Goal: Task Accomplishment & Management: Use online tool/utility

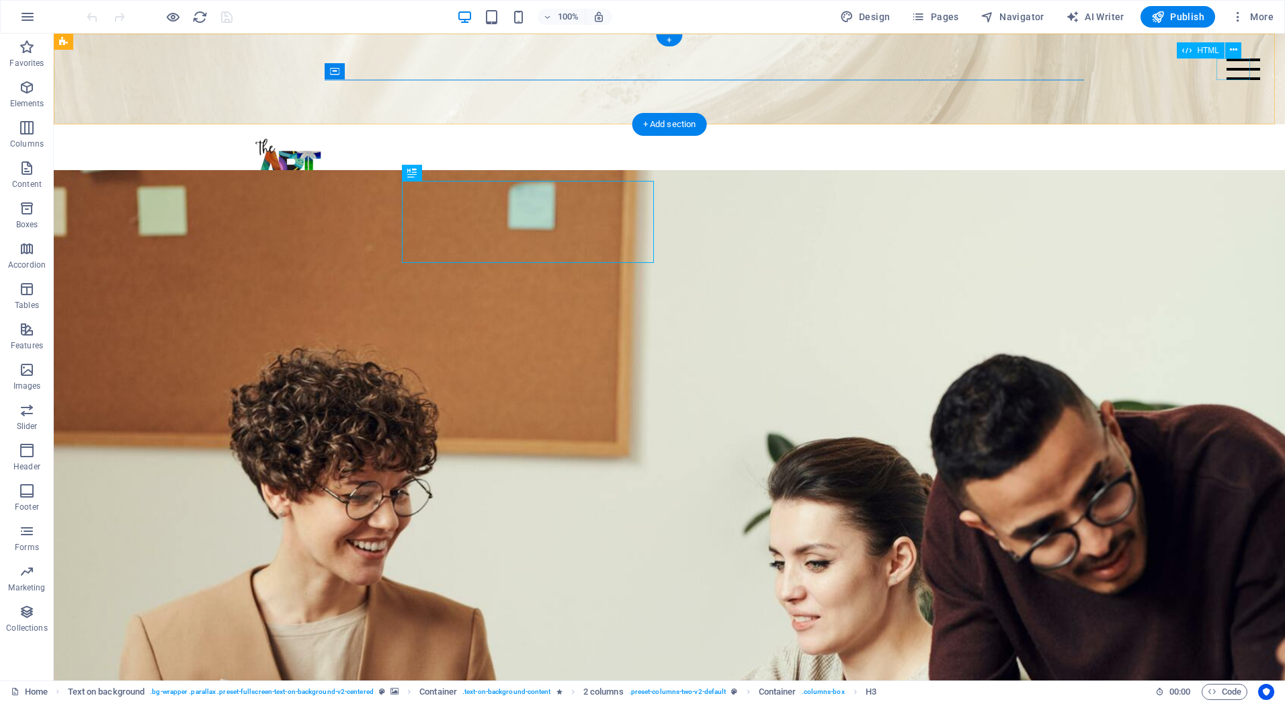
click at [1231, 70] on div at bounding box center [1244, 69] width 34 height 22
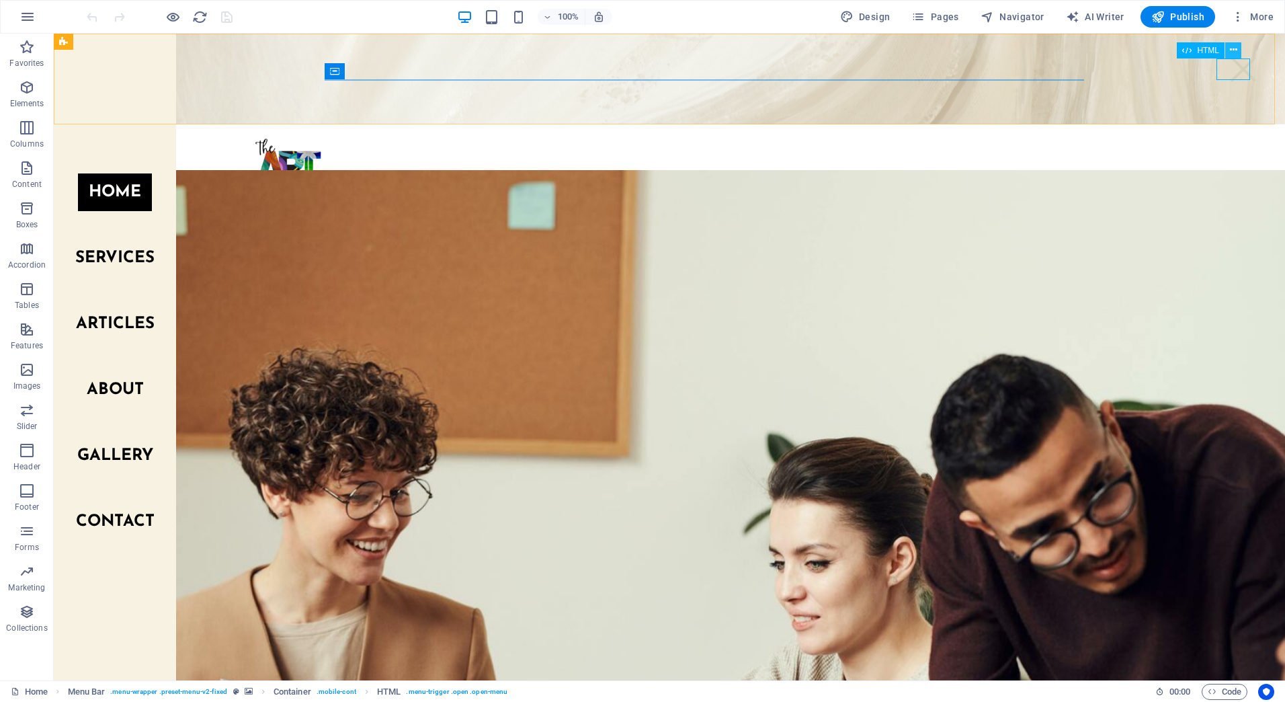
click at [1231, 54] on icon at bounding box center [1233, 50] width 7 height 14
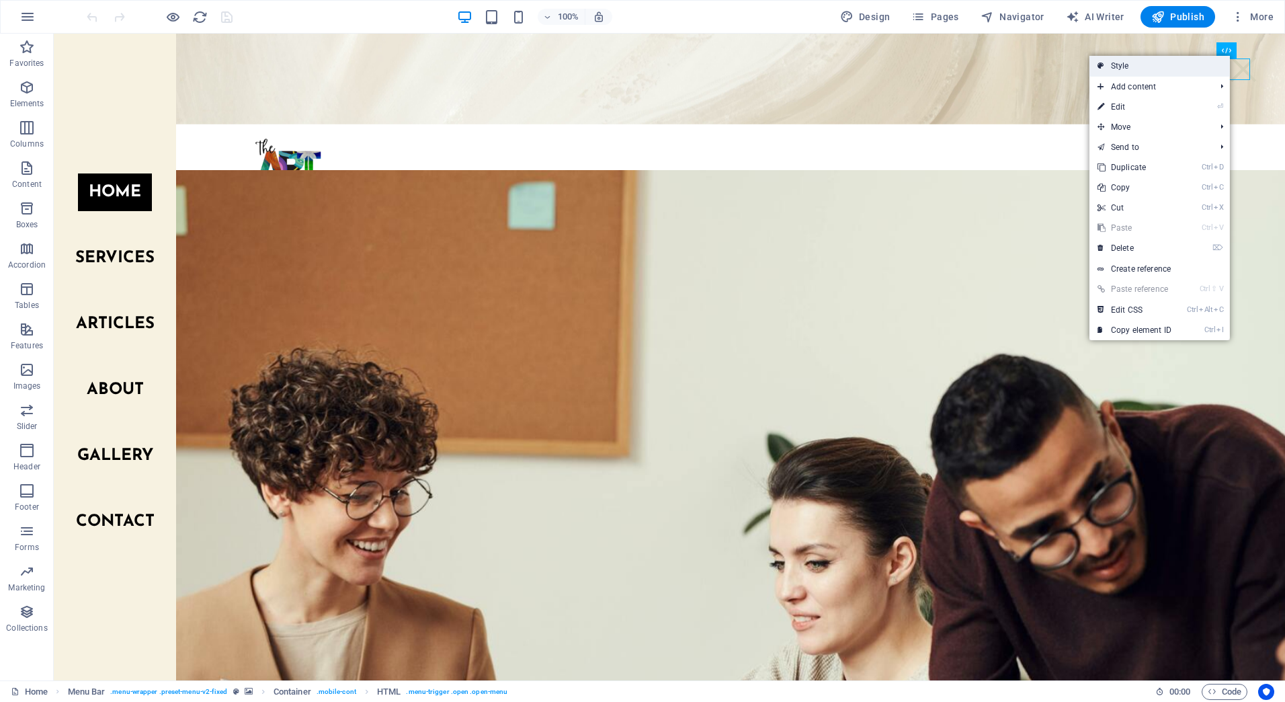
click at [1151, 73] on link "Style" at bounding box center [1160, 66] width 140 height 20
select select "rem"
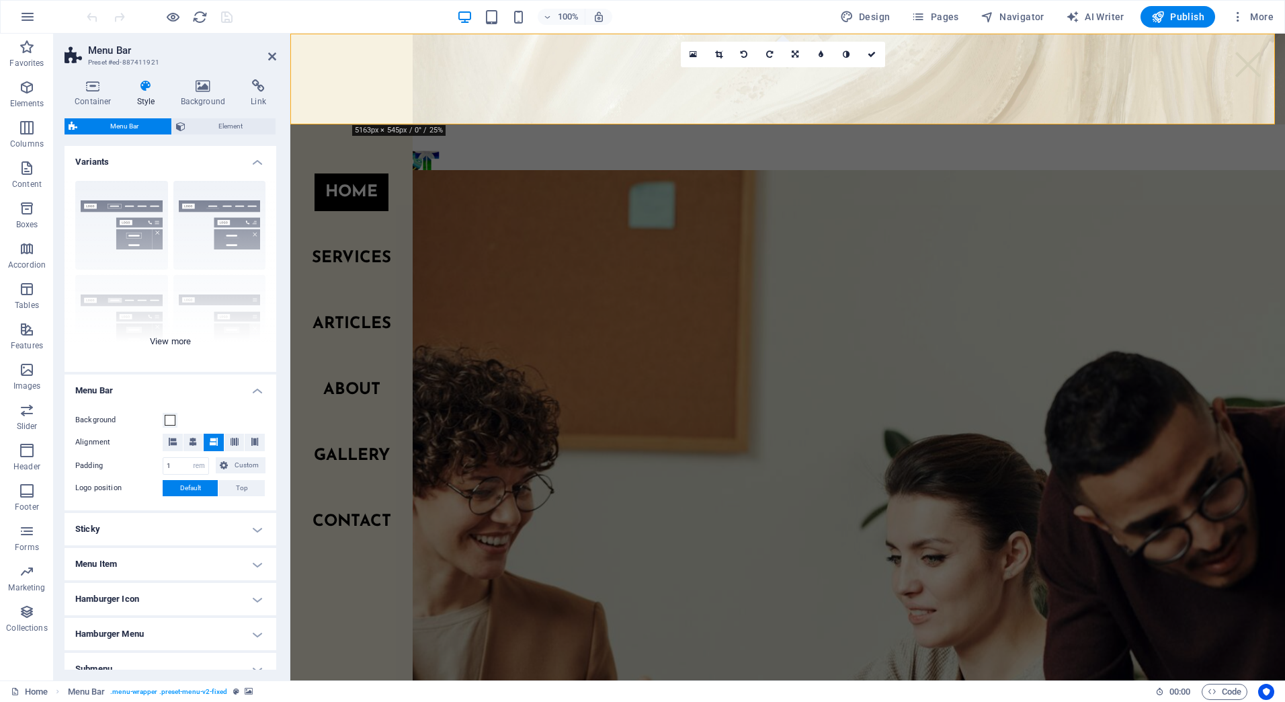
click at [159, 335] on div "Border Centered Default Fixed Loki Trigger Wide XXL" at bounding box center [171, 271] width 212 height 202
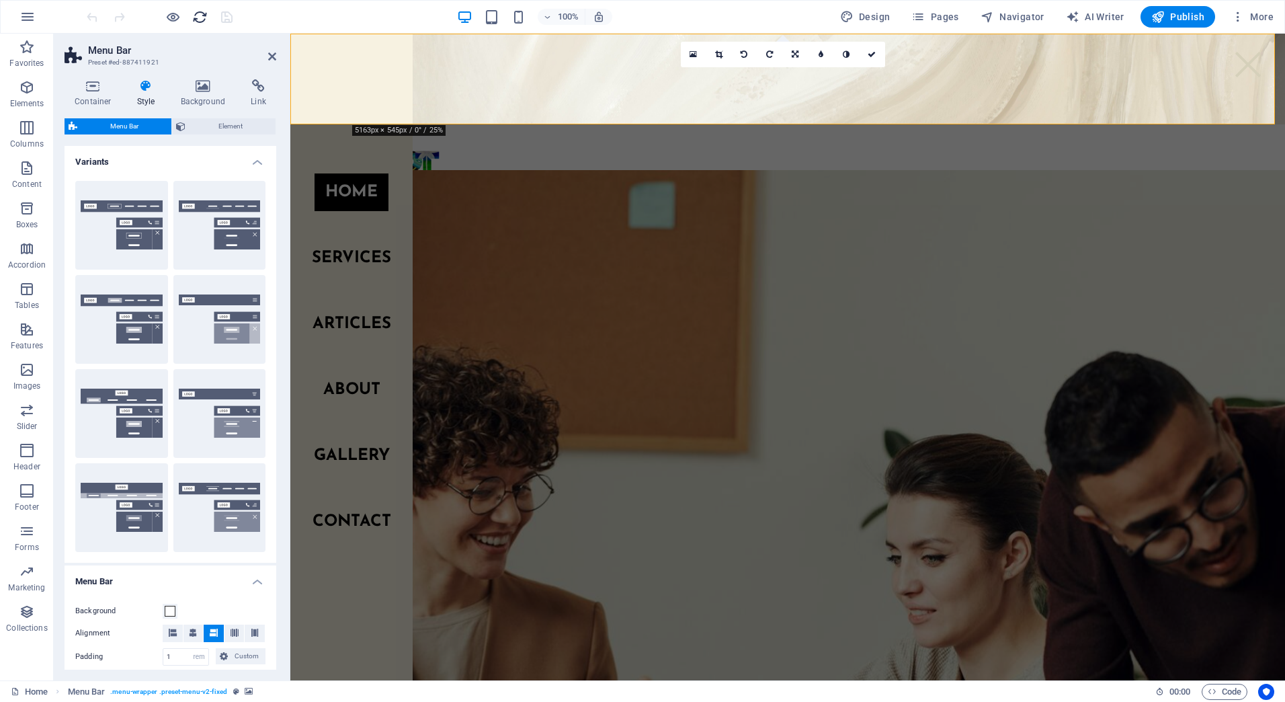
click at [197, 15] on icon "reload" at bounding box center [199, 16] width 15 height 15
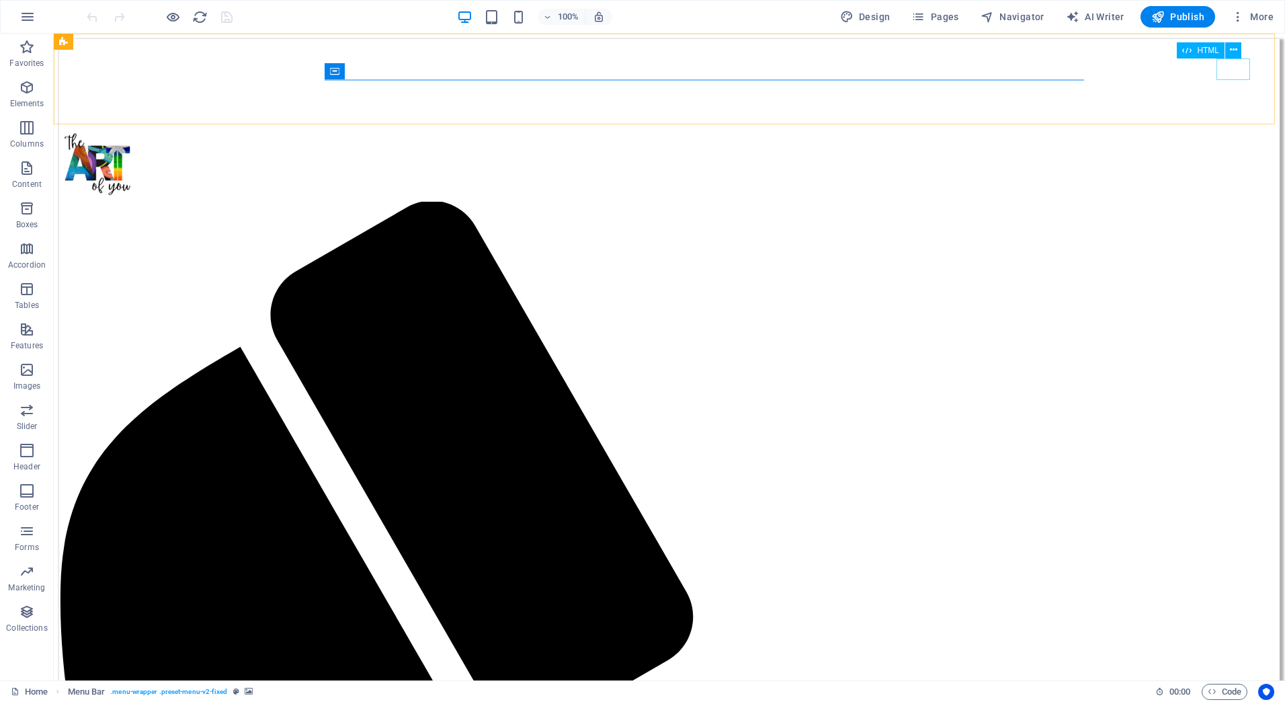
click at [1188, 50] on icon at bounding box center [1186, 50] width 9 height 16
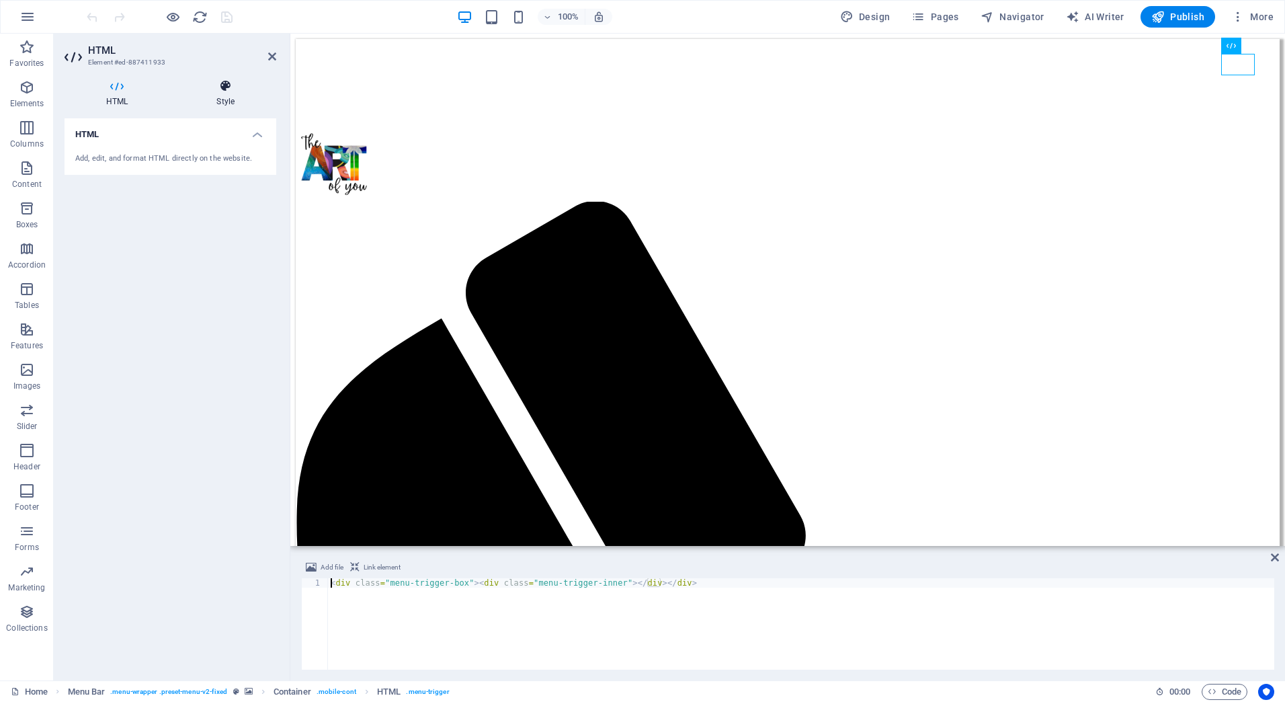
click at [231, 97] on h4 "Style" at bounding box center [225, 93] width 101 height 28
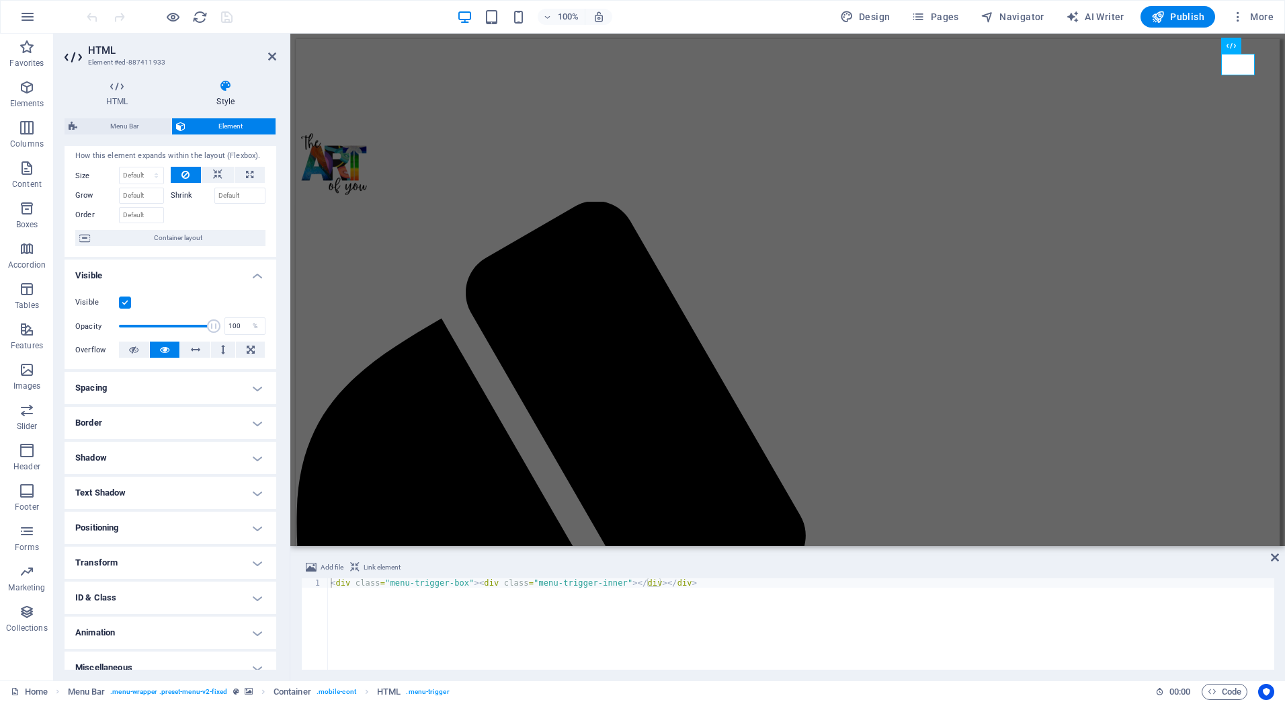
scroll to position [44, 0]
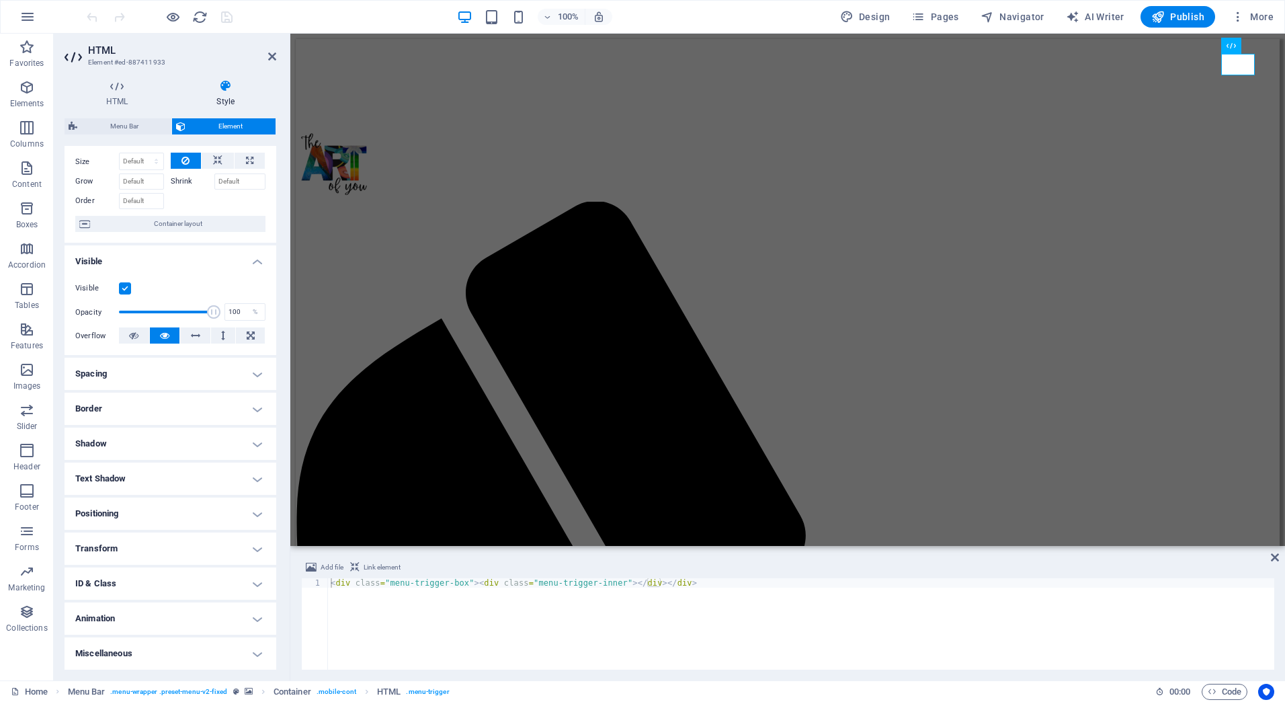
click at [197, 651] on h4 "Miscellaneous" at bounding box center [171, 653] width 212 height 32
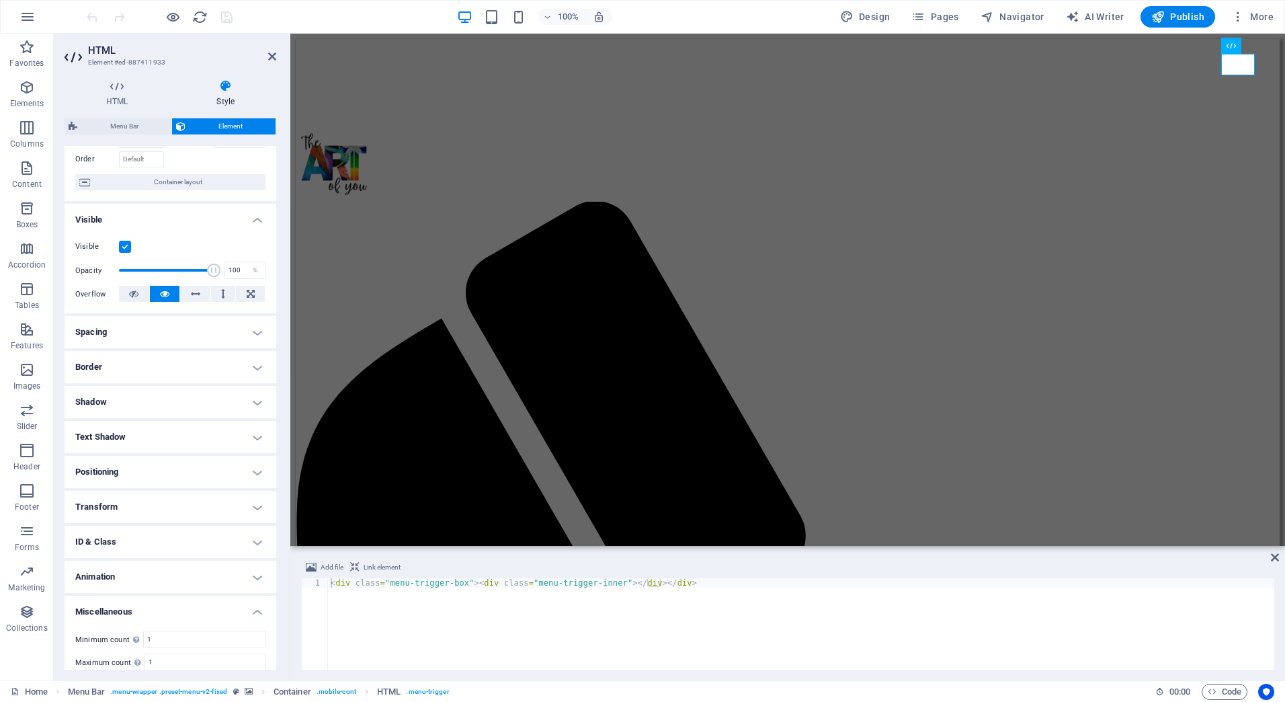
scroll to position [128, 0]
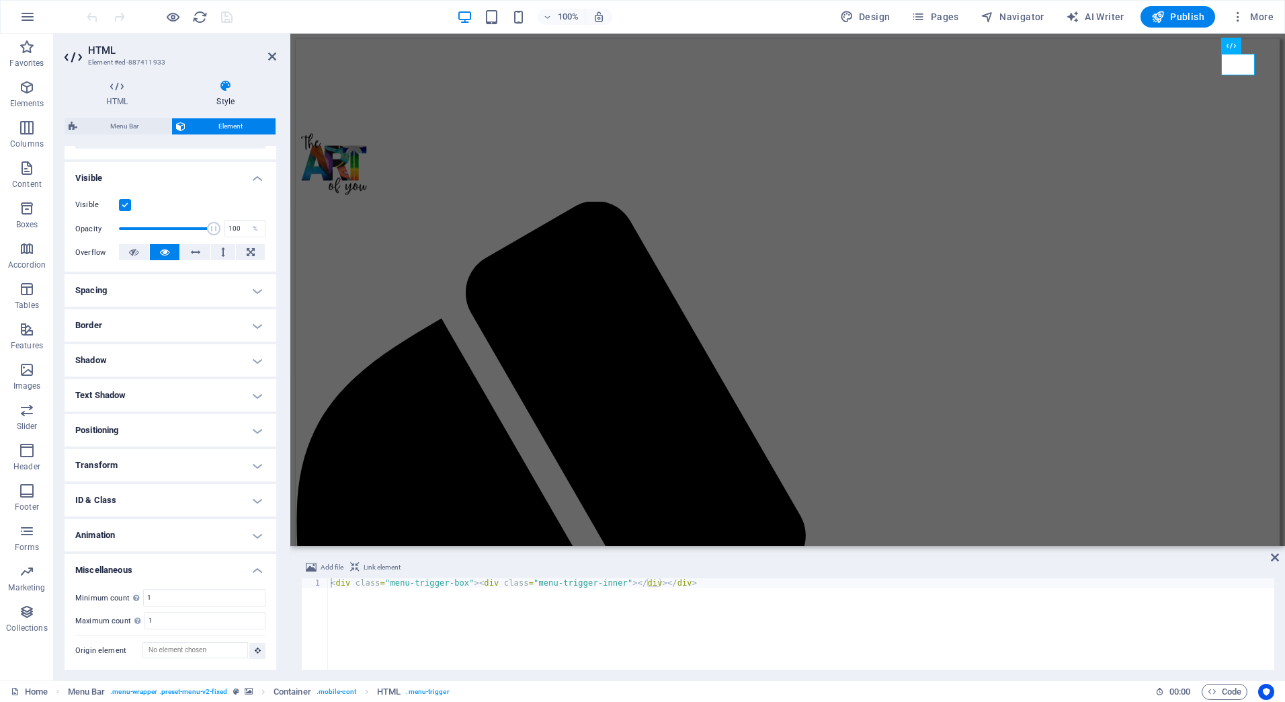
click at [178, 533] on h4 "Animation" at bounding box center [171, 535] width 212 height 32
click at [163, 496] on h4 "ID & Class" at bounding box center [171, 500] width 212 height 32
click at [165, 462] on h4 "Transform" at bounding box center [171, 465] width 212 height 32
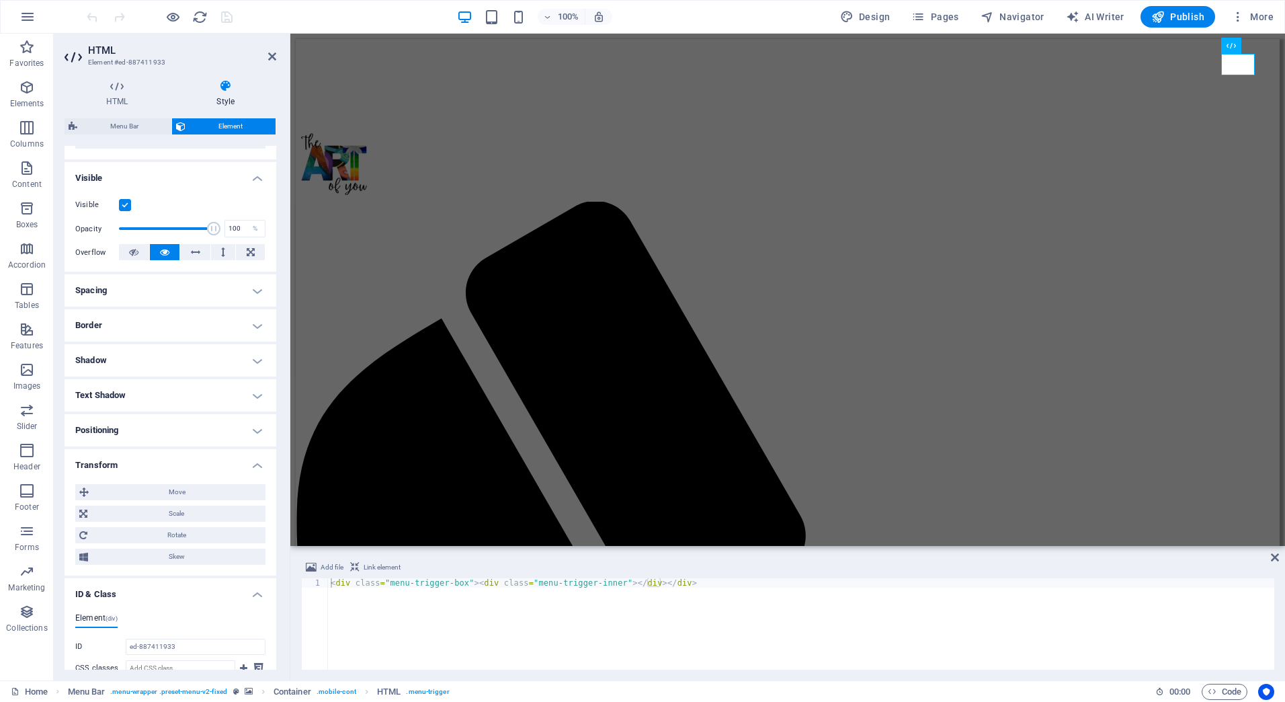
click at [133, 434] on h4 "Positioning" at bounding box center [171, 430] width 212 height 32
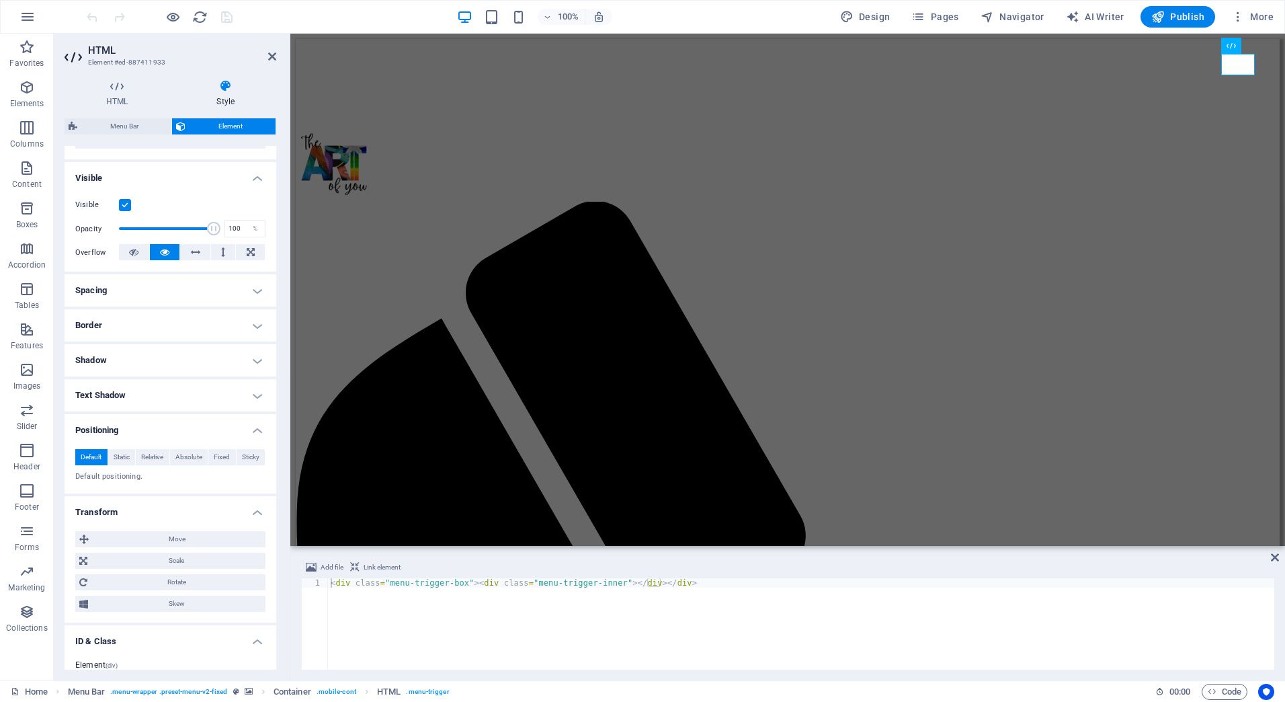
click at [154, 390] on h4 "Text Shadow" at bounding box center [171, 395] width 212 height 32
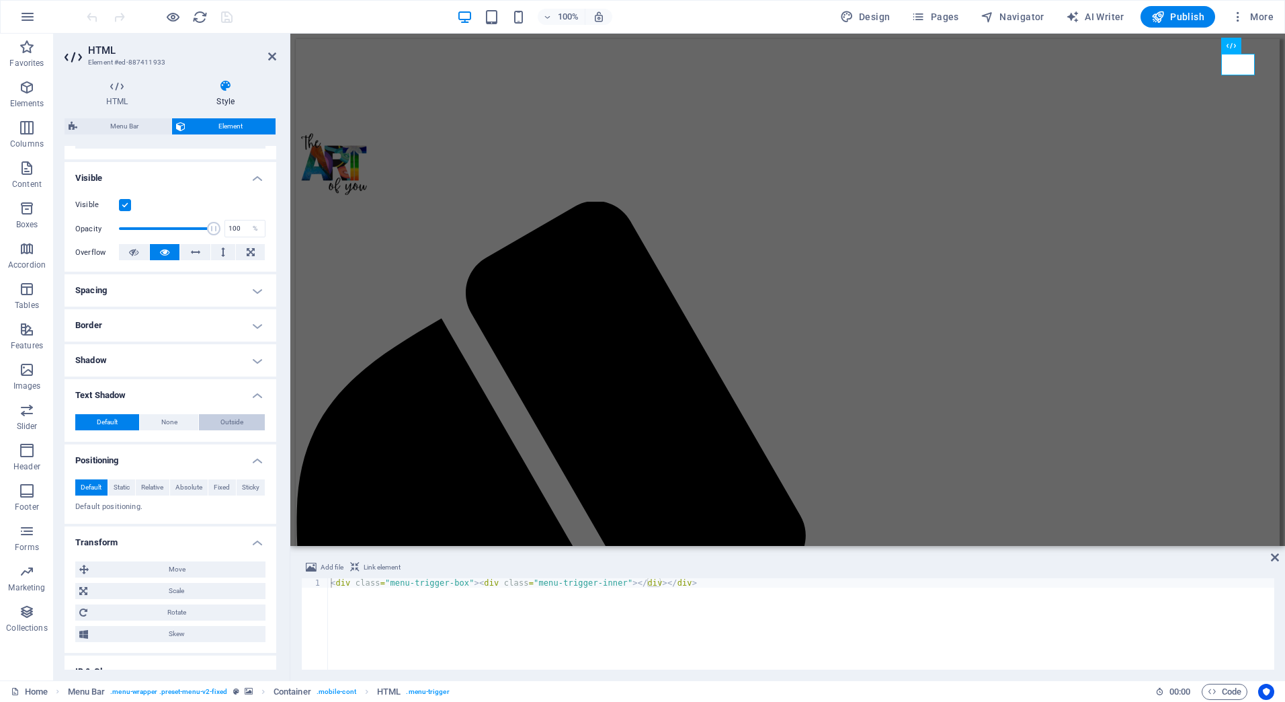
click at [216, 422] on button "Outside" at bounding box center [232, 422] width 66 height 16
type input "2"
type input "4"
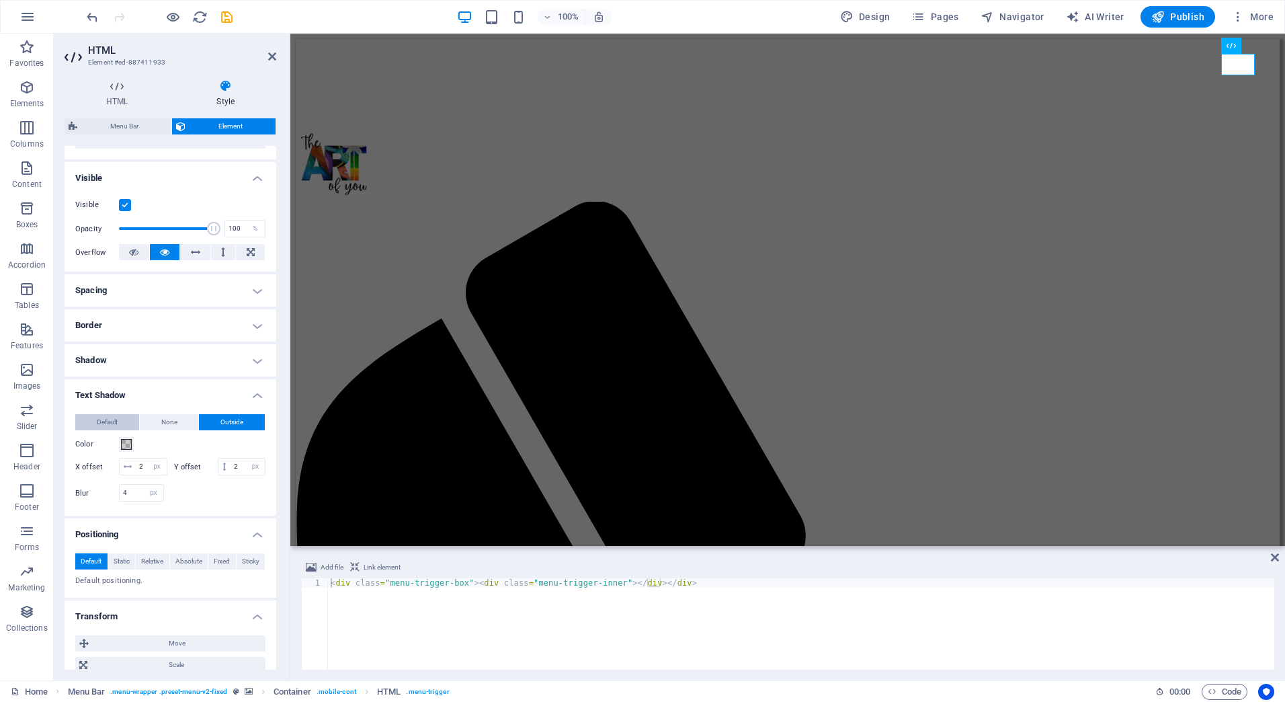
click at [122, 423] on button "Default" at bounding box center [107, 422] width 64 height 16
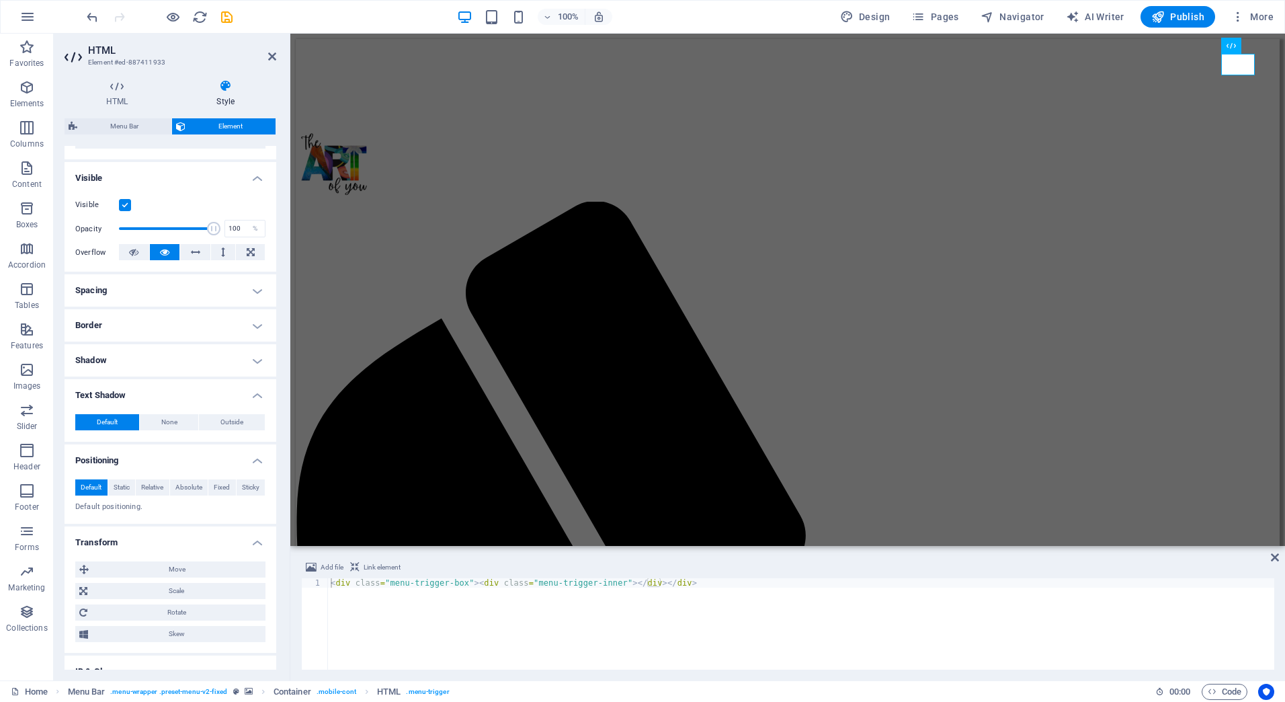
click at [175, 364] on h4 "Shadow" at bounding box center [171, 360] width 212 height 32
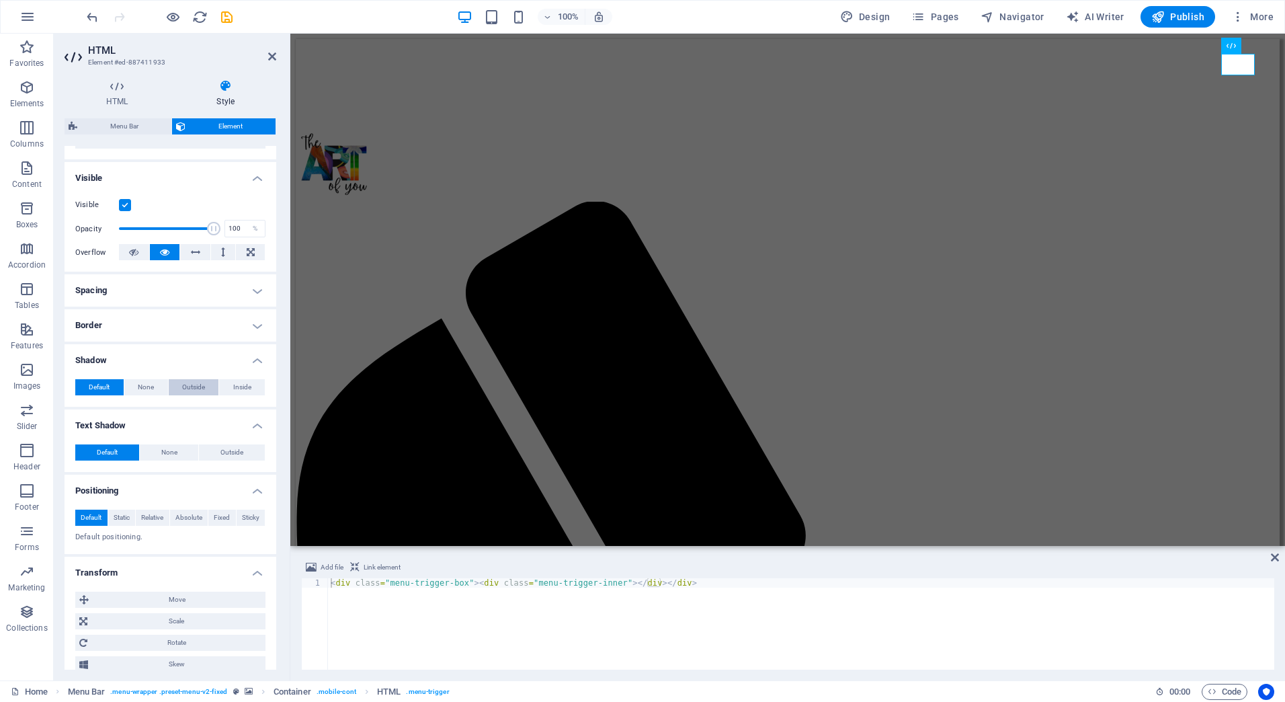
click at [204, 388] on button "Outside" at bounding box center [194, 387] width 50 height 16
type input "2"
type input "4"
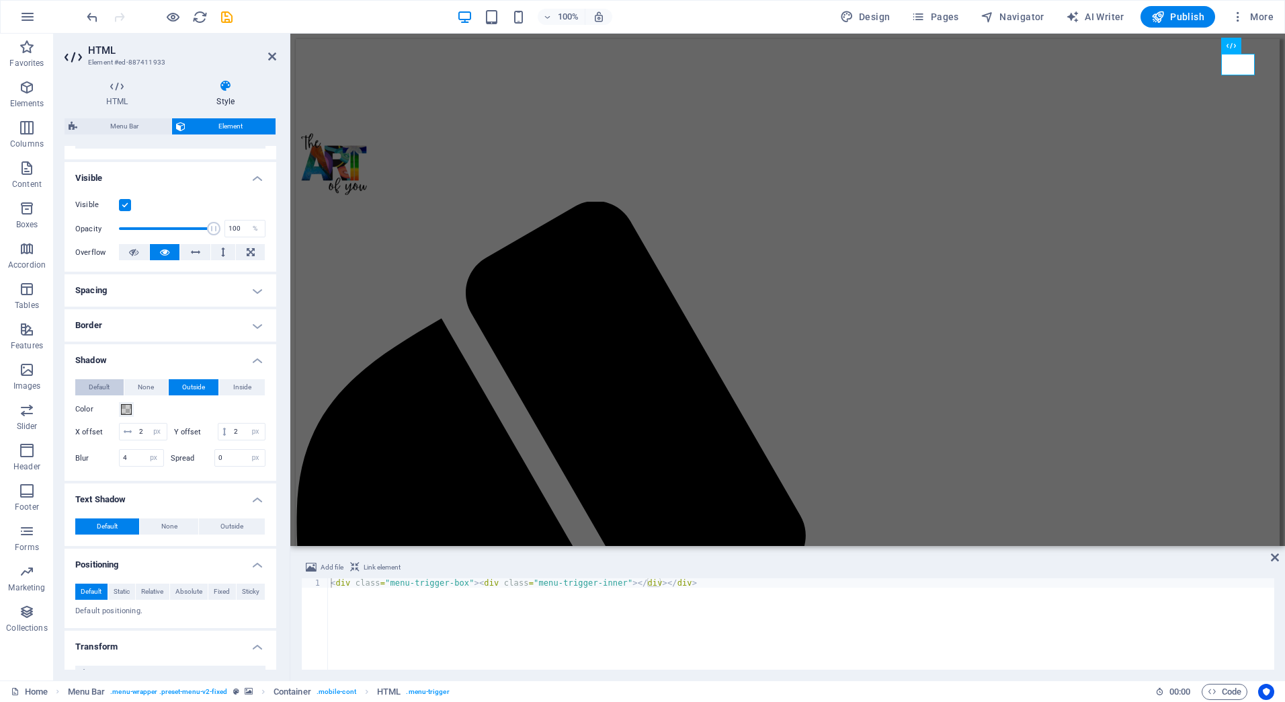
click at [96, 384] on span "Default" at bounding box center [99, 387] width 21 height 16
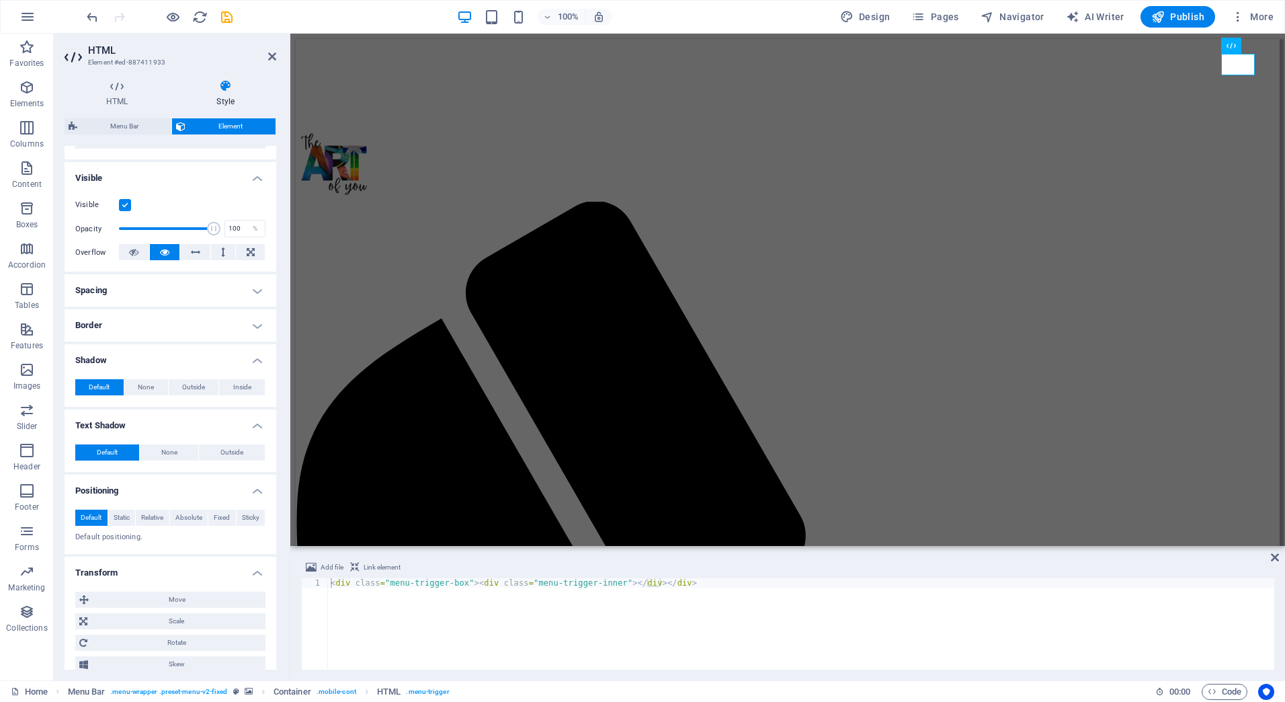
click at [118, 321] on h4 "Border" at bounding box center [171, 325] width 212 height 32
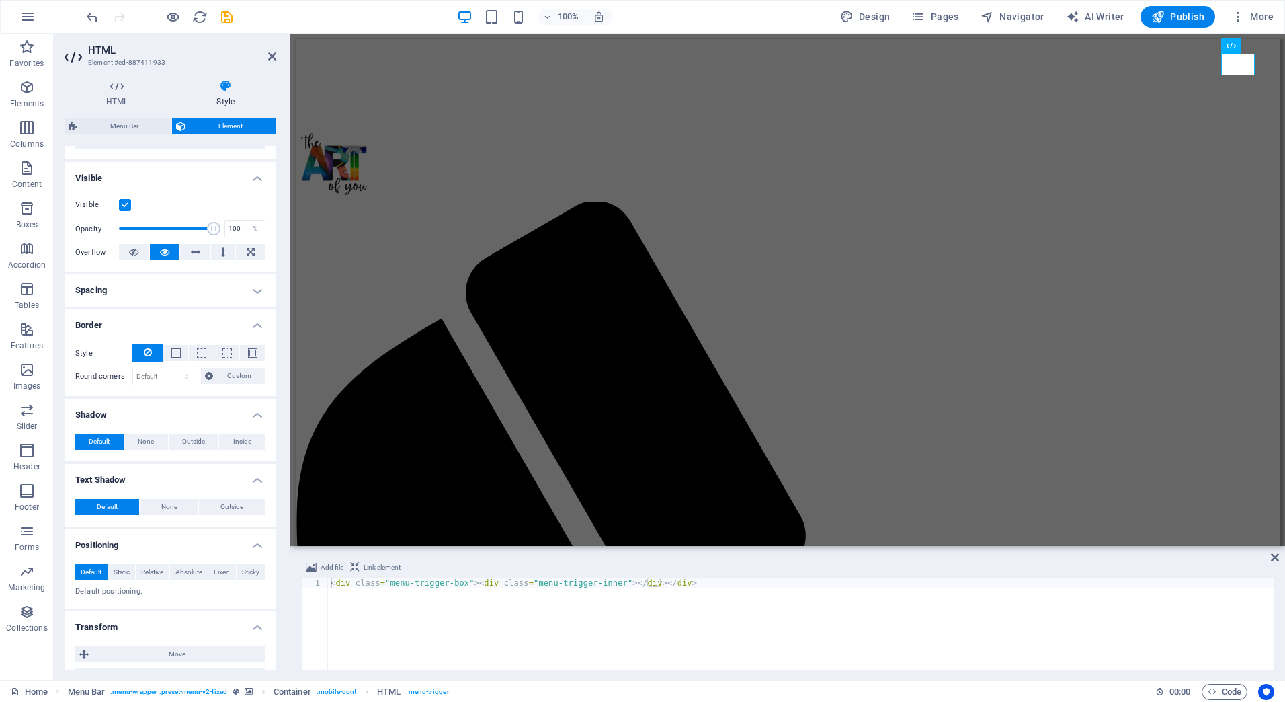
click at [118, 321] on h4 "Border" at bounding box center [171, 321] width 212 height 24
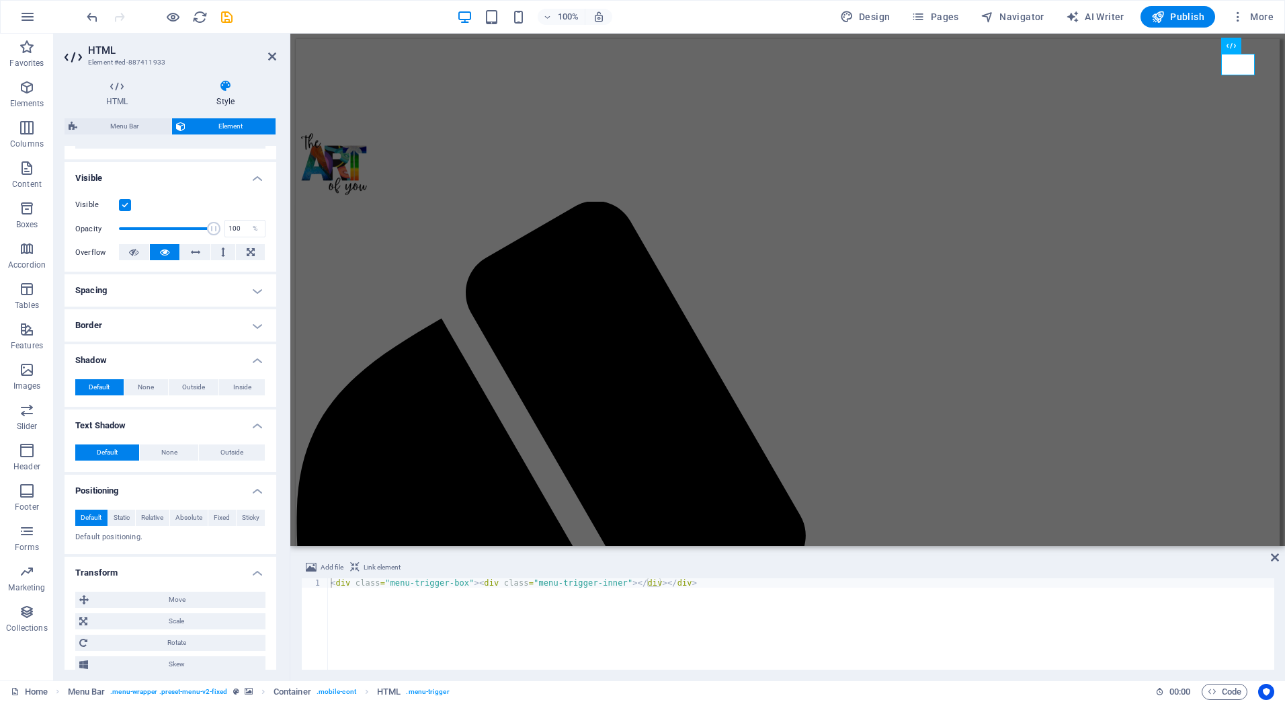
click at [135, 280] on h4 "Spacing" at bounding box center [171, 290] width 212 height 32
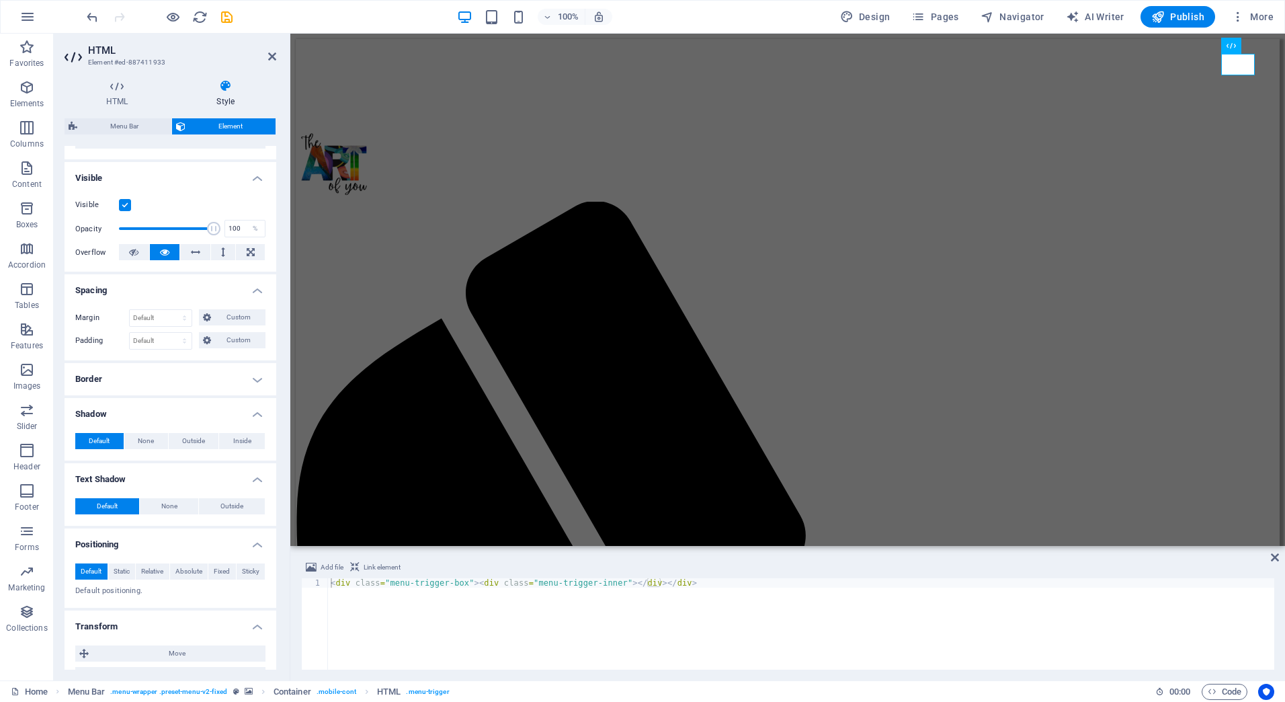
click at [137, 284] on h4 "Spacing" at bounding box center [171, 286] width 212 height 24
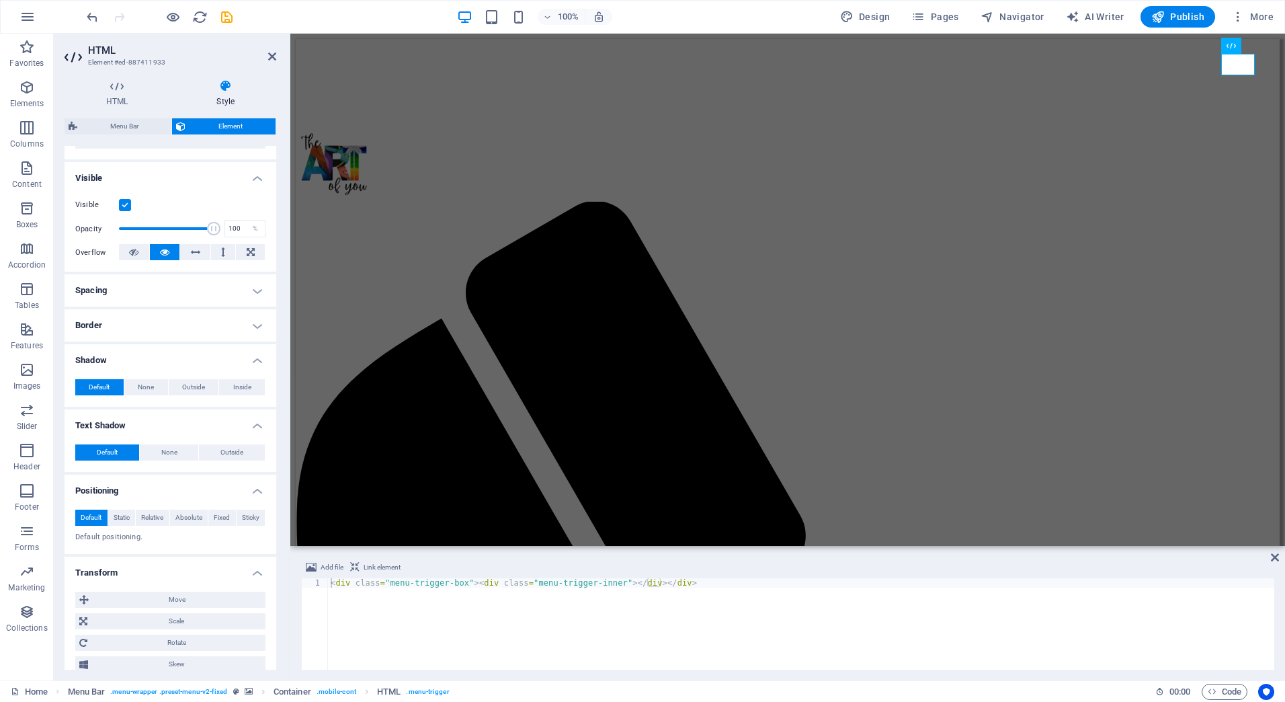
scroll to position [0, 0]
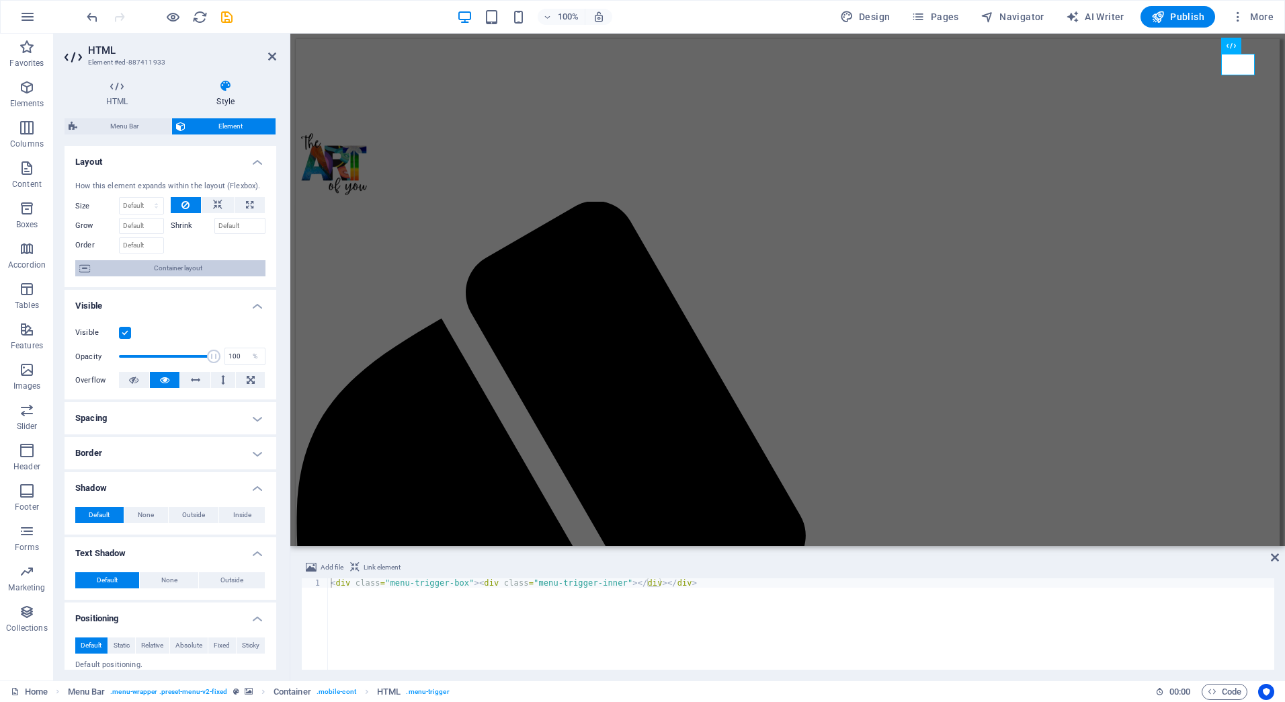
click at [213, 263] on span "Container layout" at bounding box center [177, 268] width 167 height 16
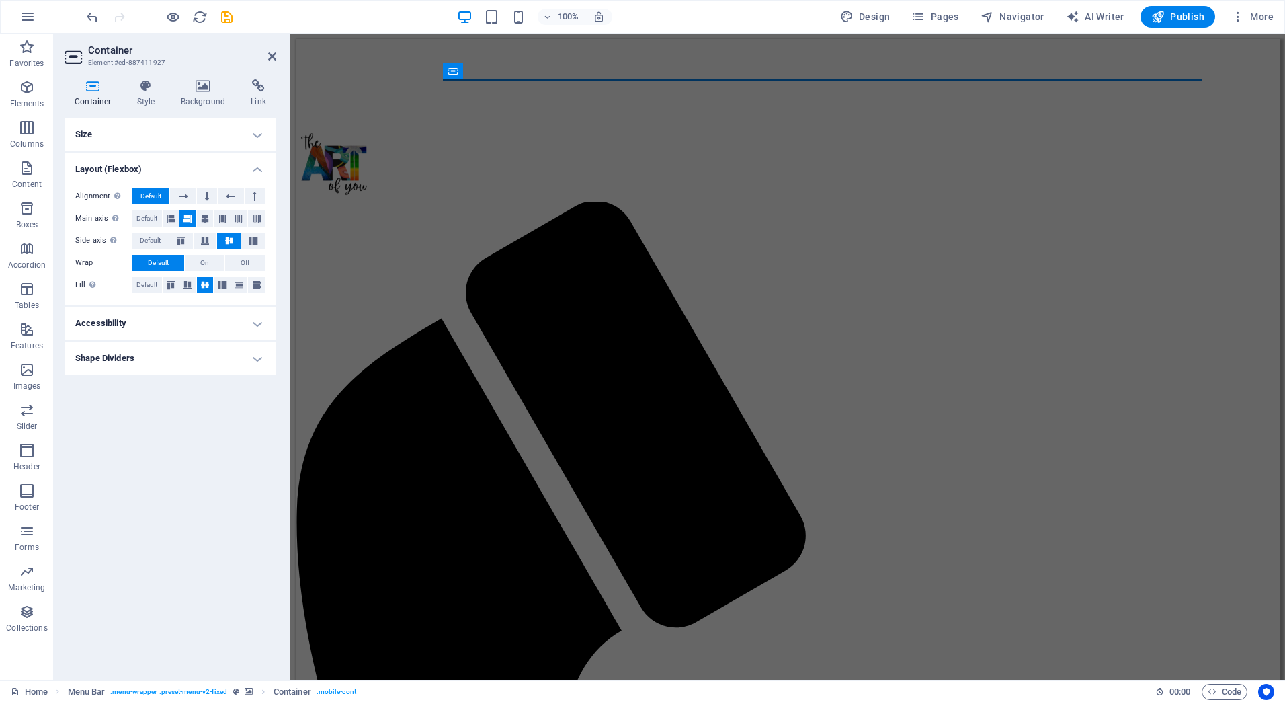
click at [187, 145] on h4 "Size" at bounding box center [171, 134] width 212 height 32
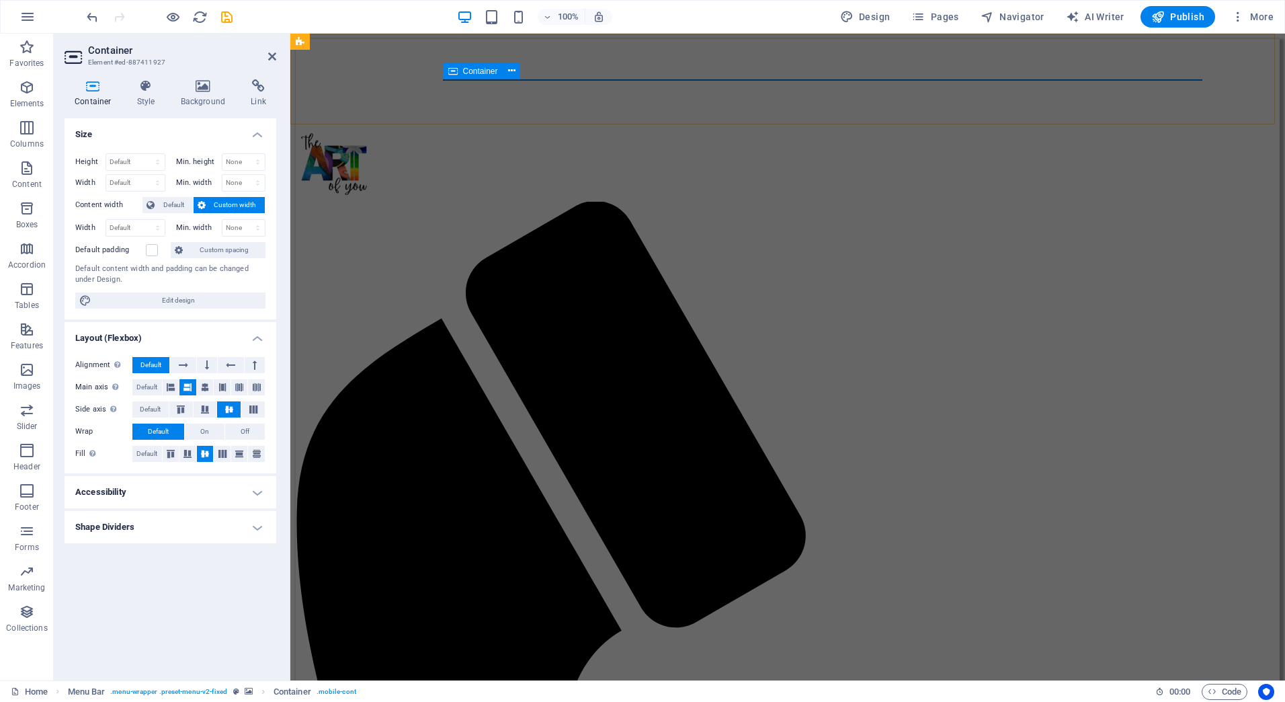
click at [448, 73] on icon at bounding box center [452, 71] width 9 height 16
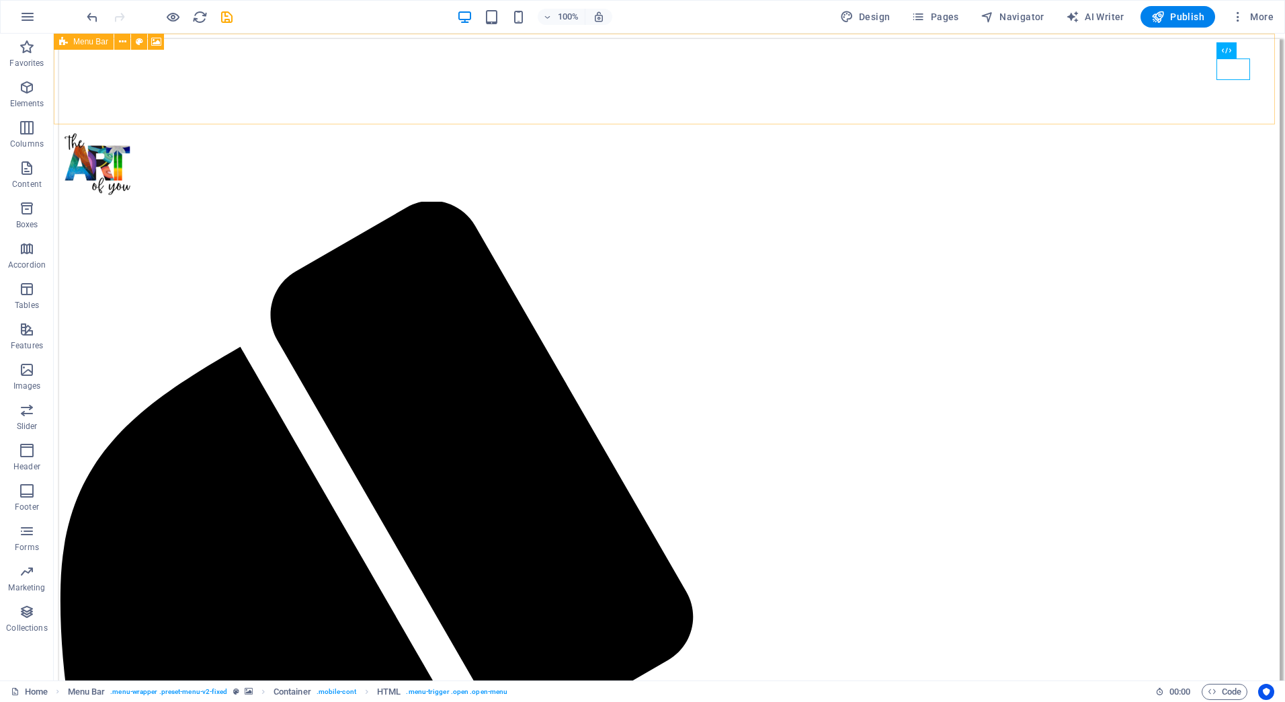
click at [64, 40] on icon at bounding box center [63, 42] width 9 height 16
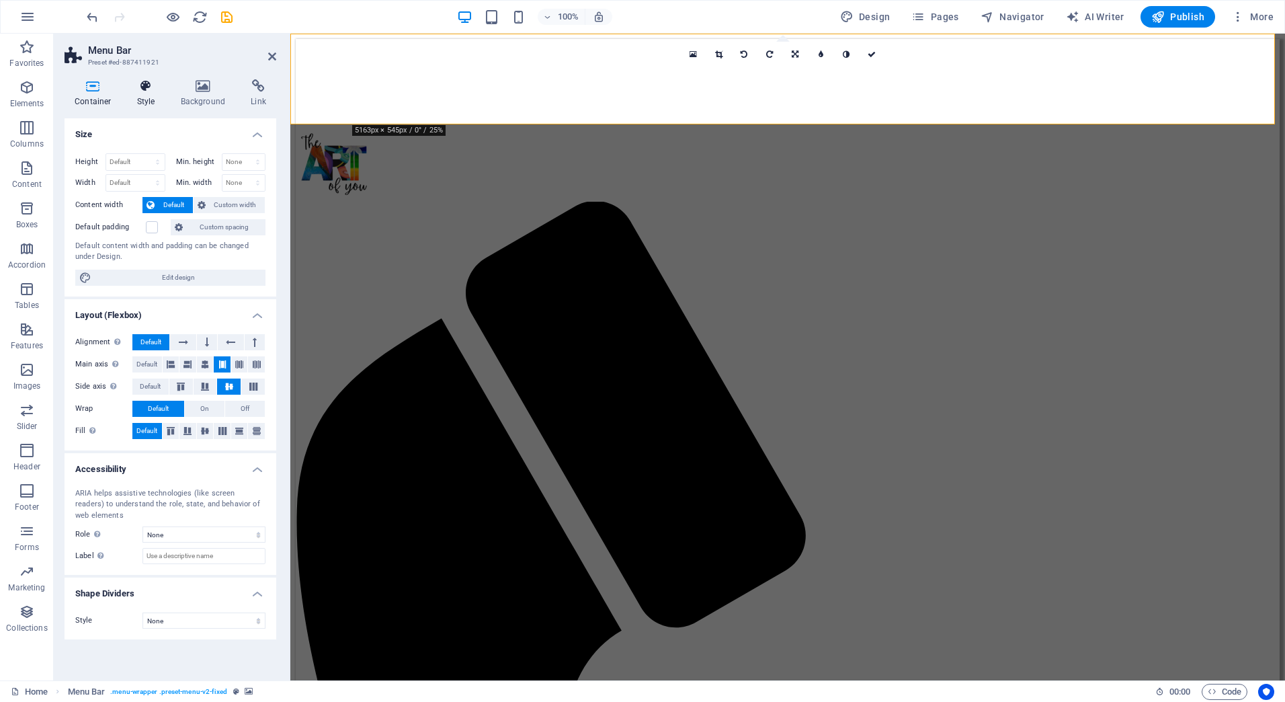
click at [147, 87] on icon at bounding box center [146, 85] width 38 height 13
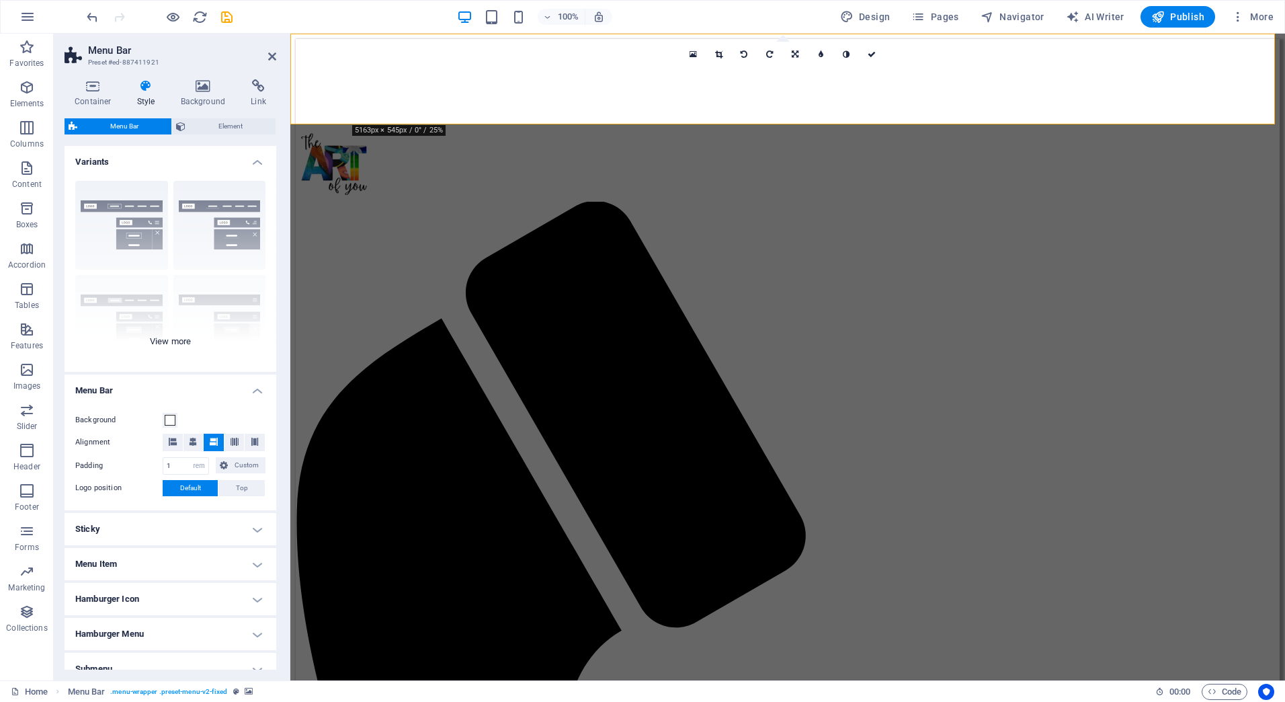
click at [188, 333] on div "Border Centered Default Fixed Loki Trigger Wide XXL" at bounding box center [171, 271] width 212 height 202
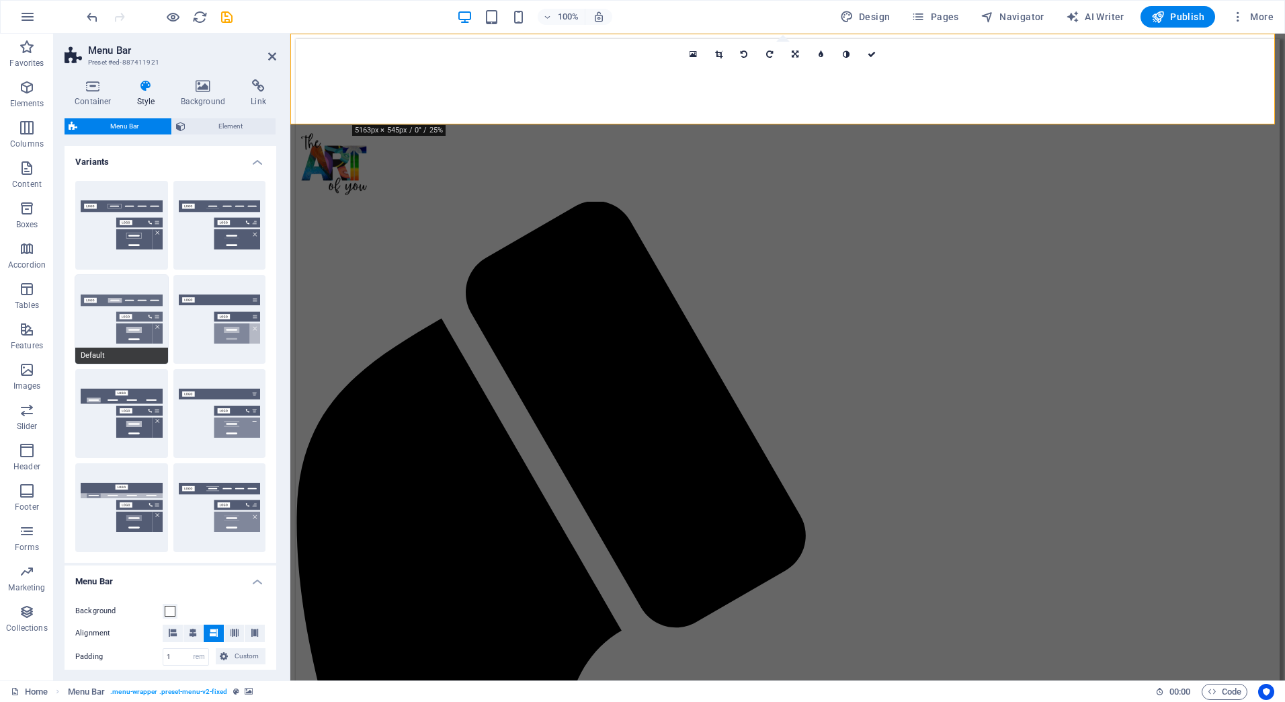
click at [88, 336] on button "Default" at bounding box center [121, 319] width 93 height 89
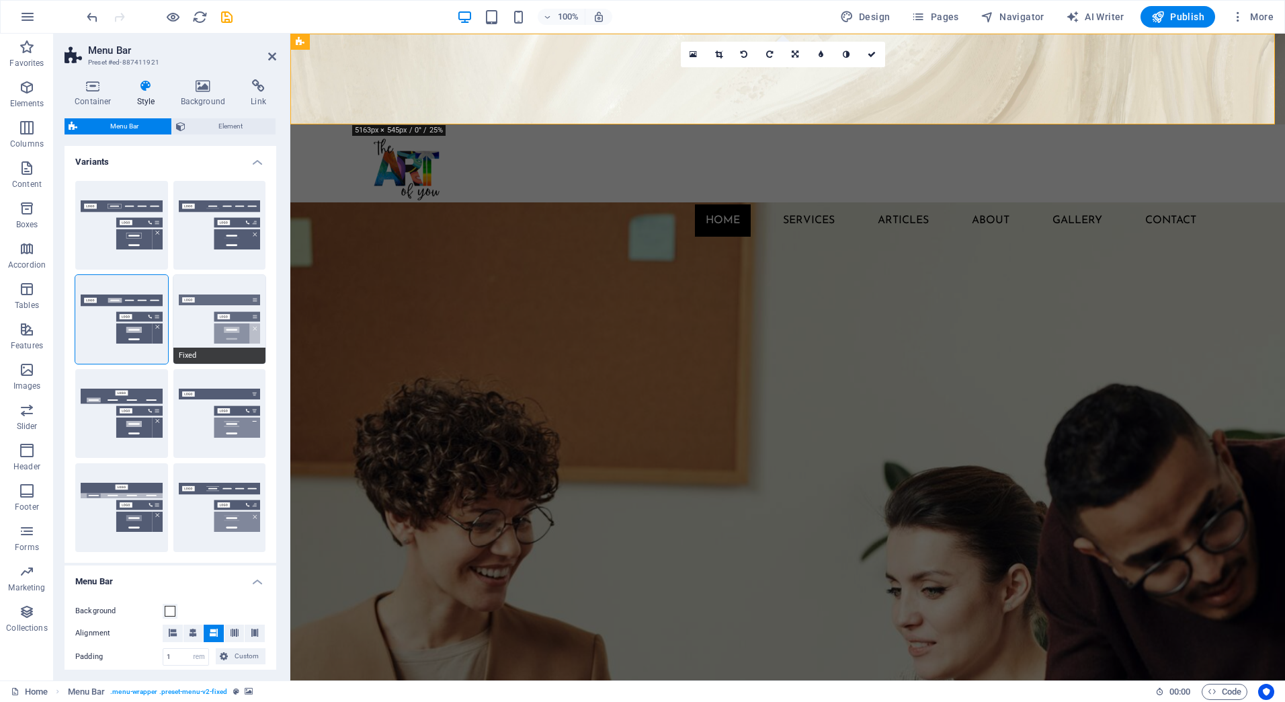
click at [204, 320] on button "Fixed" at bounding box center [219, 319] width 93 height 89
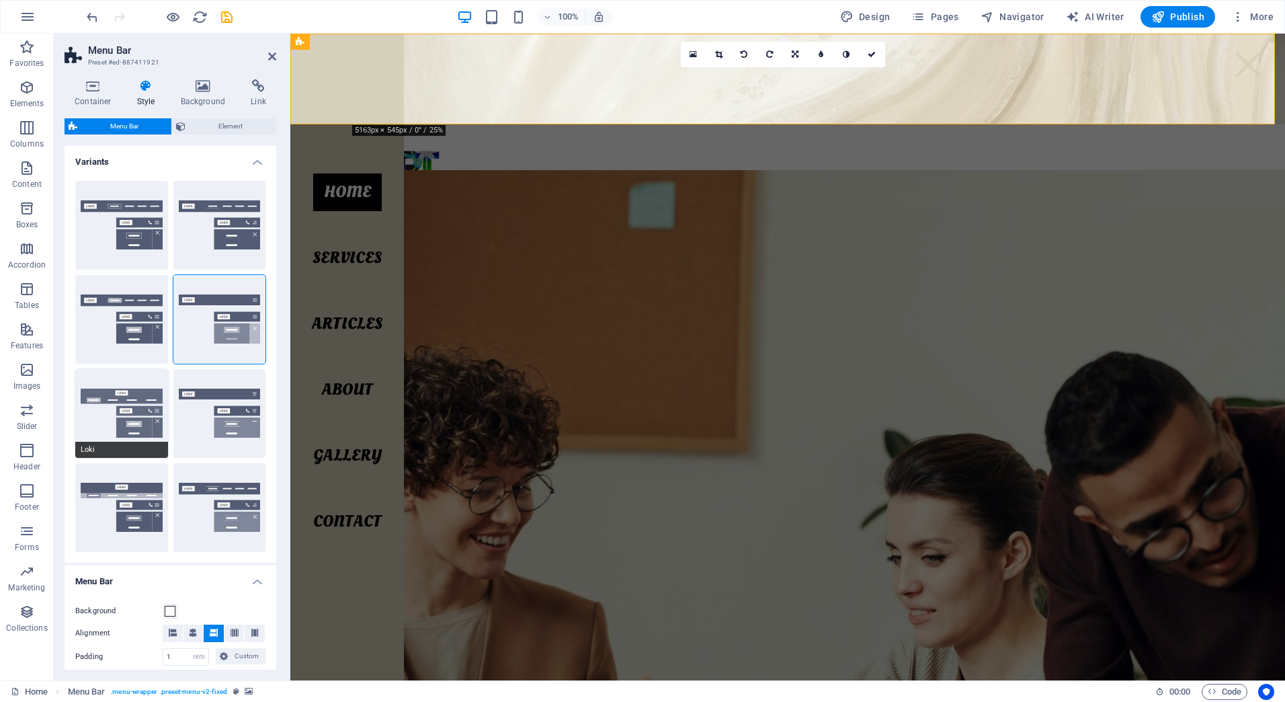
click at [136, 412] on button "Loki" at bounding box center [121, 413] width 93 height 89
type input "0"
select select "DISABLED_OPTION_VALUE"
type input "2"
type input "1"
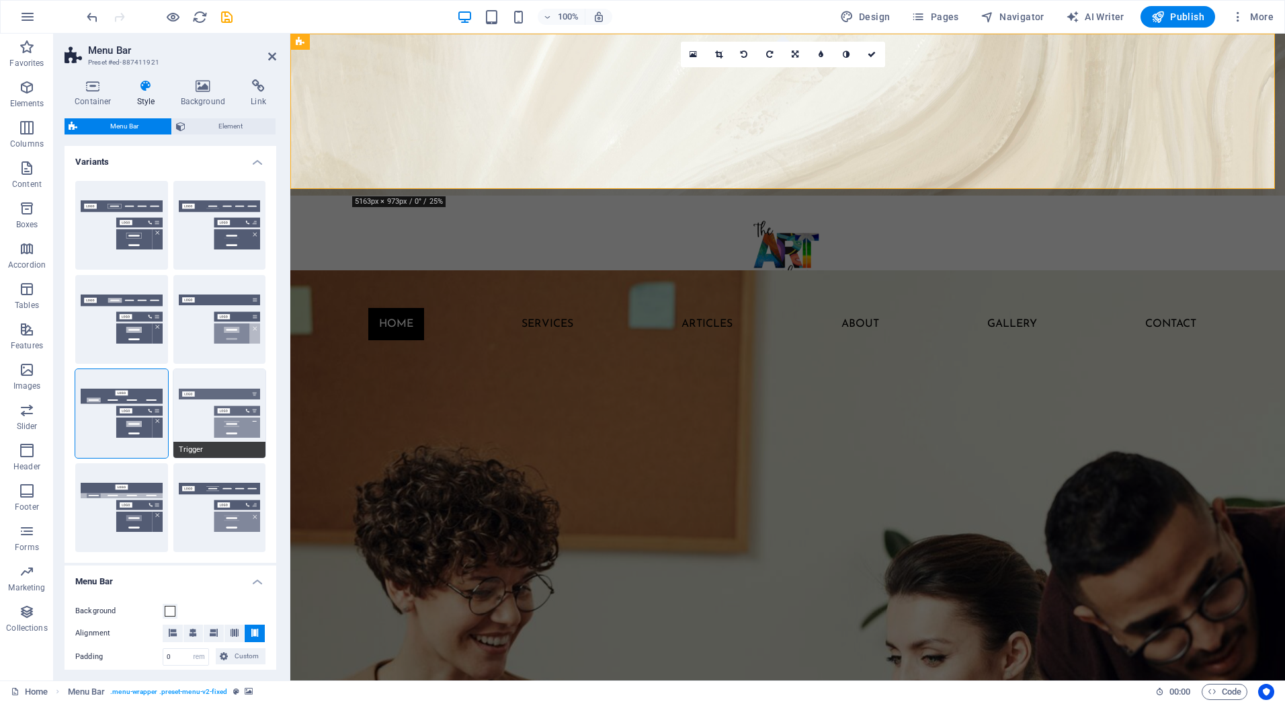
click at [243, 430] on button "Trigger" at bounding box center [219, 413] width 93 height 89
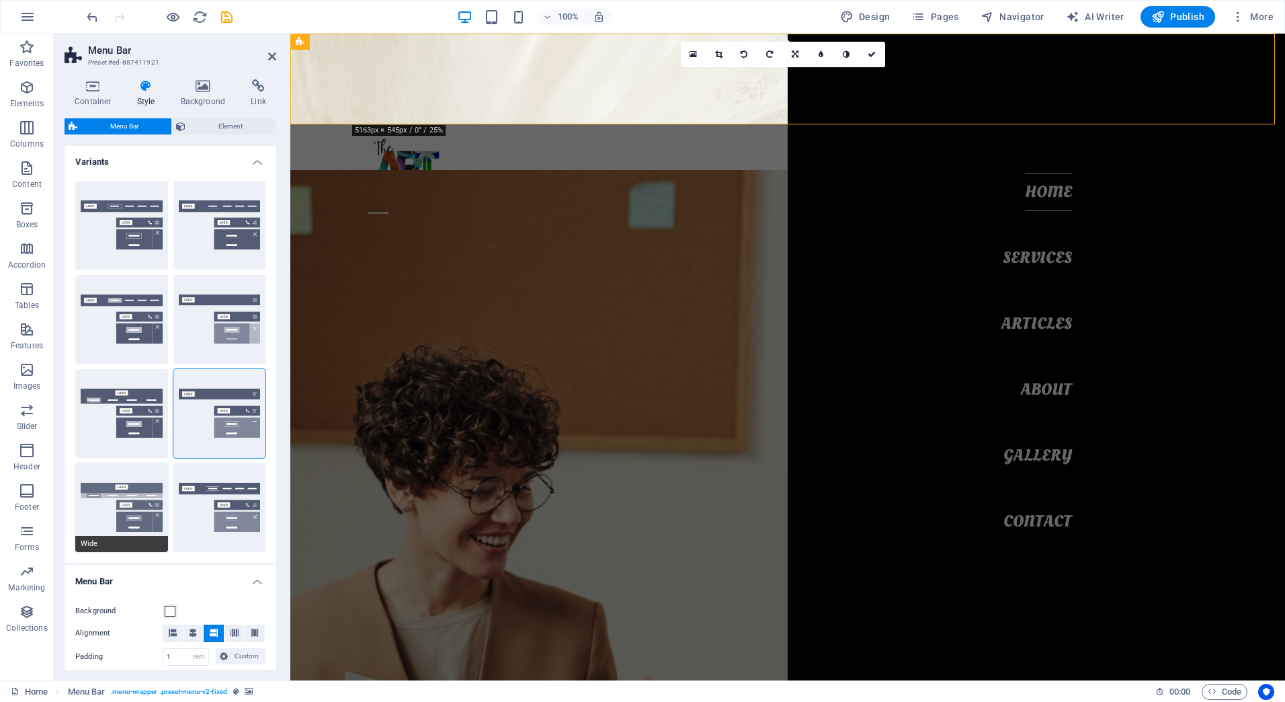
click at [136, 505] on button "Wide" at bounding box center [121, 507] width 93 height 89
type input "0"
type input "2"
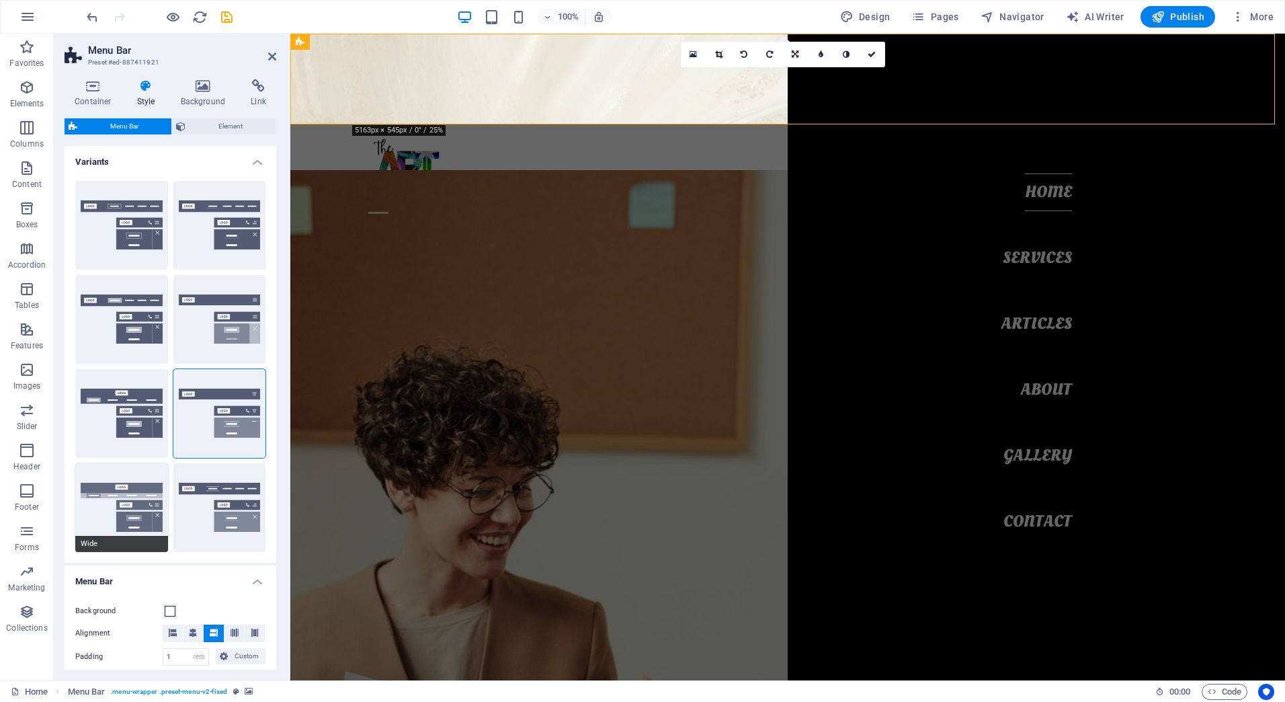
type input "2"
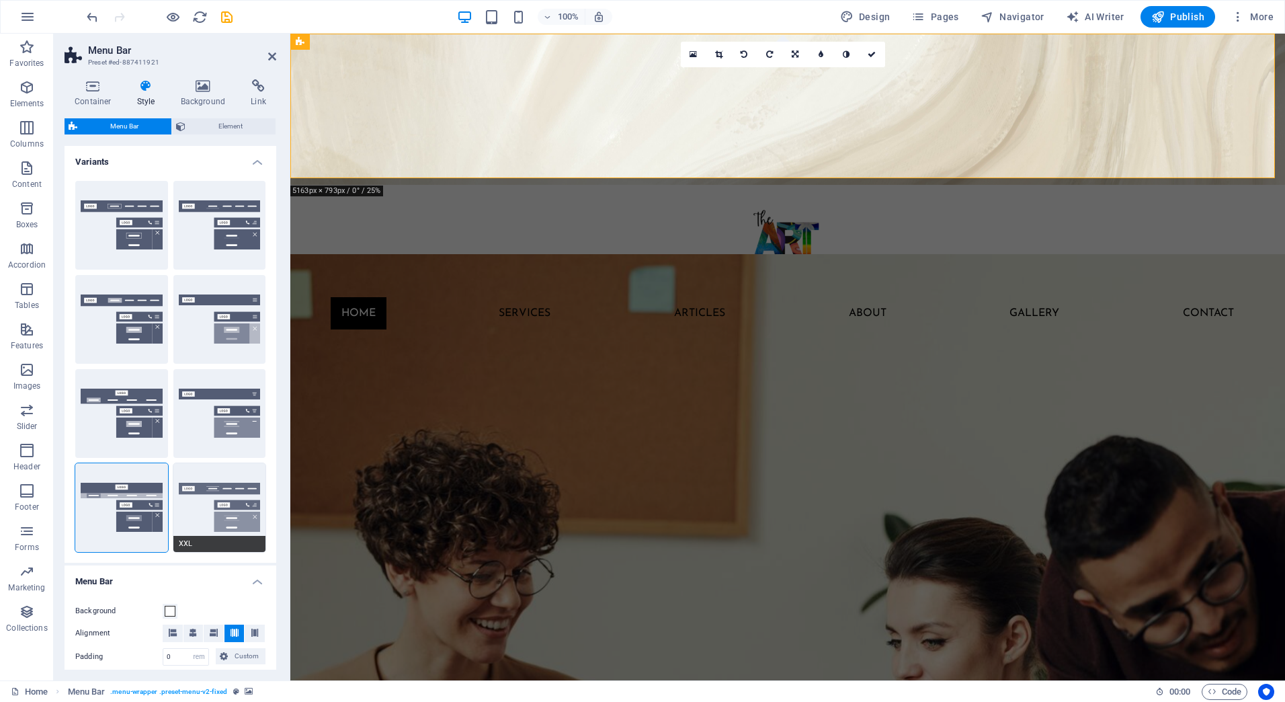
click at [218, 501] on button "XXL" at bounding box center [219, 507] width 93 height 89
type input "1"
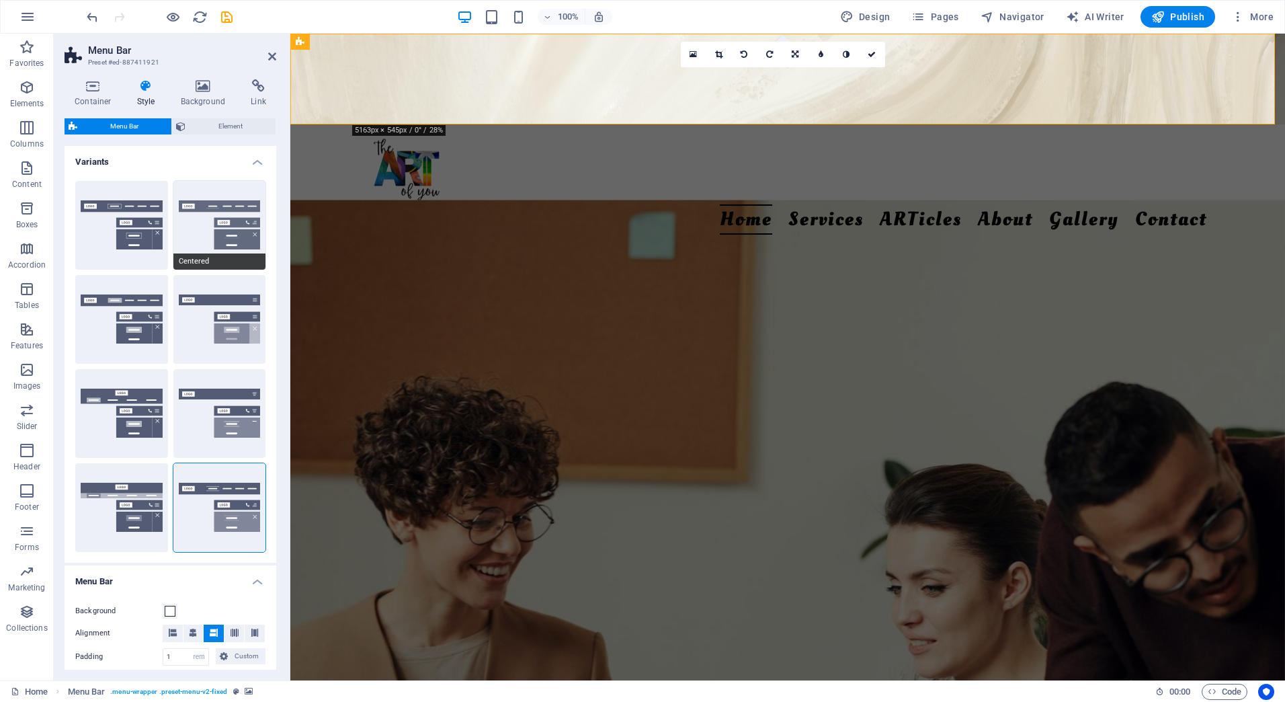
click at [222, 225] on button "Centered" at bounding box center [219, 225] width 93 height 89
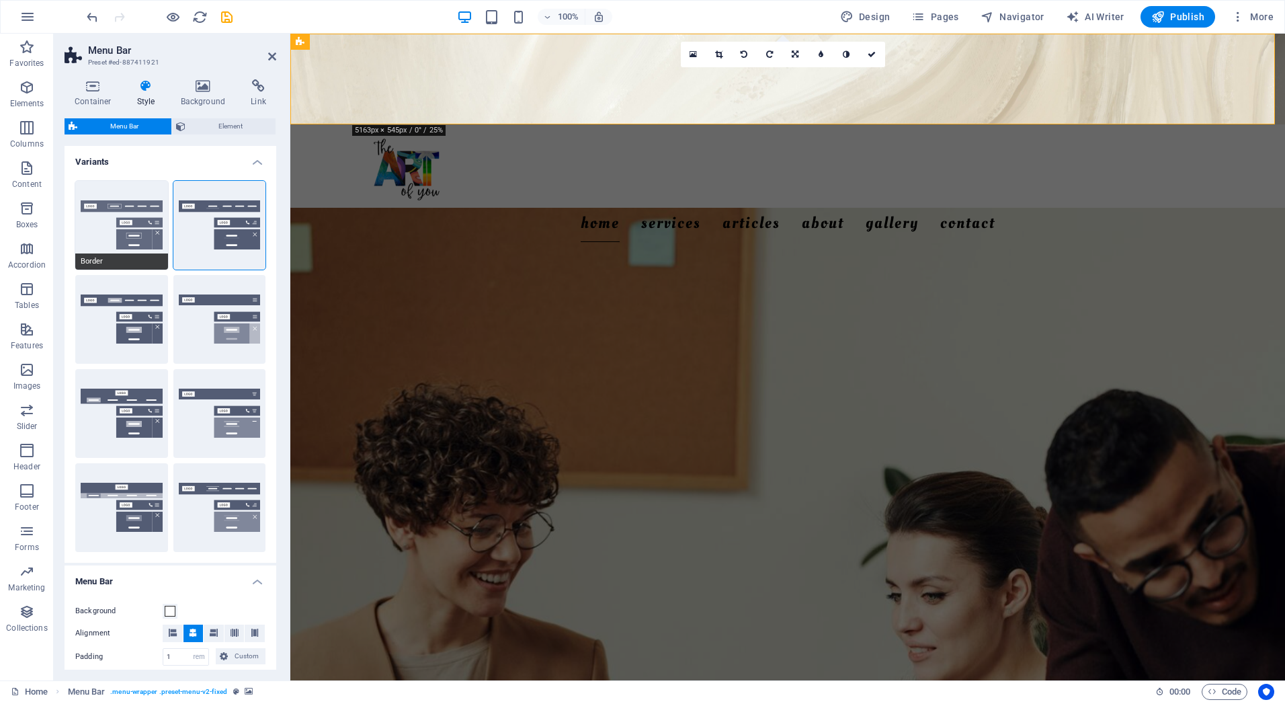
click at [138, 229] on button "Border" at bounding box center [121, 225] width 93 height 89
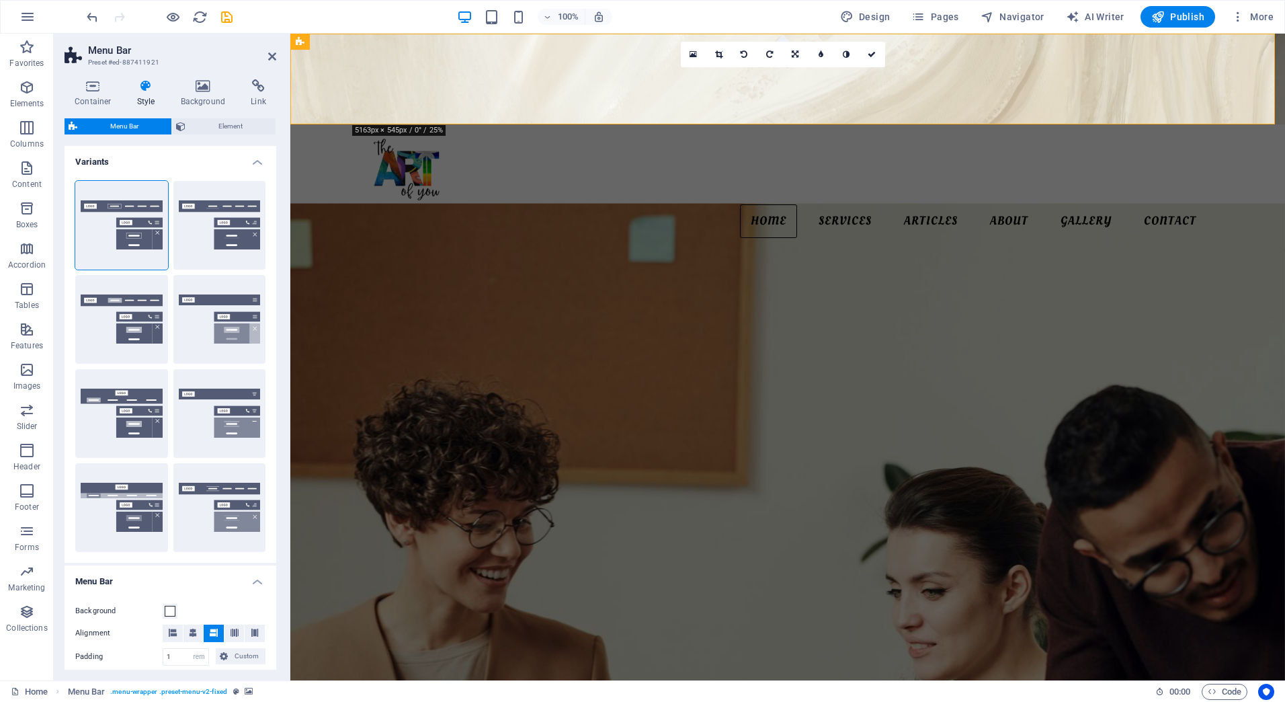
click at [124, 292] on div "Default" at bounding box center [121, 319] width 93 height 89
click at [85, 332] on button "Default" at bounding box center [121, 319] width 93 height 89
click at [871, 54] on icon at bounding box center [872, 54] width 8 height 8
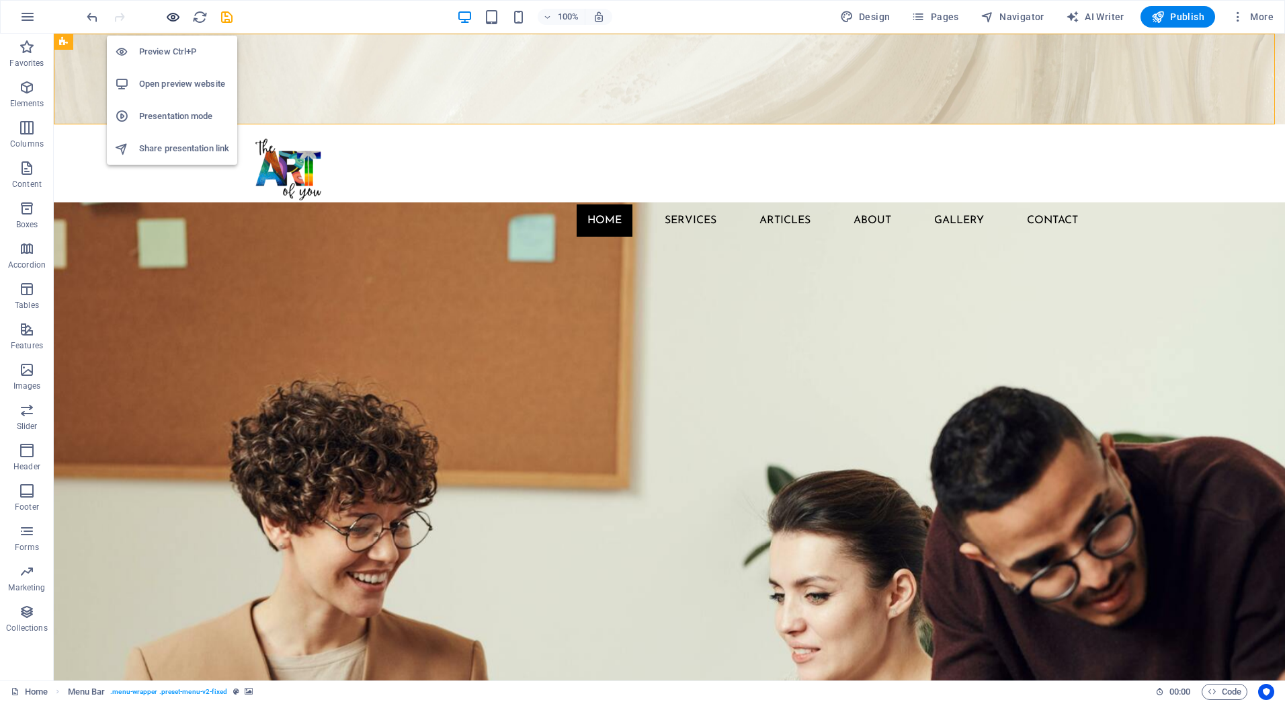
click at [177, 16] on icon "button" at bounding box center [172, 16] width 15 height 15
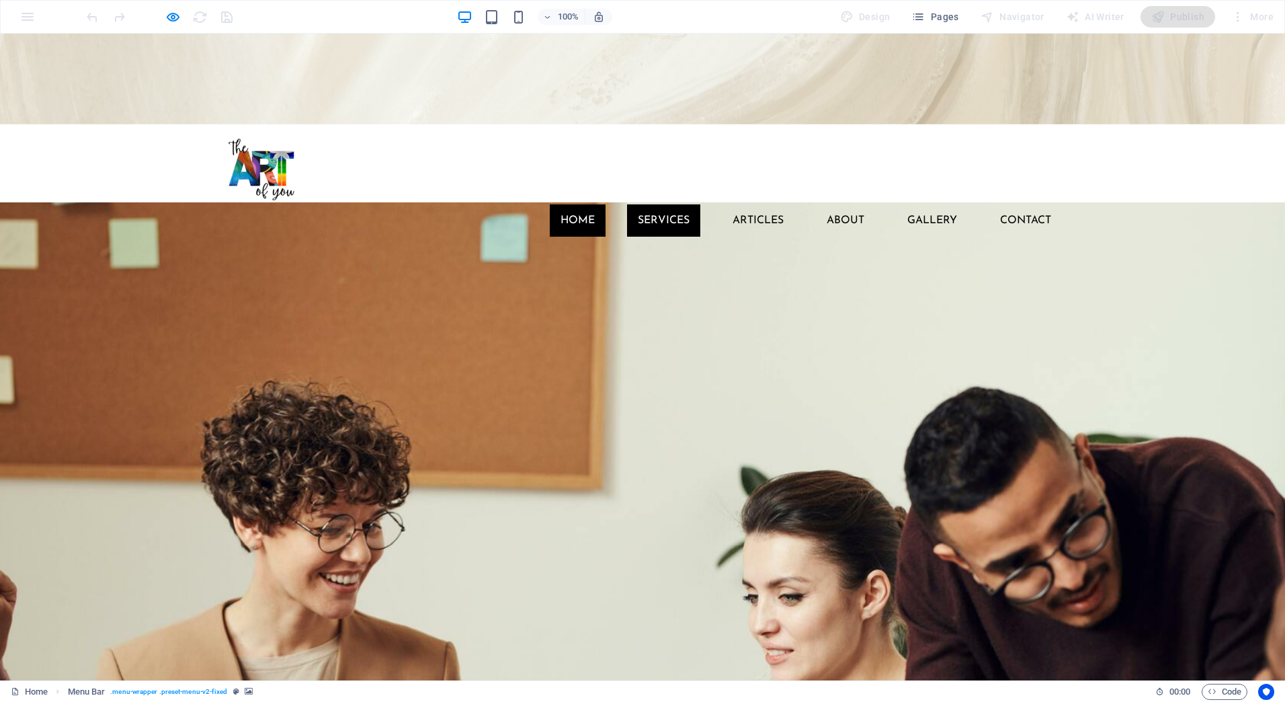
click at [645, 204] on link "Services" at bounding box center [663, 220] width 73 height 32
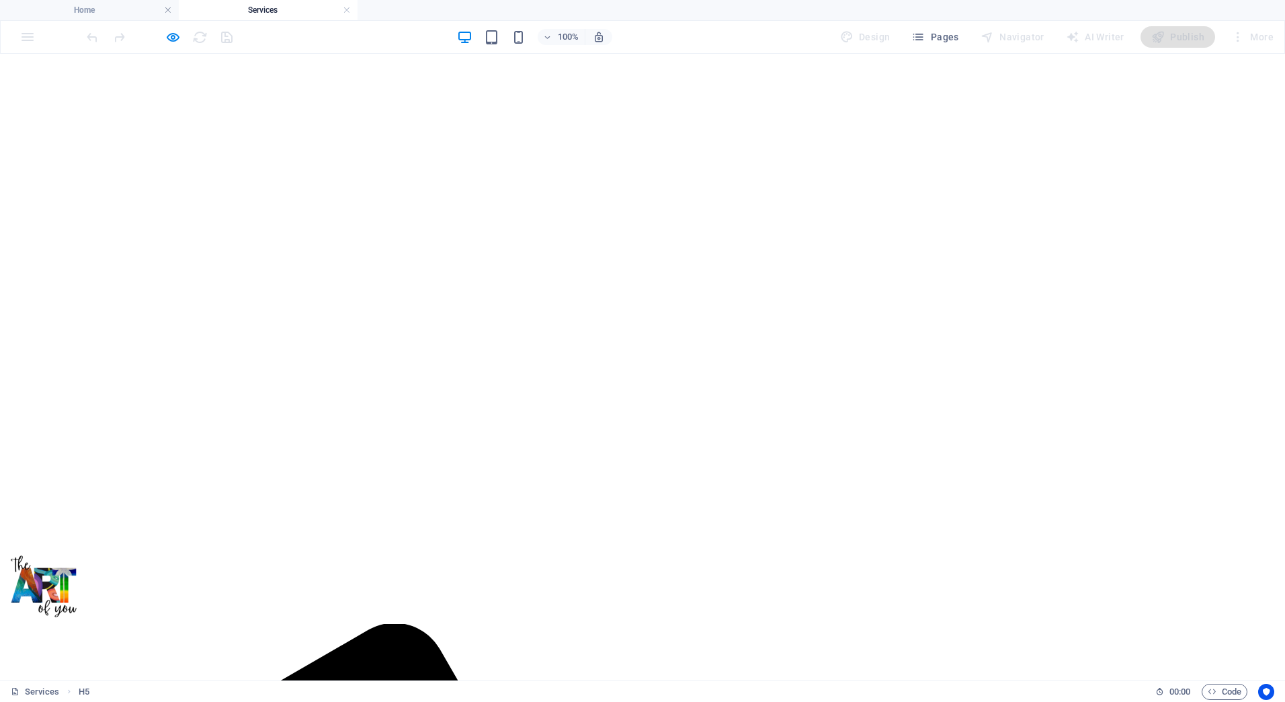
click at [347, 8] on link at bounding box center [347, 10] width 8 height 13
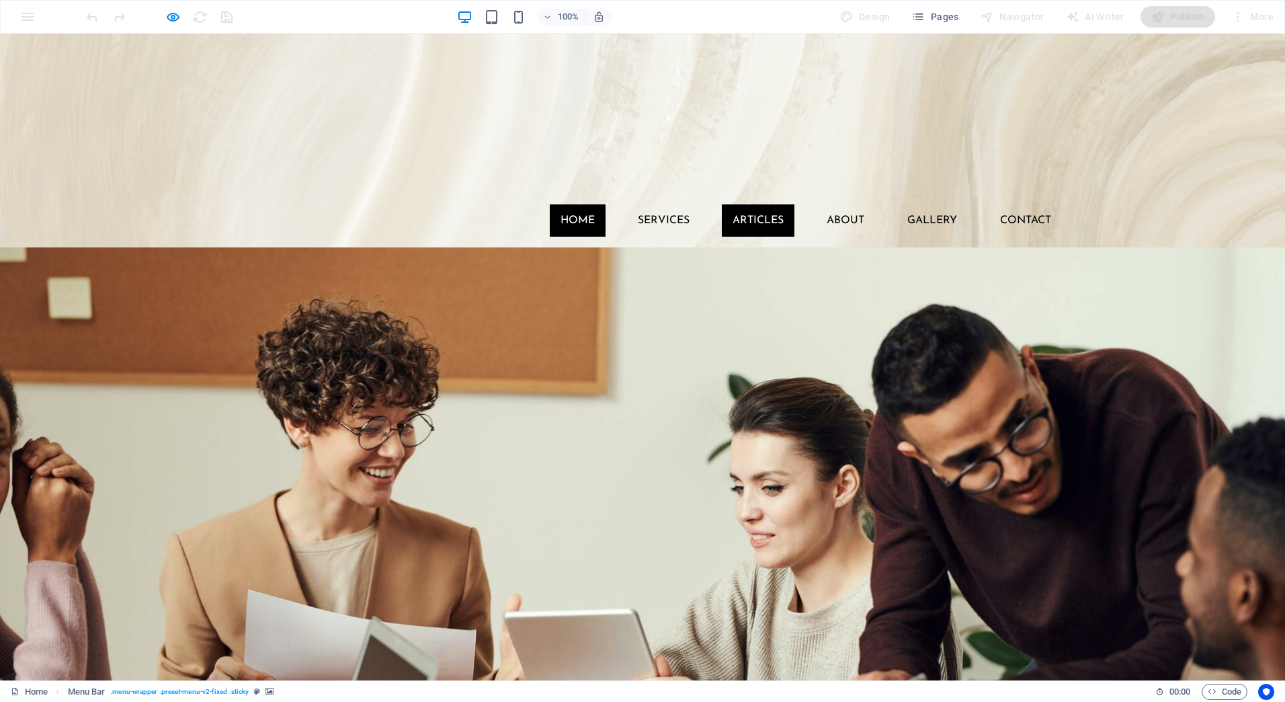
click at [758, 204] on link "ARTicles" at bounding box center [758, 220] width 73 height 32
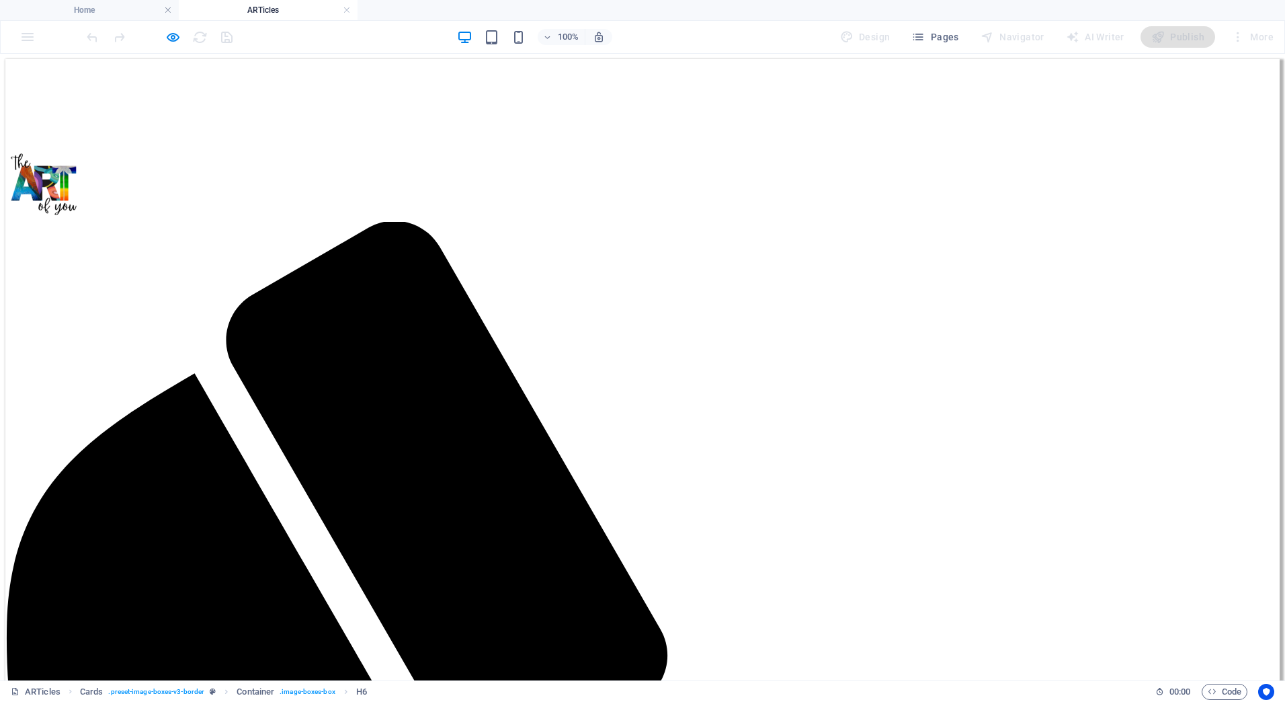
click at [348, 9] on link at bounding box center [347, 10] width 8 height 13
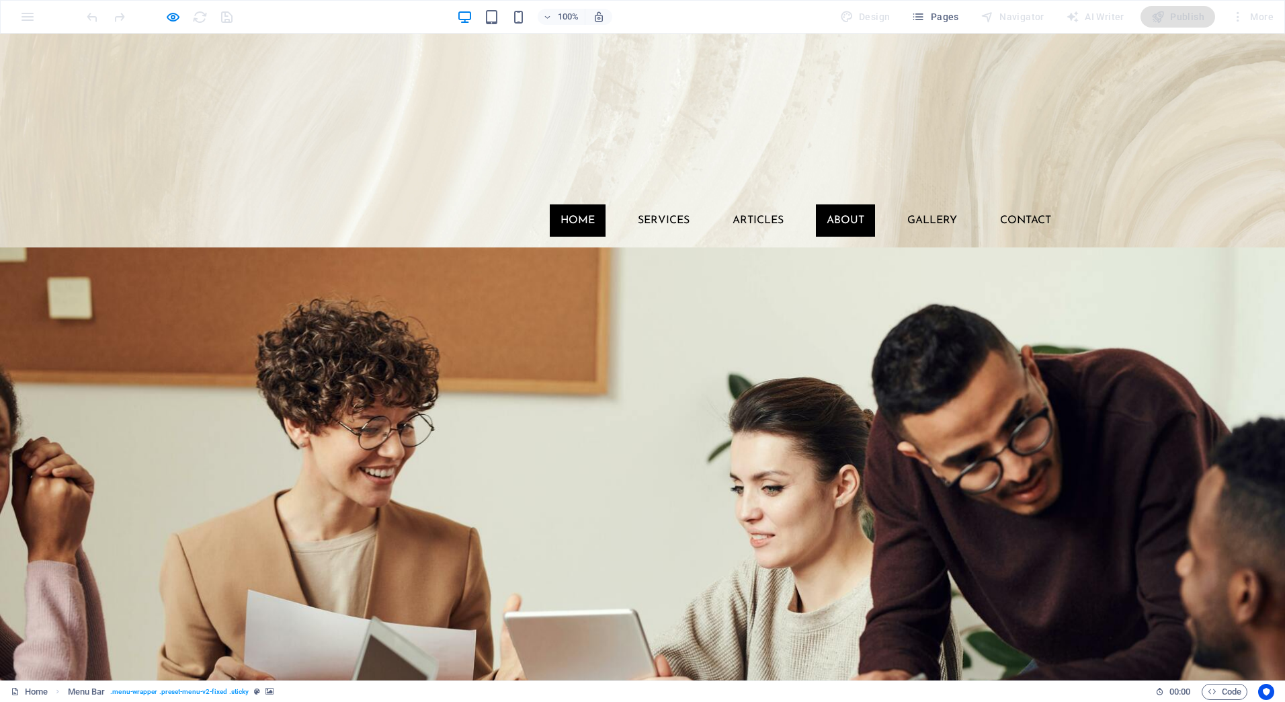
click at [840, 204] on link "About" at bounding box center [845, 220] width 59 height 32
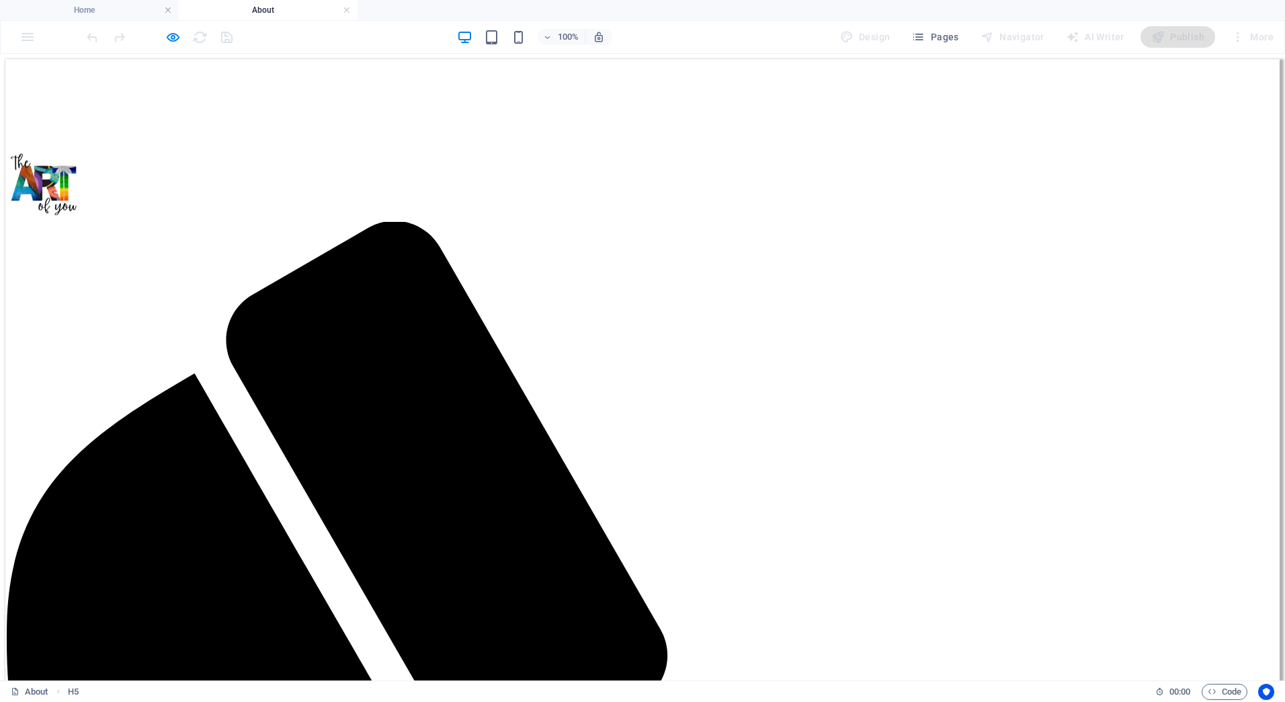
click at [349, 12] on link at bounding box center [347, 10] width 8 height 13
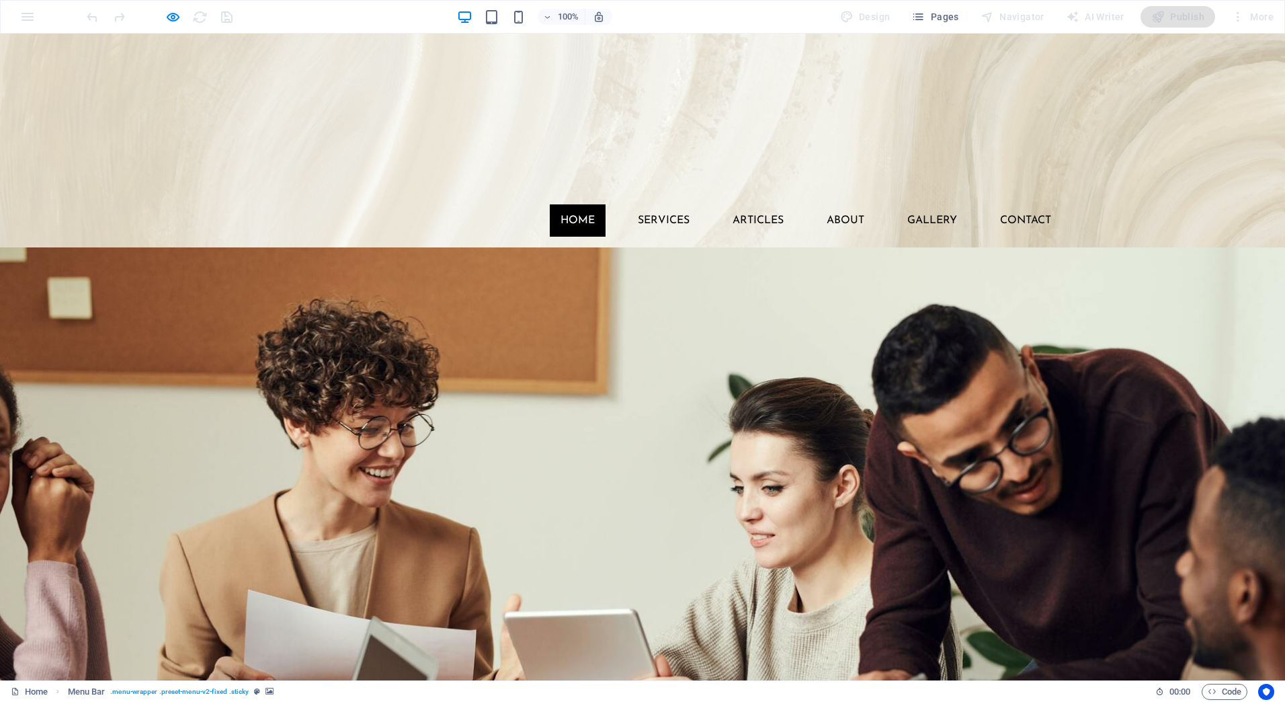
click at [485, 204] on ul "Home Services ARTicles About Gallery Contact" at bounding box center [642, 220] width 839 height 32
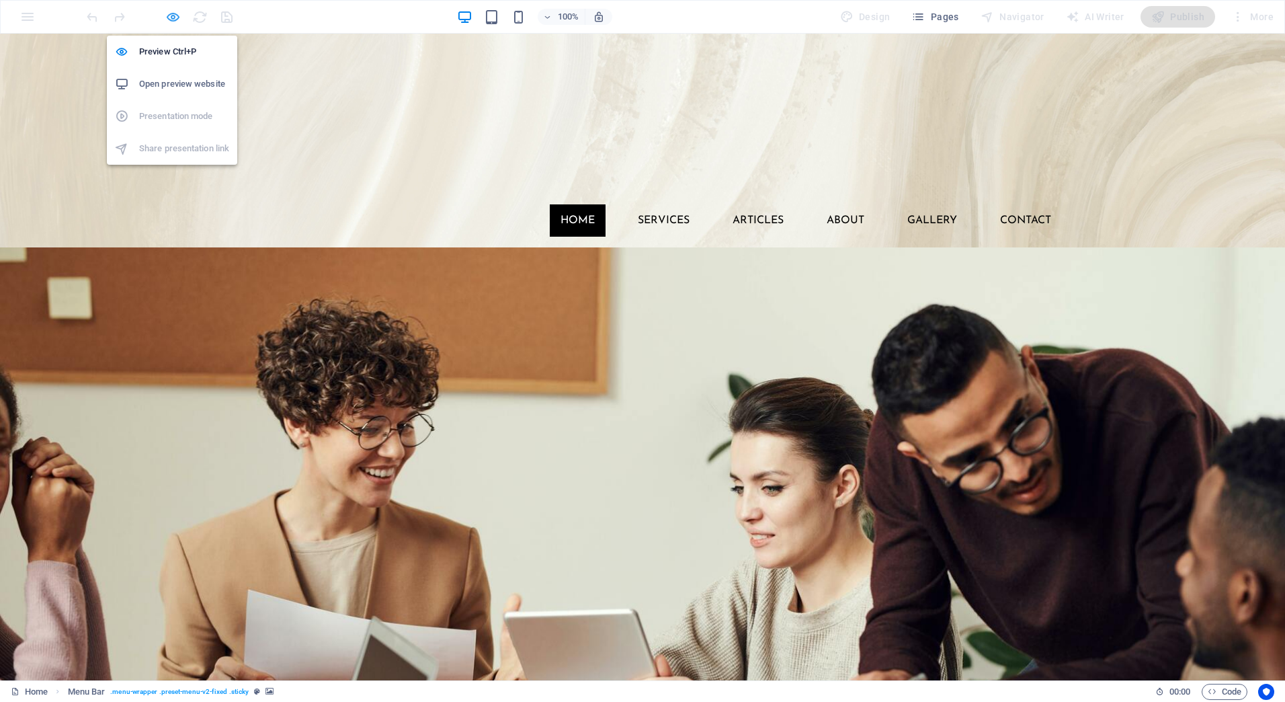
click at [170, 16] on icon "button" at bounding box center [172, 16] width 15 height 15
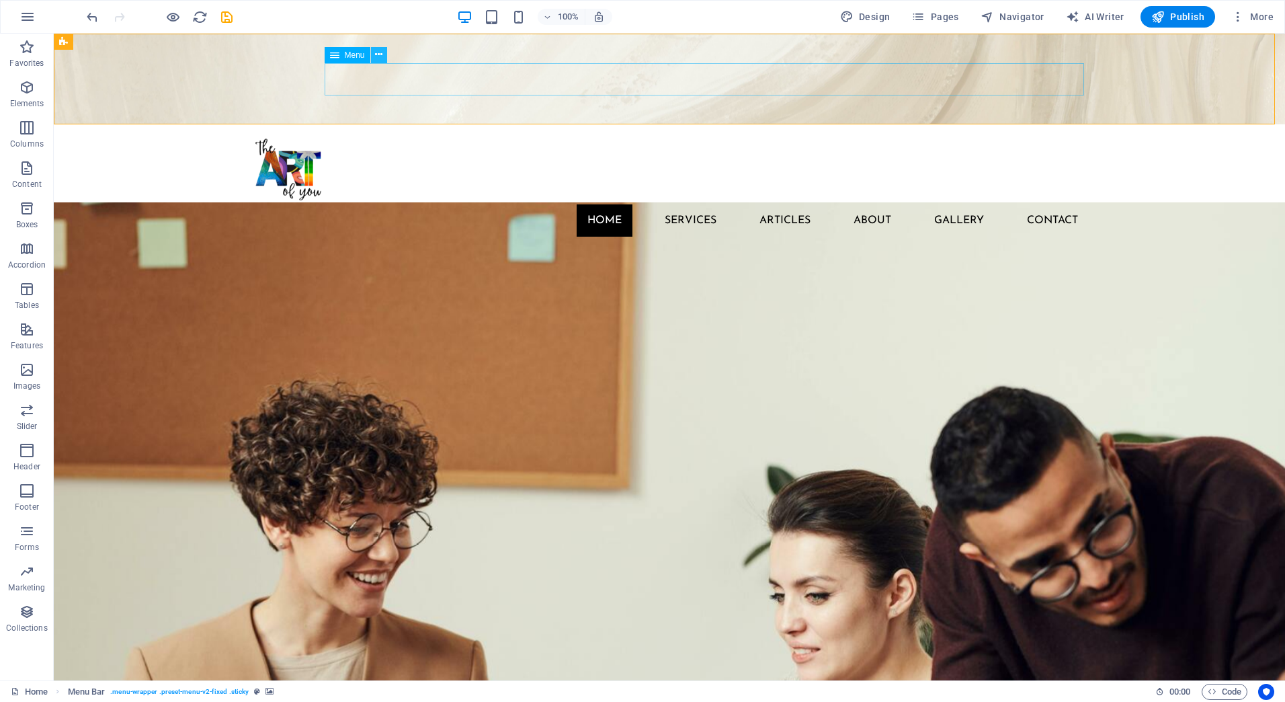
click at [381, 58] on icon at bounding box center [378, 55] width 7 height 14
click at [370, 58] on div "Menu" at bounding box center [348, 55] width 46 height 16
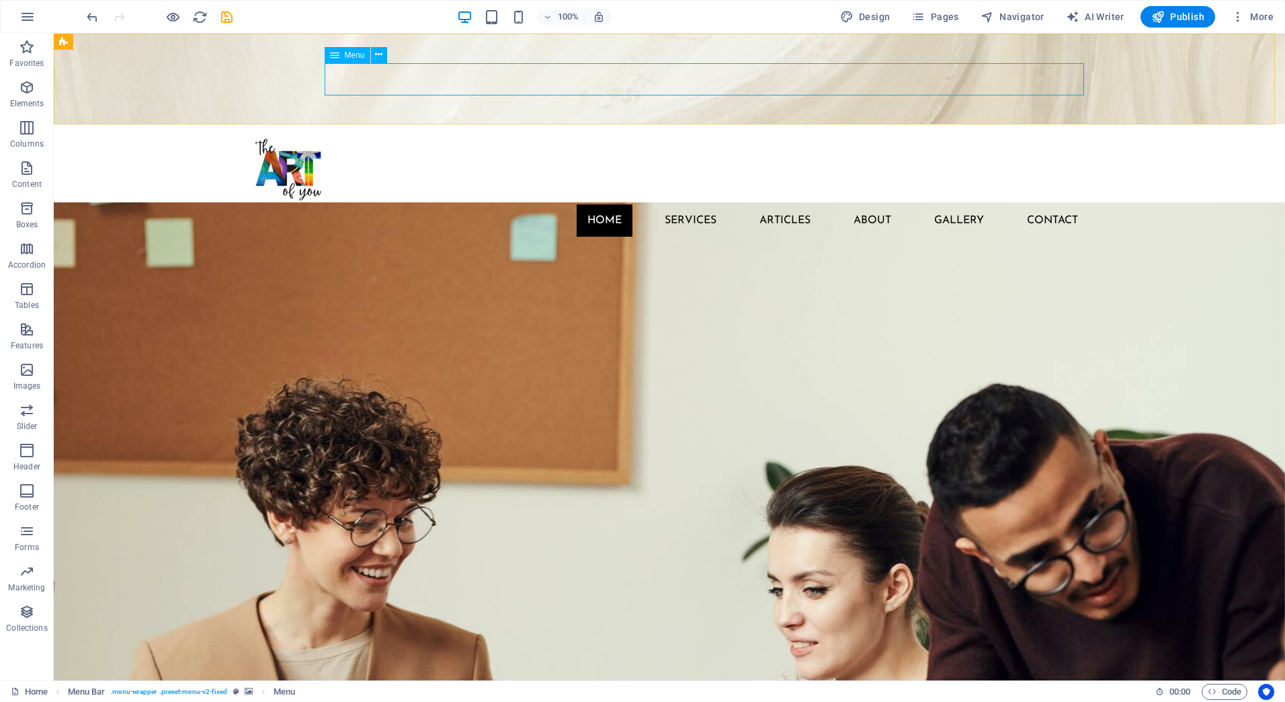
select select
select select "1"
select select
select select "6"
select select
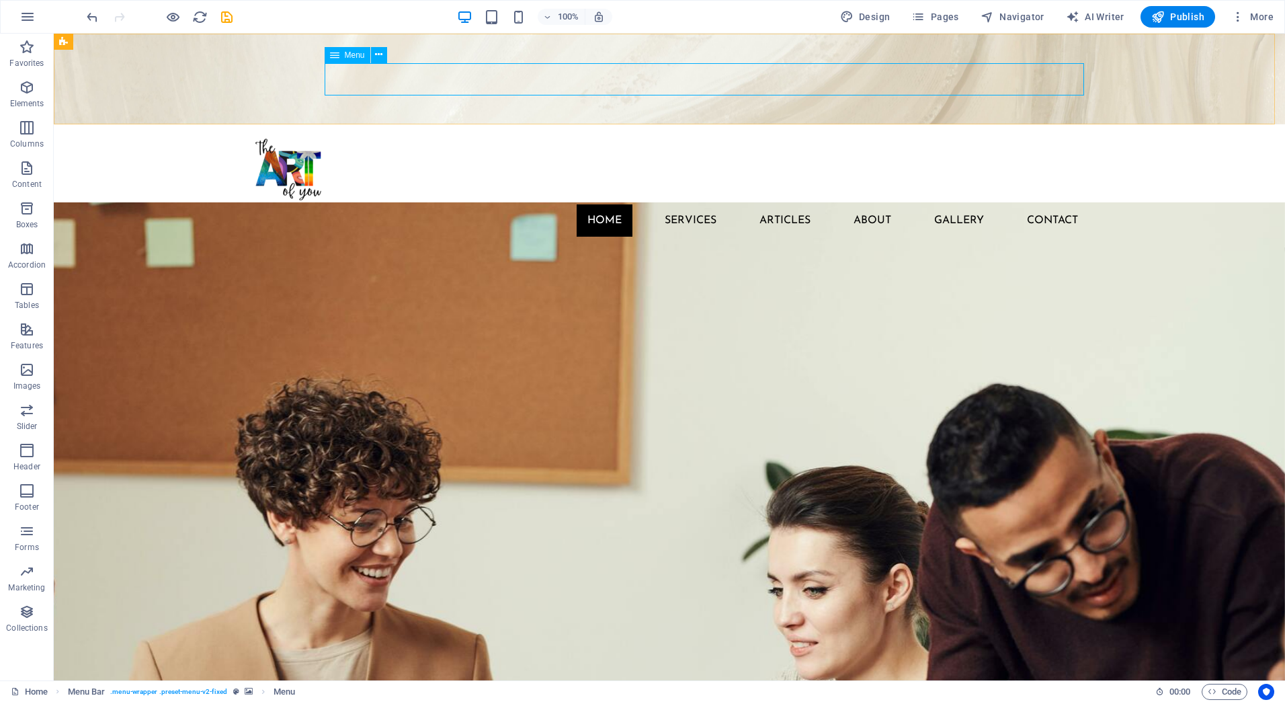
select select "8"
select select
select select "9"
select select
select select "10"
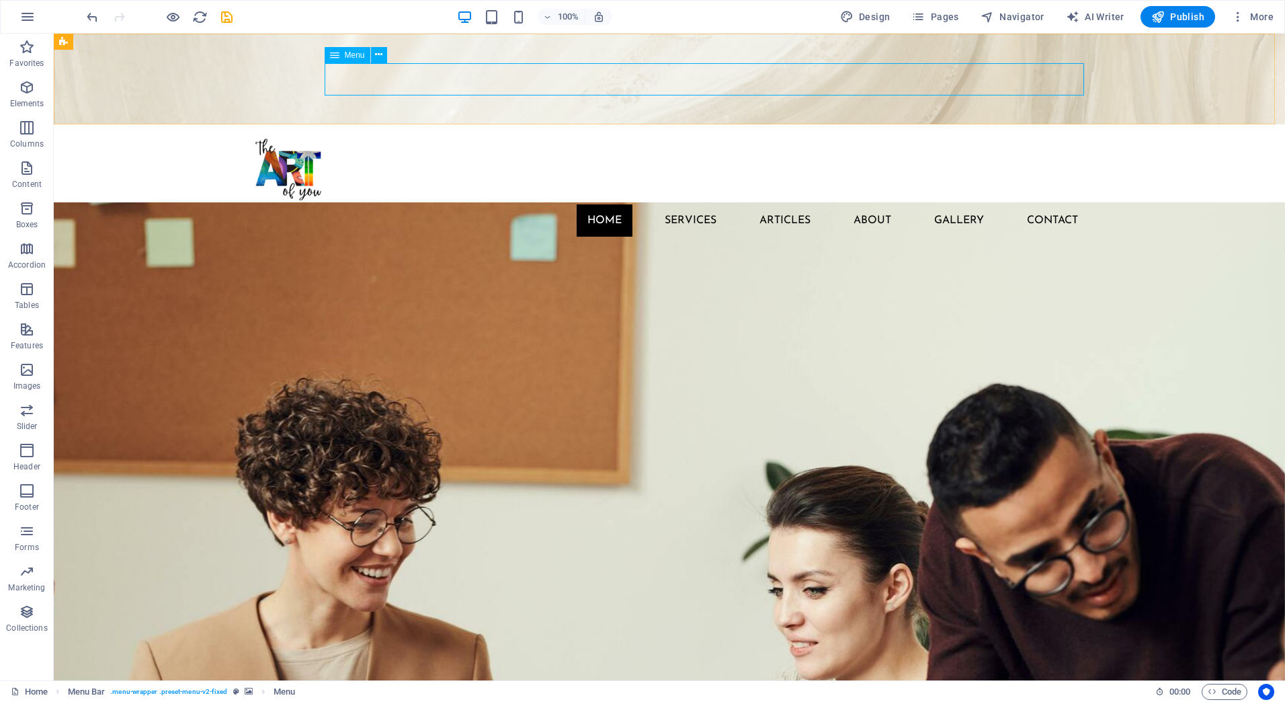
select select
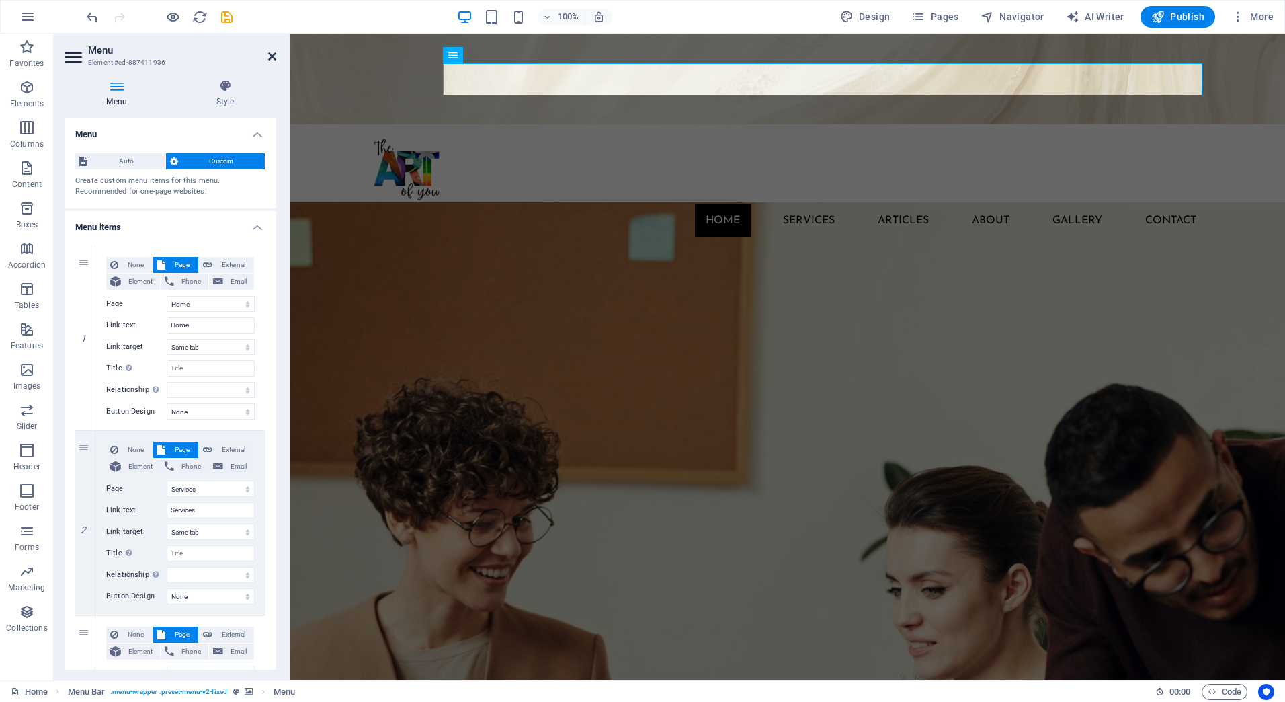
click at [273, 59] on icon at bounding box center [272, 56] width 8 height 11
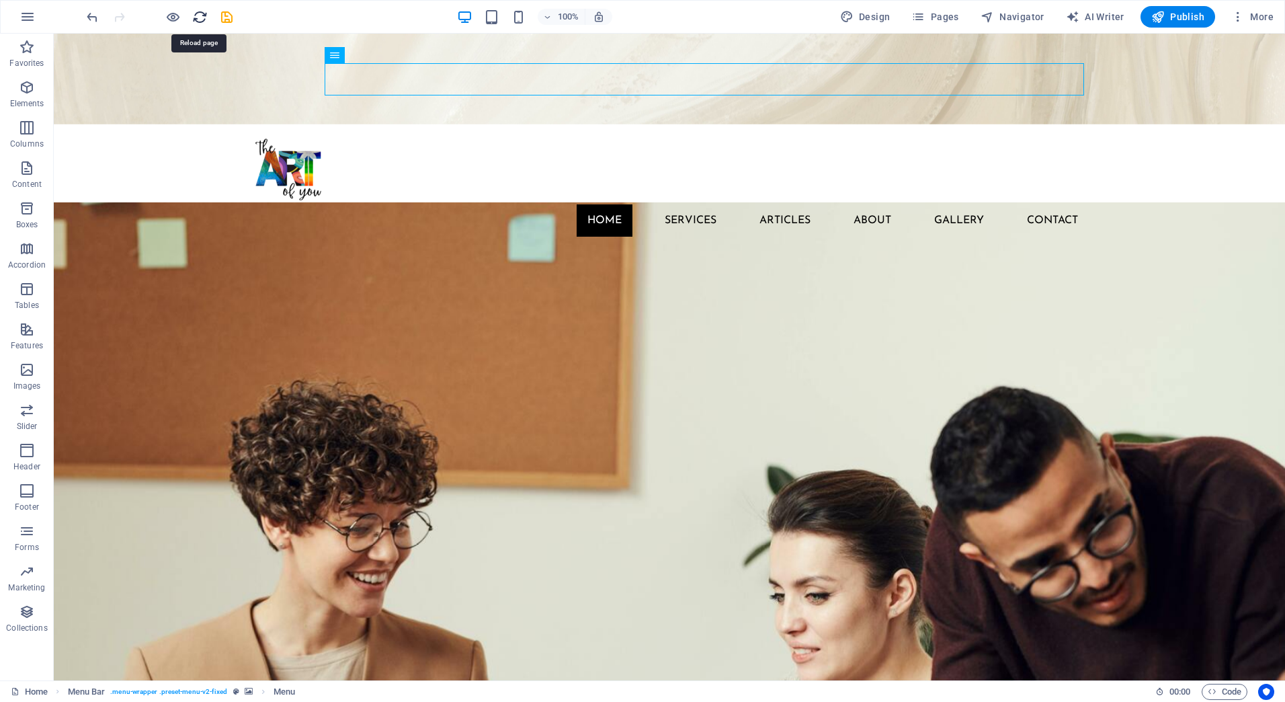
click at [207, 24] on icon "reload" at bounding box center [199, 16] width 15 height 15
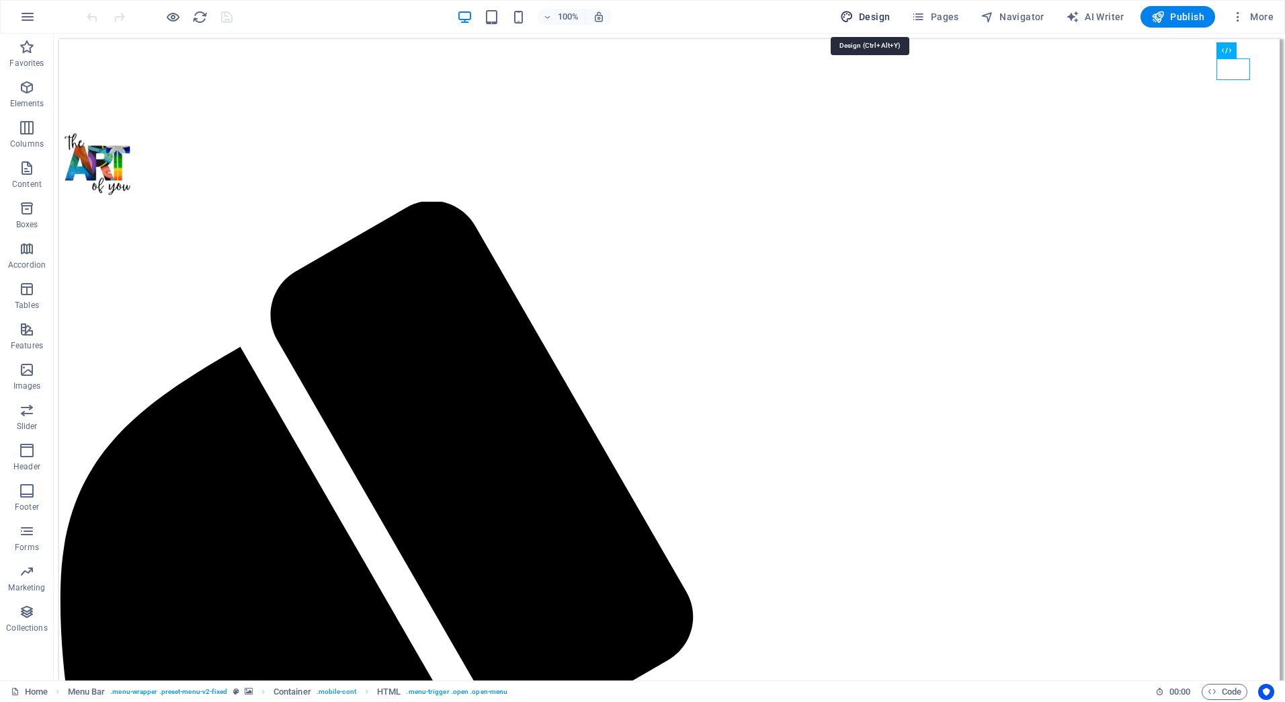
click at [872, 15] on span "Design" at bounding box center [865, 16] width 50 height 13
select select "ease-in-out"
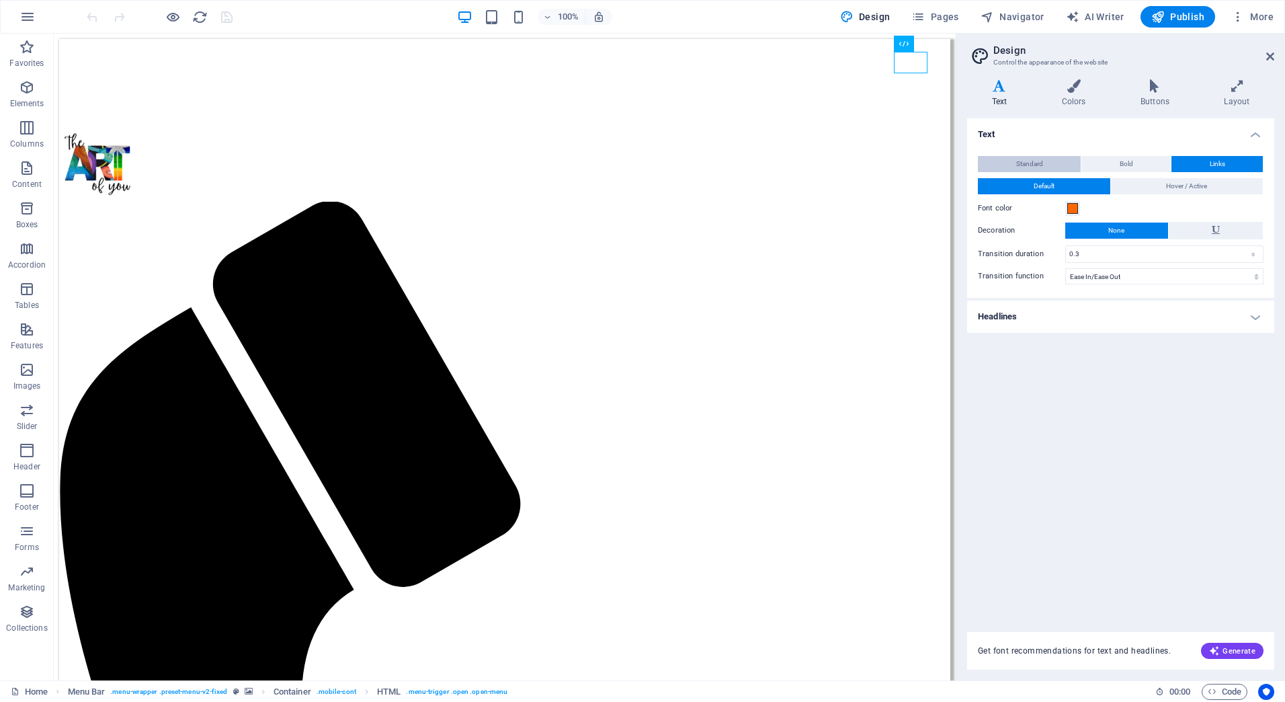
click at [1032, 163] on span "Standard" at bounding box center [1029, 164] width 27 height 16
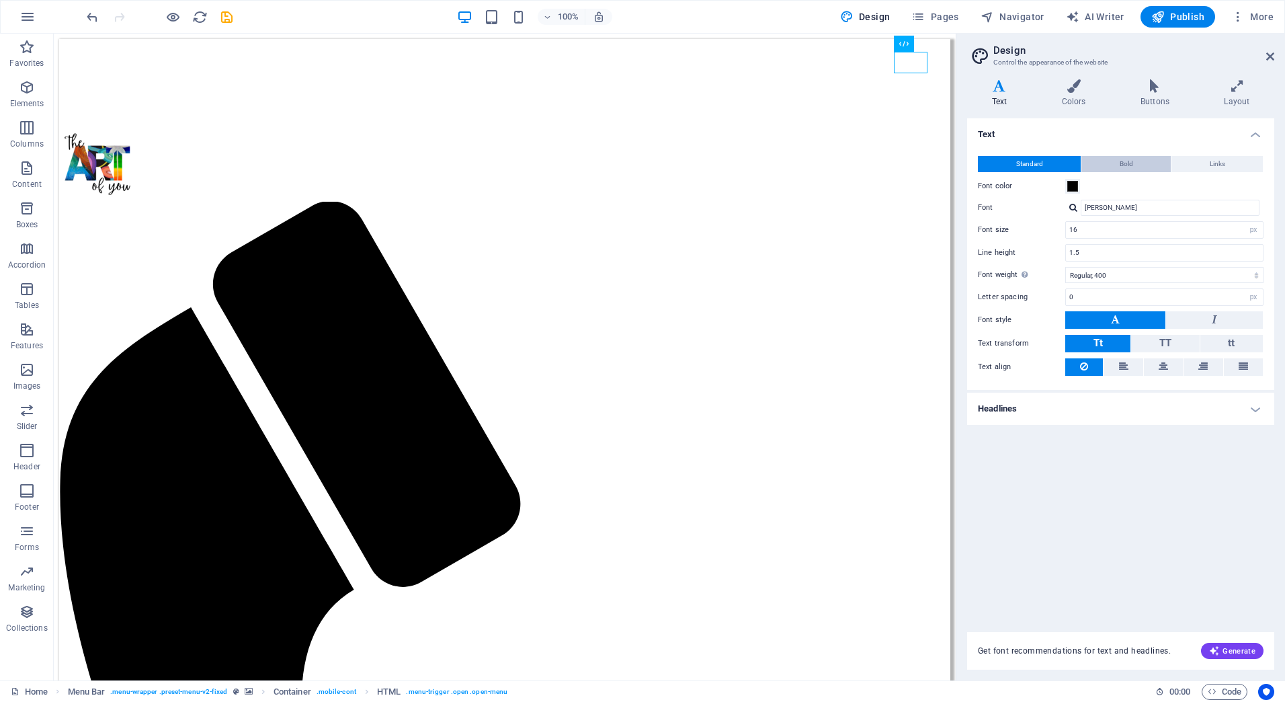
click at [1122, 165] on span "Bold" at bounding box center [1126, 164] width 13 height 16
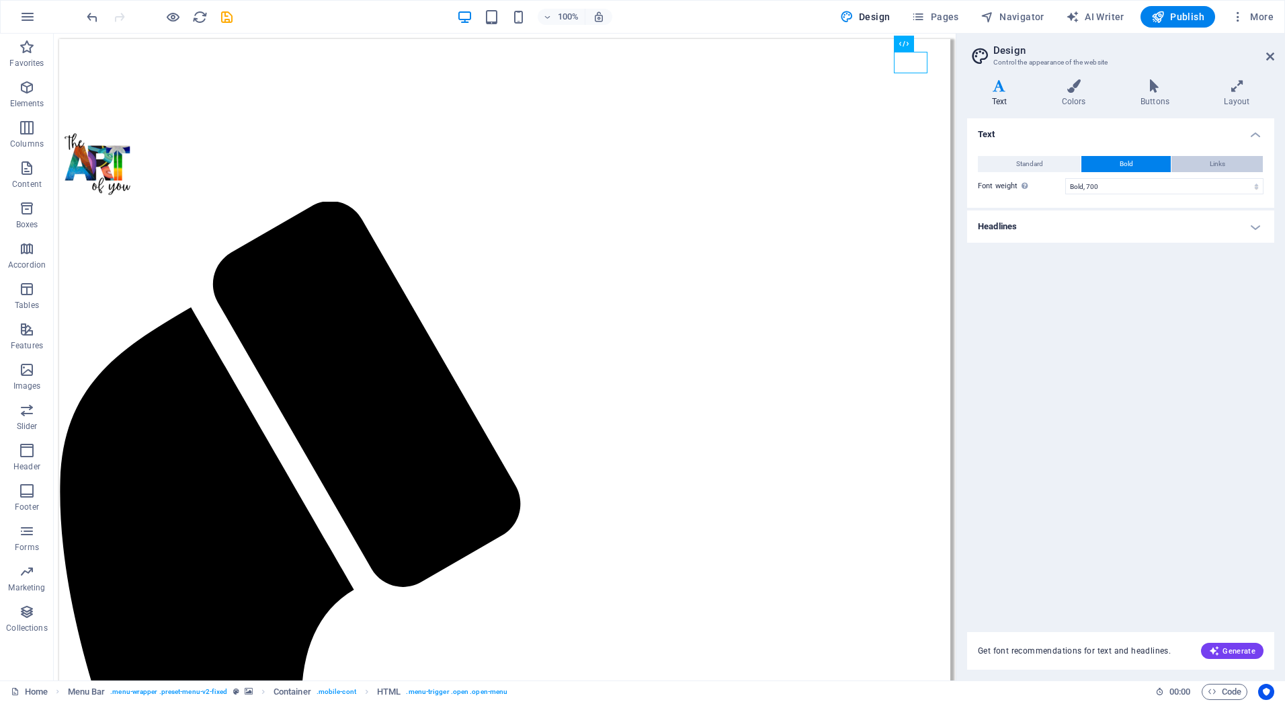
click at [1229, 161] on button "Links" at bounding box center [1217, 164] width 91 height 16
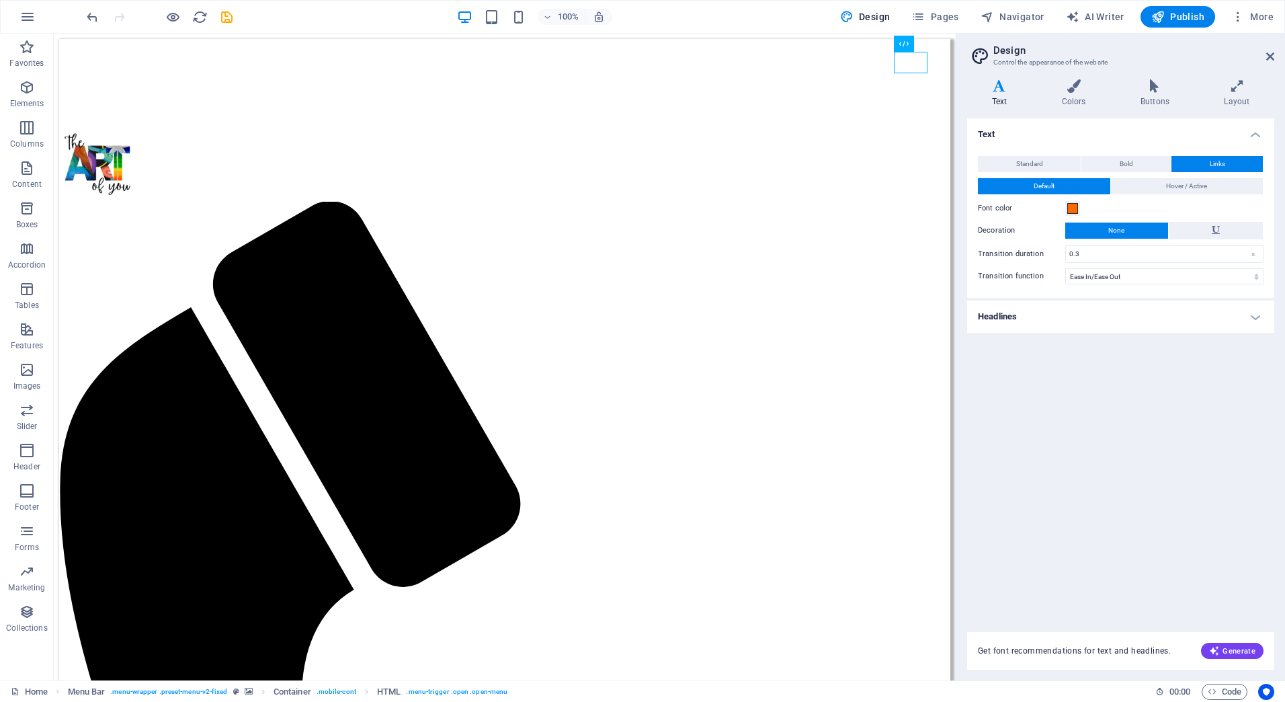
click at [1020, 317] on h4 "Headlines" at bounding box center [1120, 316] width 307 height 32
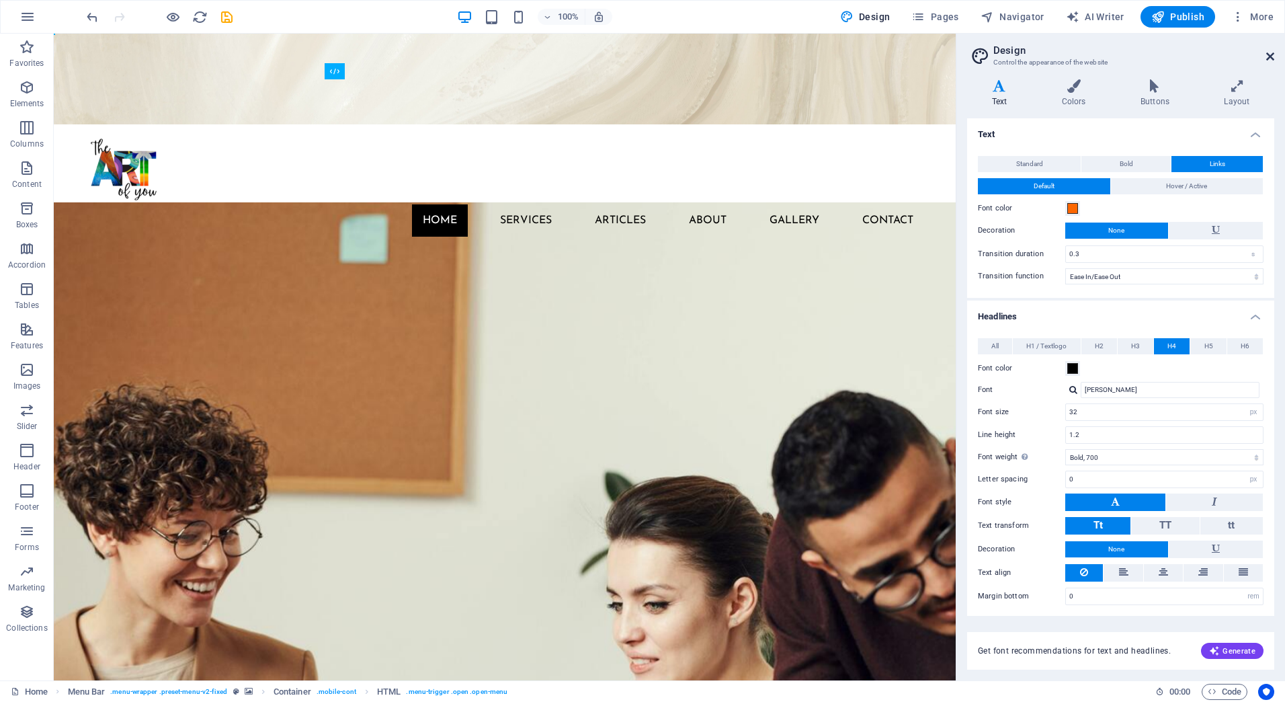
click at [1266, 53] on icon at bounding box center [1270, 56] width 8 height 11
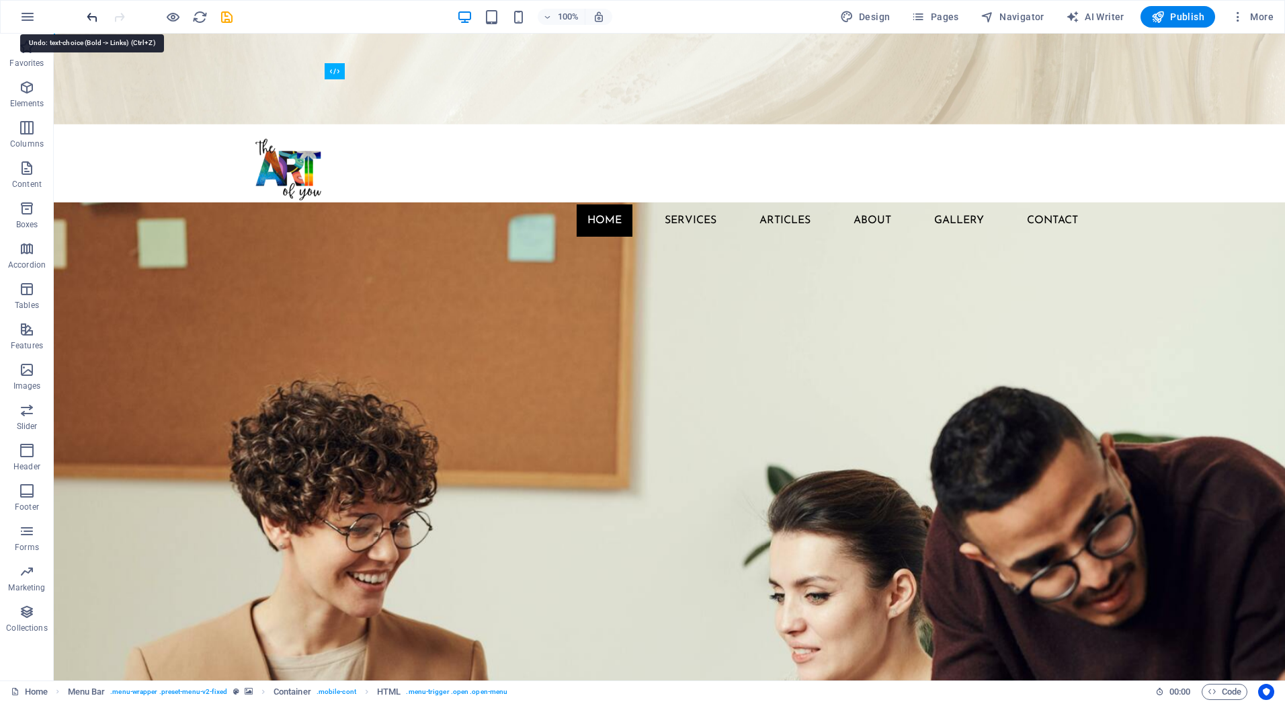
click at [94, 15] on icon "undo" at bounding box center [92, 16] width 15 height 15
click at [86, 17] on icon "undo" at bounding box center [92, 16] width 15 height 15
click at [93, 16] on icon "undo" at bounding box center [92, 16] width 15 height 15
click at [28, 19] on icon "button" at bounding box center [27, 17] width 16 height 16
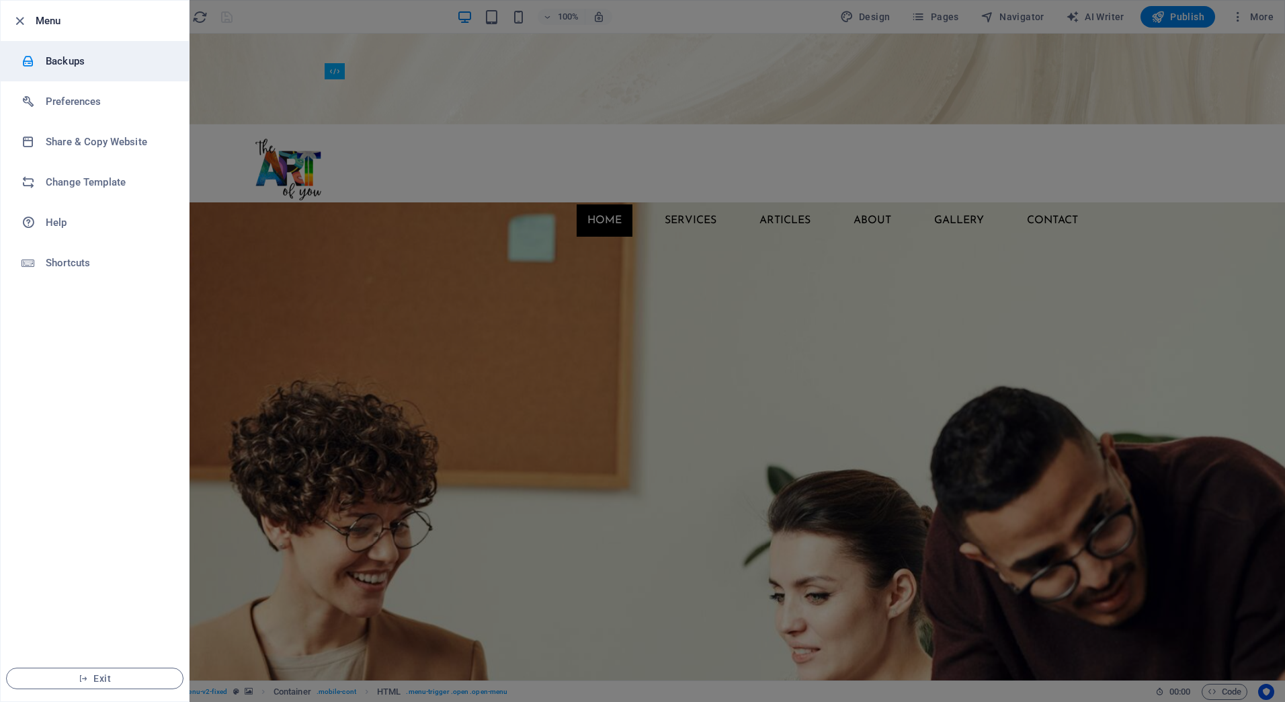
click at [38, 68] on li "Backups" at bounding box center [95, 61] width 188 height 40
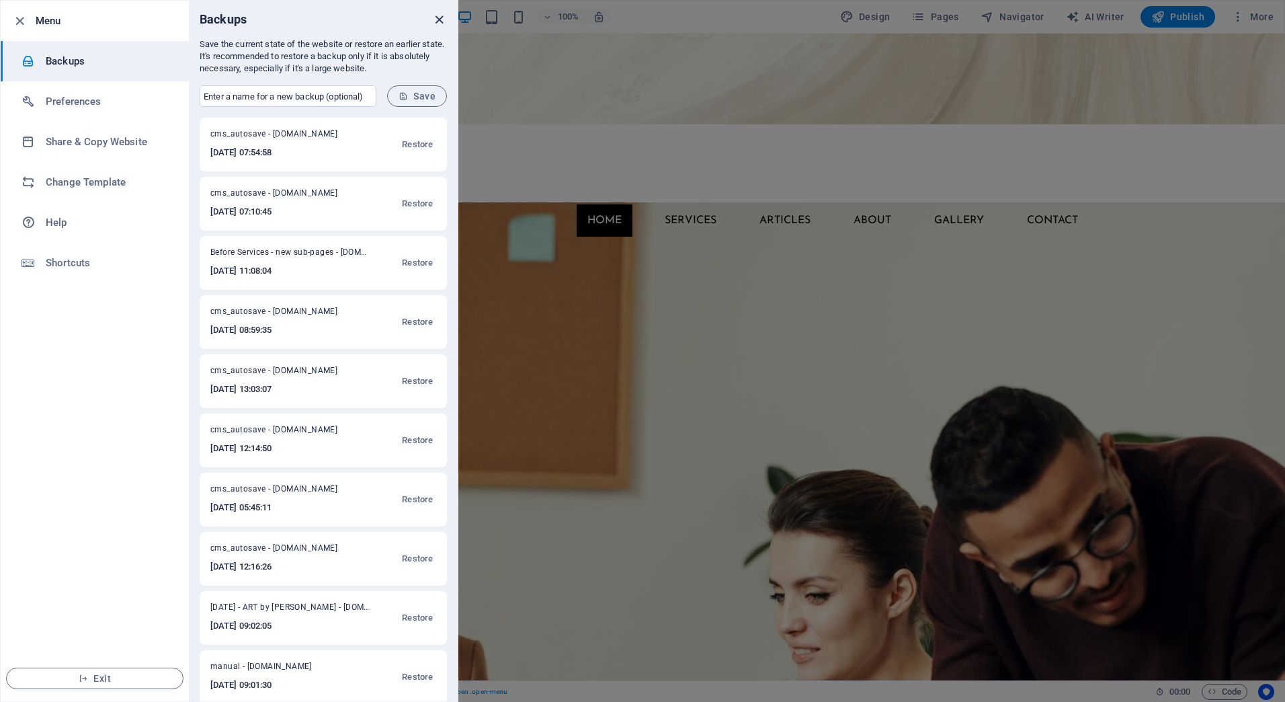
click at [439, 17] on icon "close" at bounding box center [439, 19] width 15 height 15
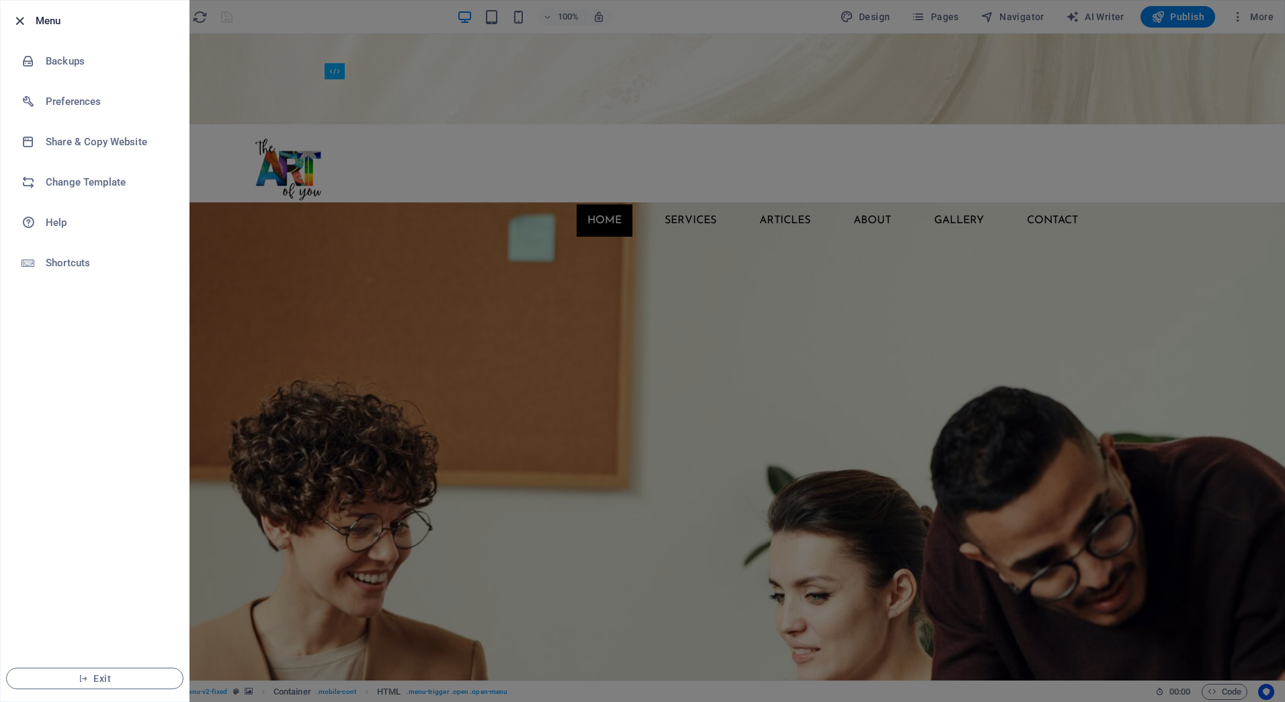
click at [20, 22] on icon "button" at bounding box center [19, 20] width 15 height 15
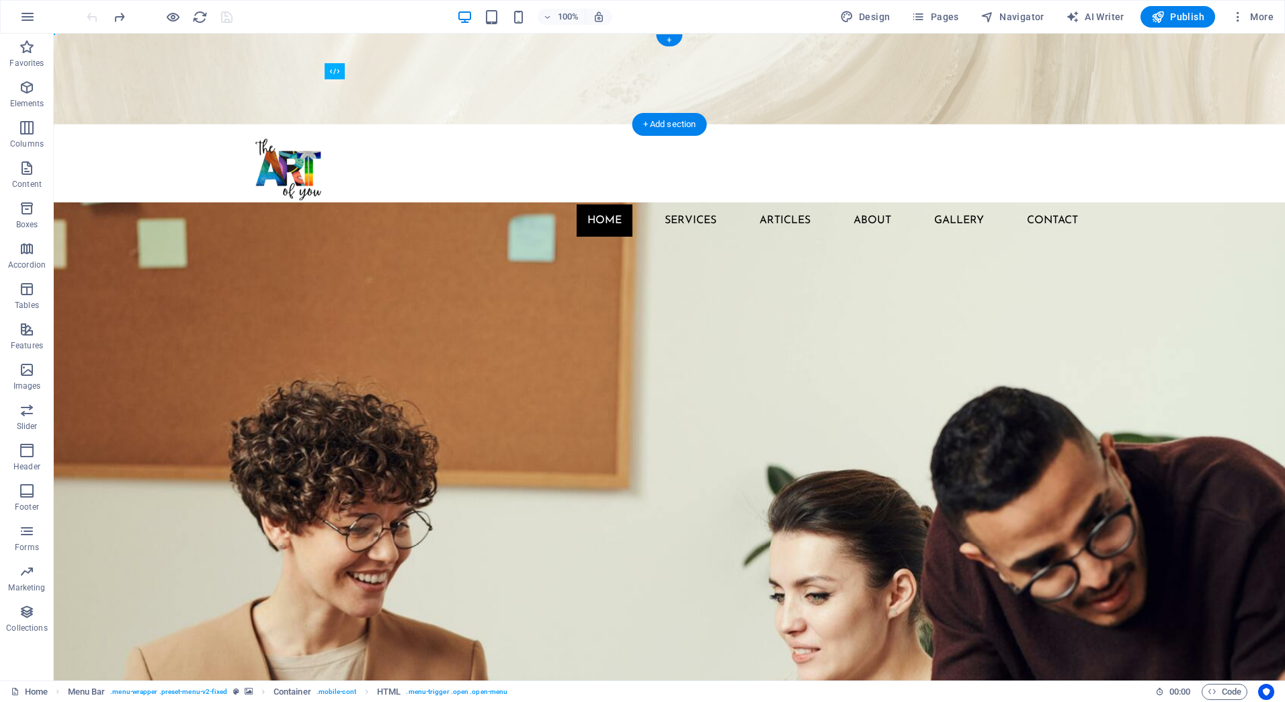
click at [11, 1] on button "button" at bounding box center [27, 17] width 32 height 32
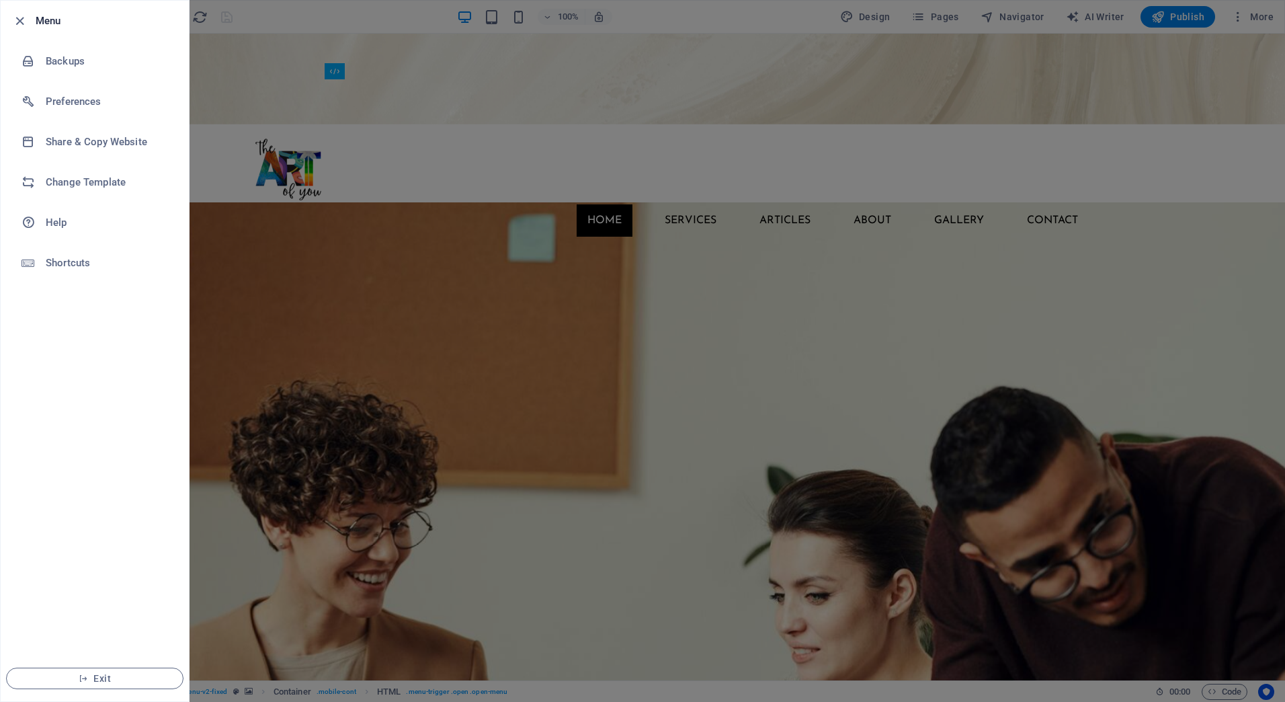
click at [30, 6] on li "Menu" at bounding box center [95, 21] width 188 height 40
click at [32, 17] on div at bounding box center [23, 21] width 24 height 16
click at [19, 24] on icon "button" at bounding box center [19, 20] width 15 height 15
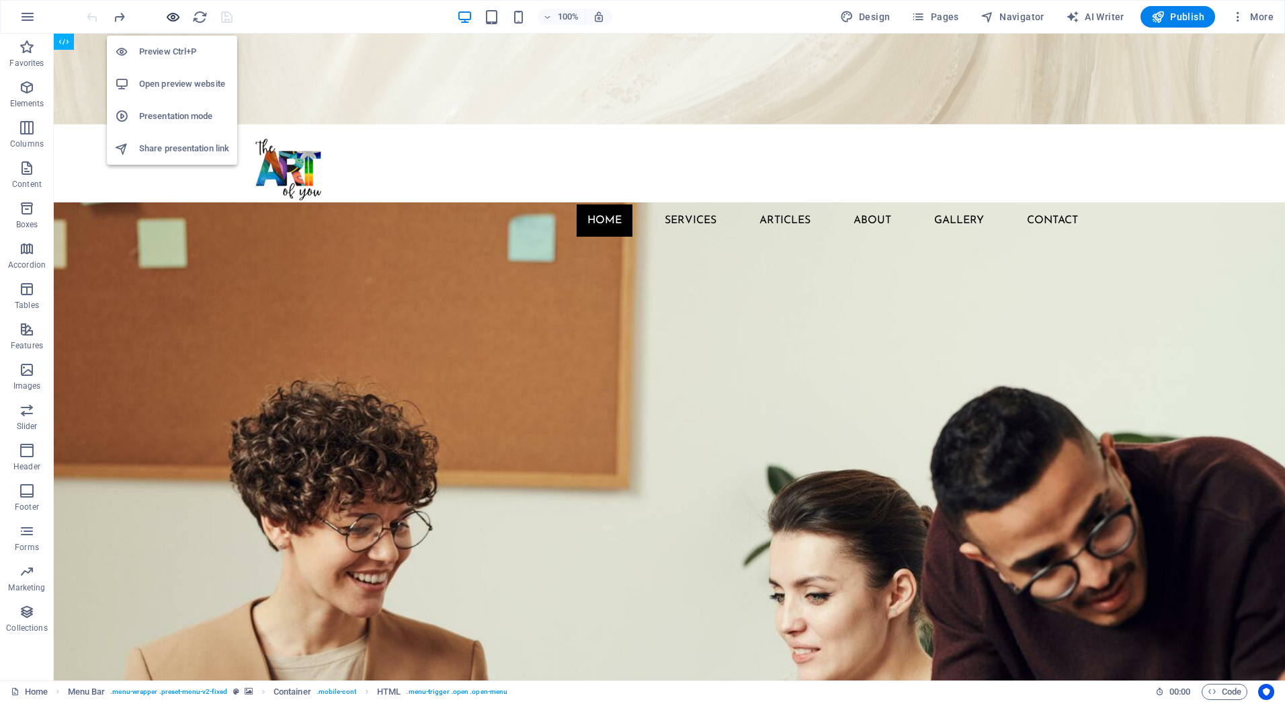
click at [176, 18] on icon "button" at bounding box center [172, 16] width 15 height 15
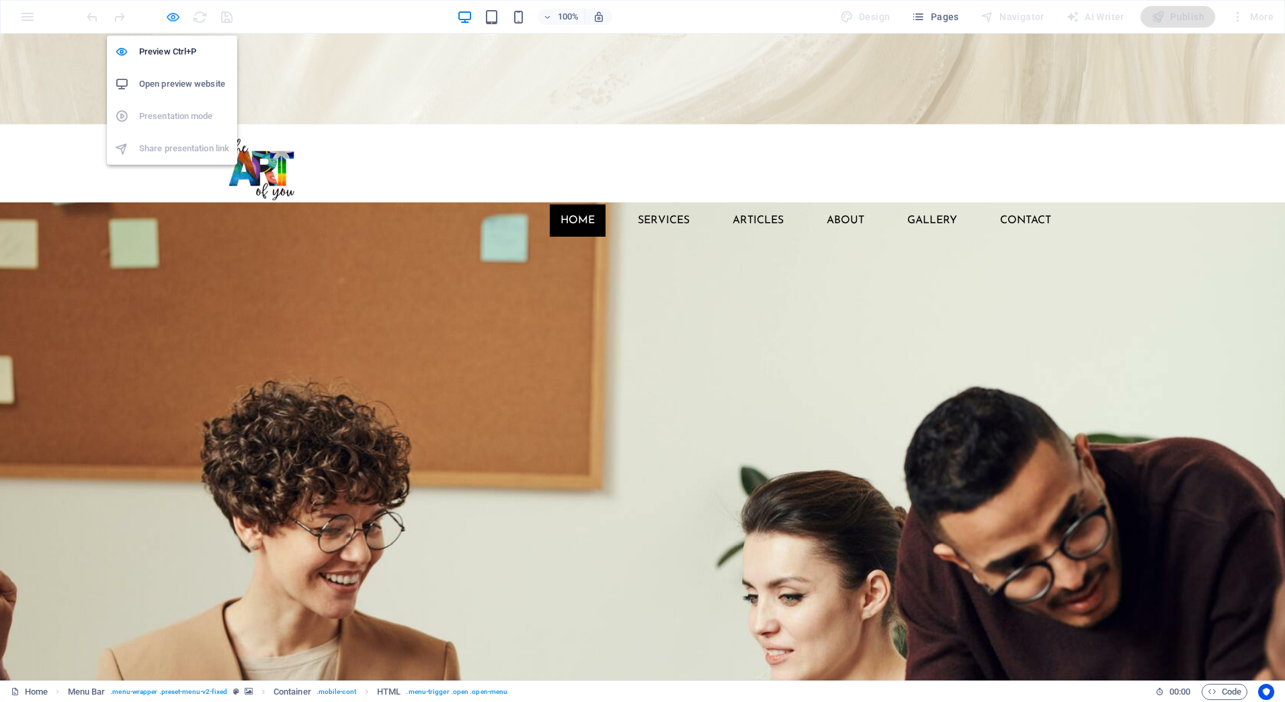
click at [172, 15] on icon "button" at bounding box center [172, 16] width 15 height 15
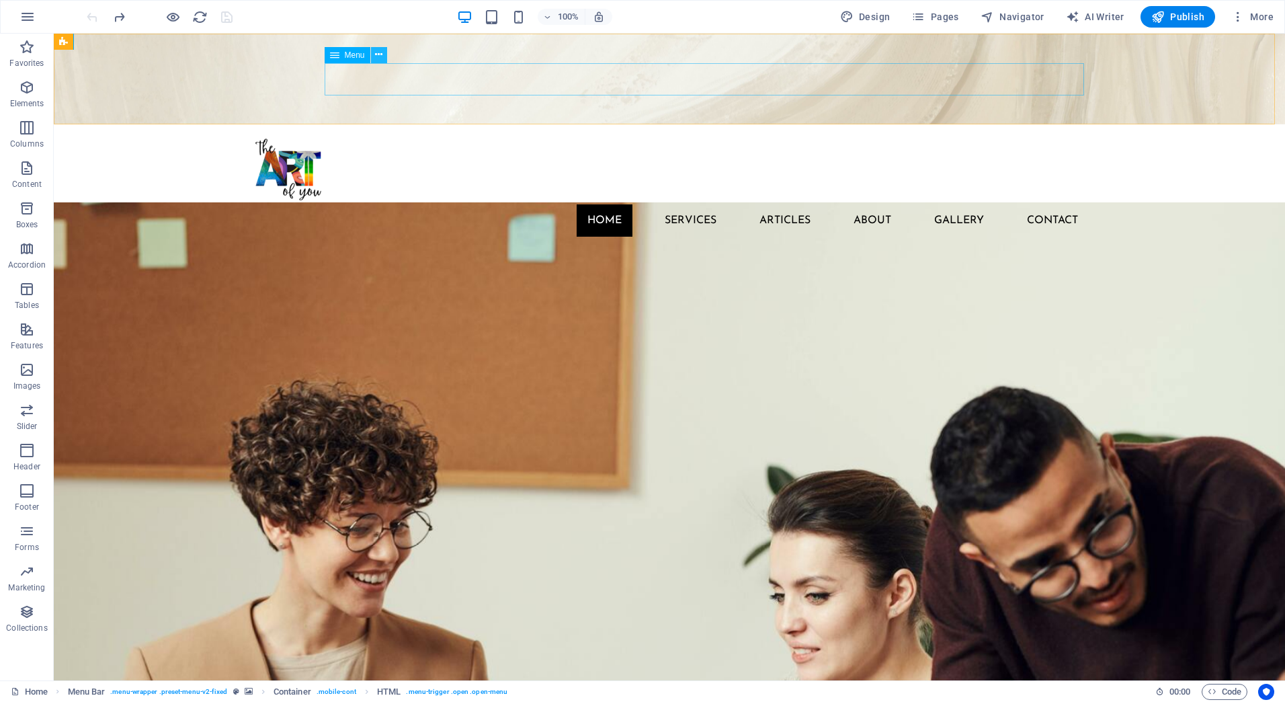
click at [382, 56] on icon at bounding box center [378, 55] width 7 height 14
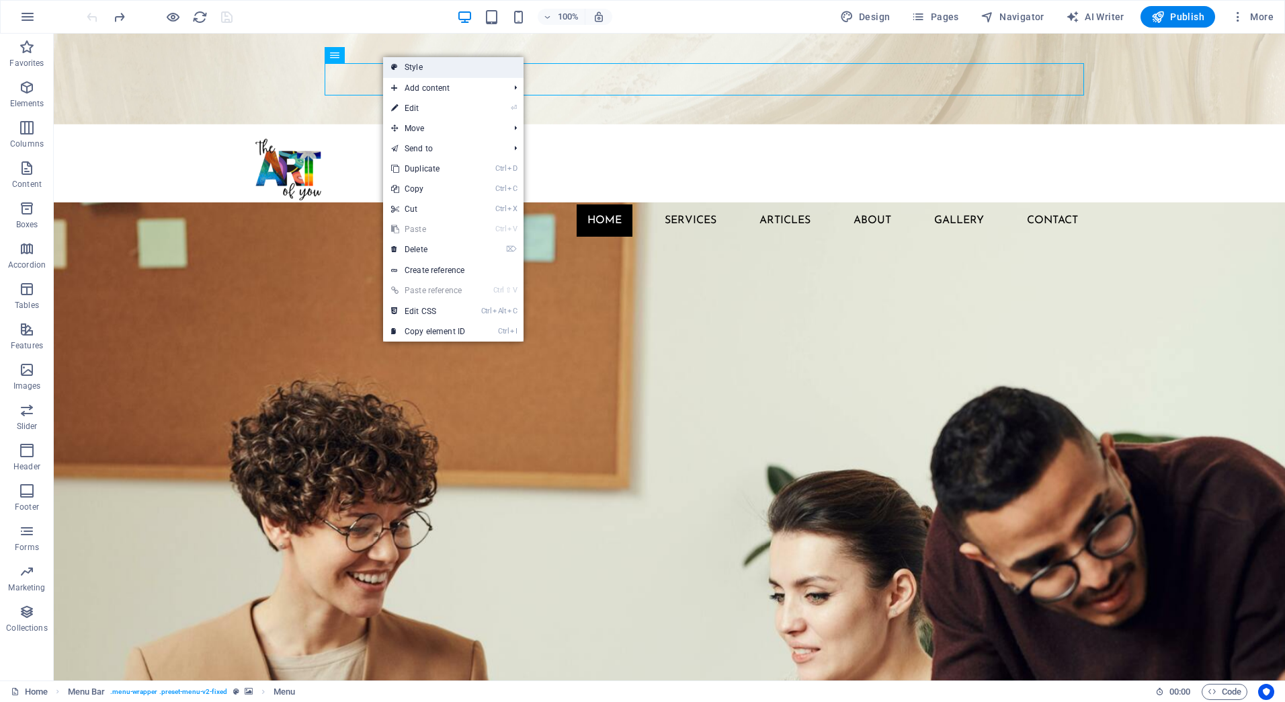
click at [408, 62] on link "Style" at bounding box center [453, 67] width 140 height 20
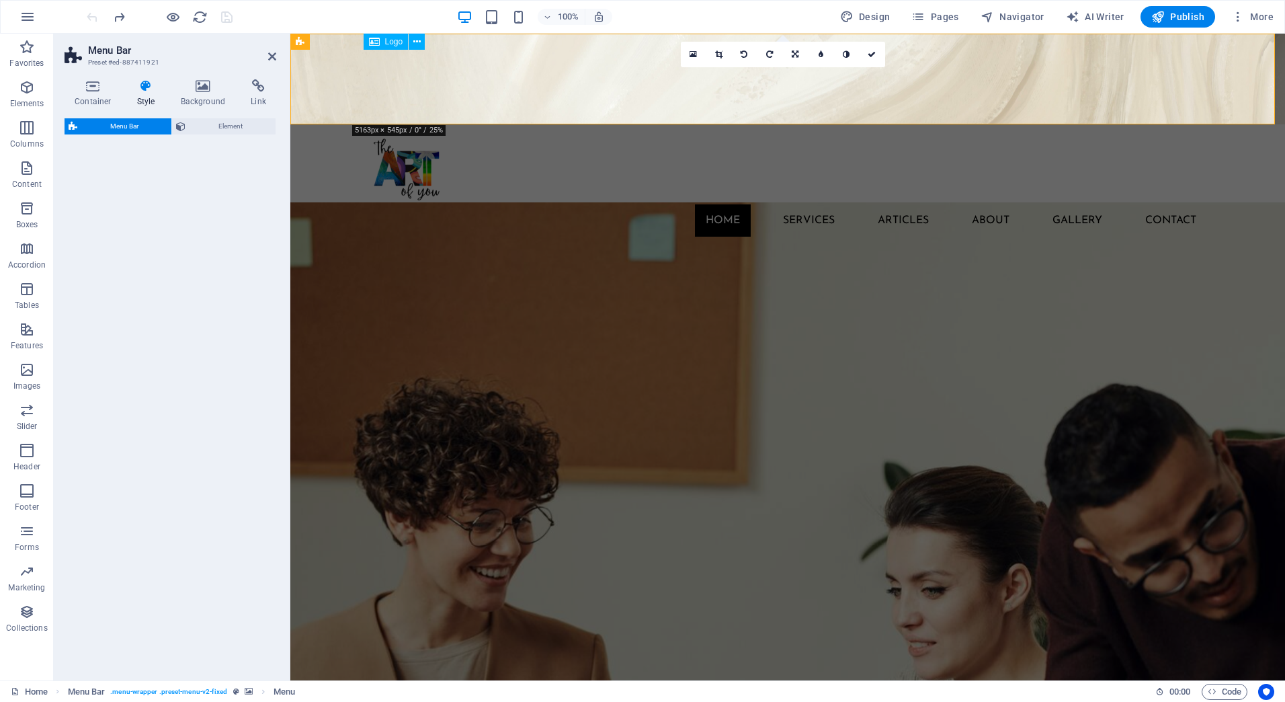
select select "rem"
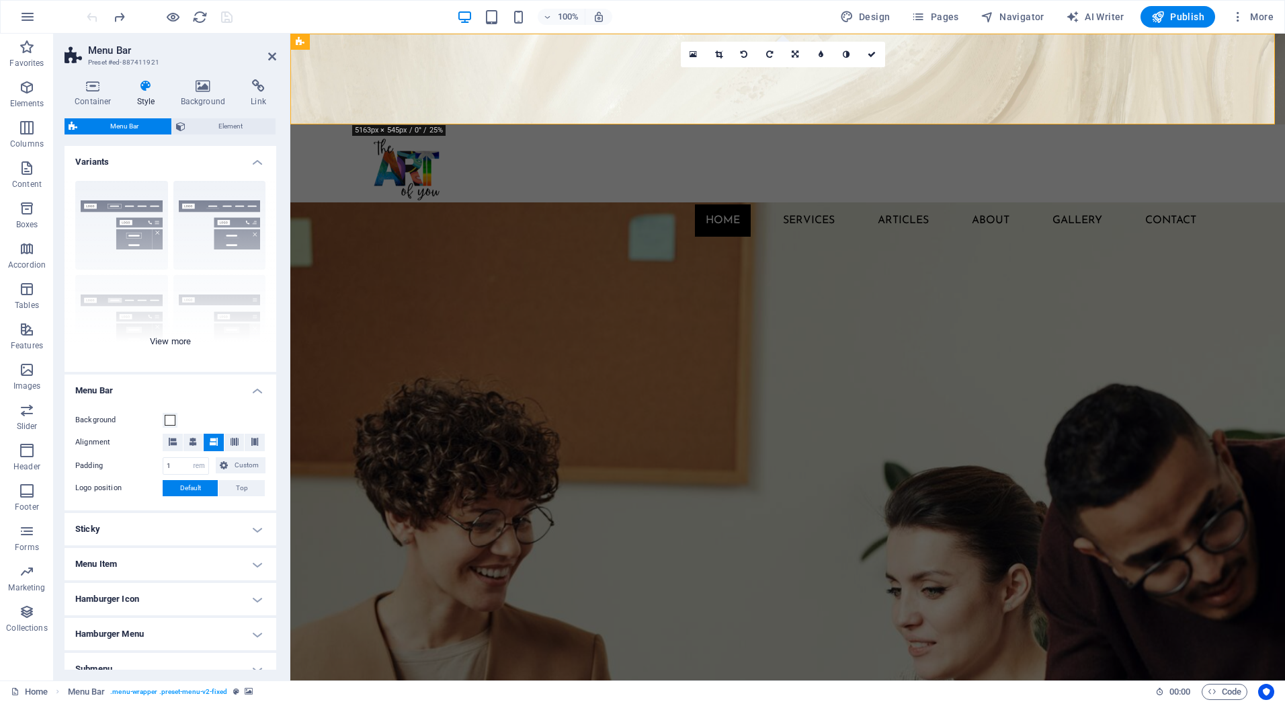
click at [177, 339] on div "Border Centered Default Fixed Loki Trigger Wide XXL" at bounding box center [171, 271] width 212 height 202
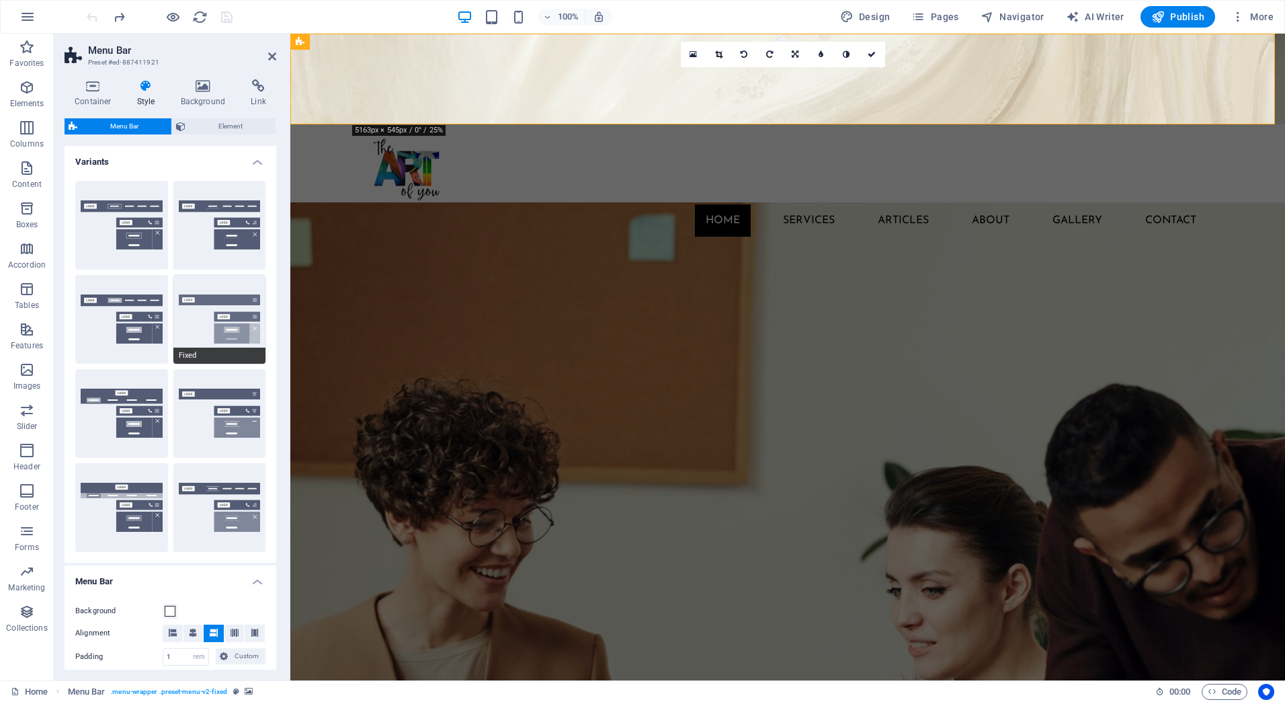
click at [212, 326] on button "Fixed" at bounding box center [219, 319] width 93 height 89
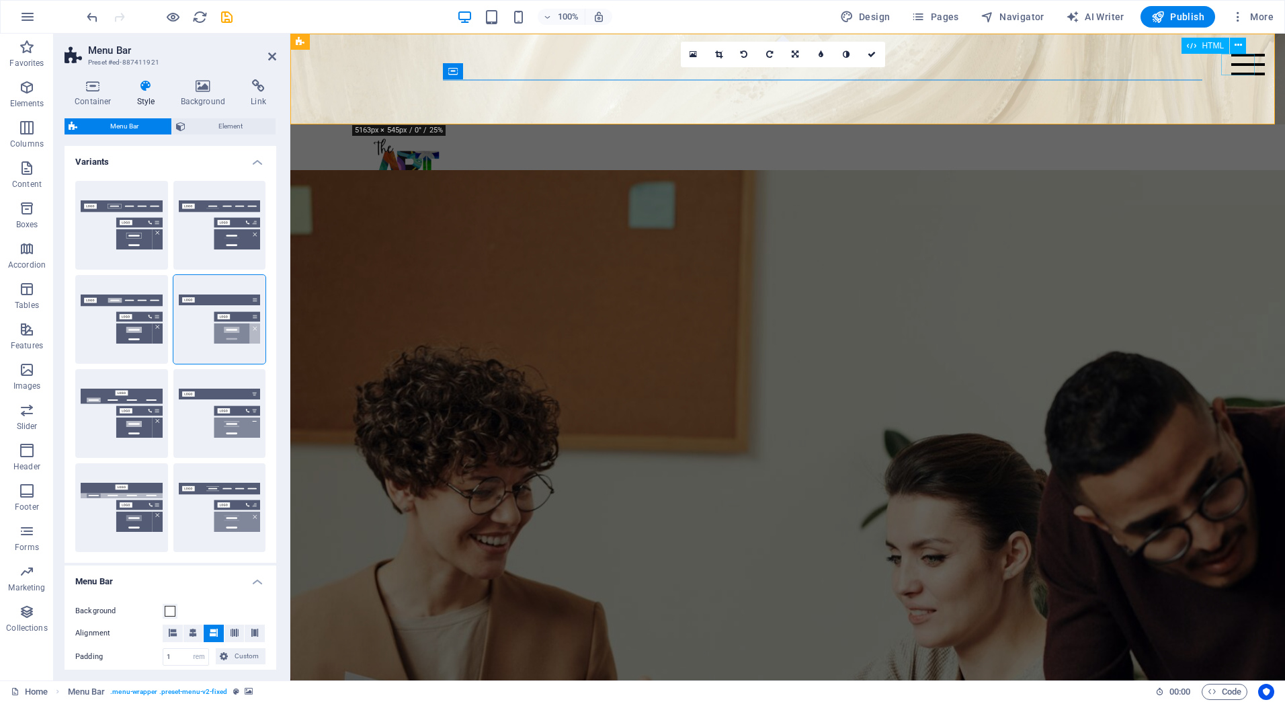
click at [1231, 67] on div at bounding box center [1248, 65] width 34 height 22
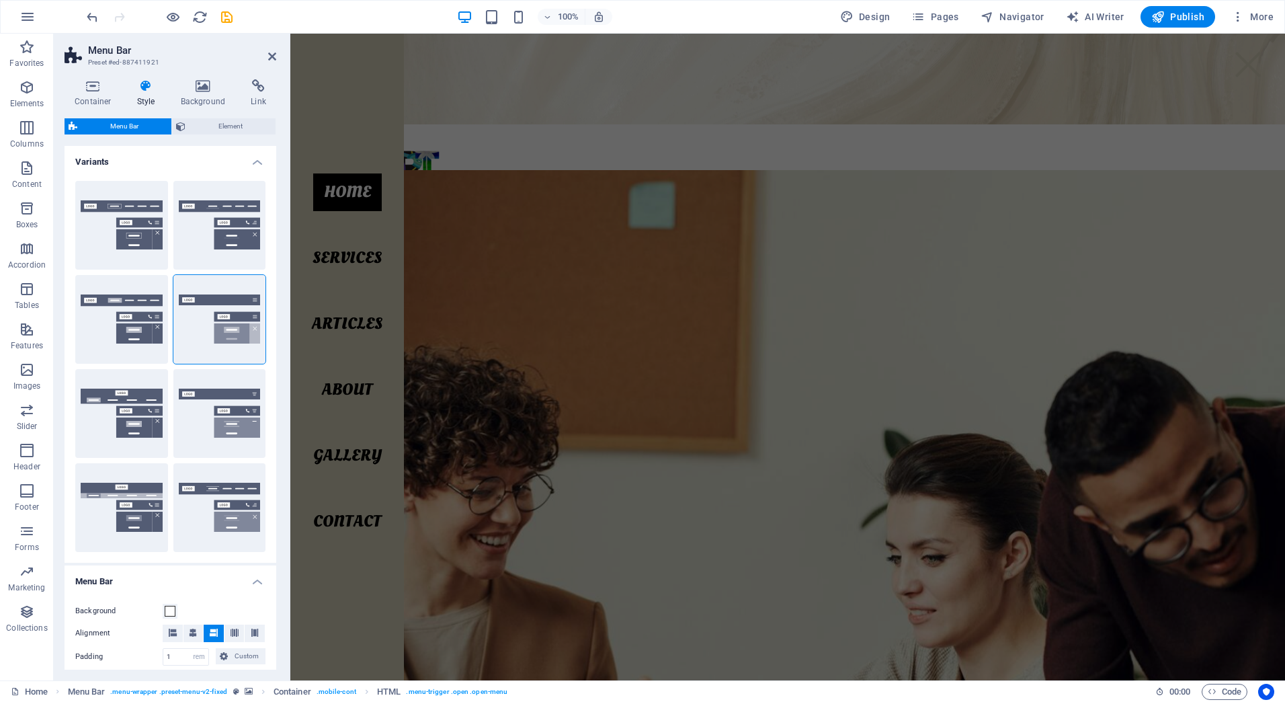
scroll to position [565, 0]
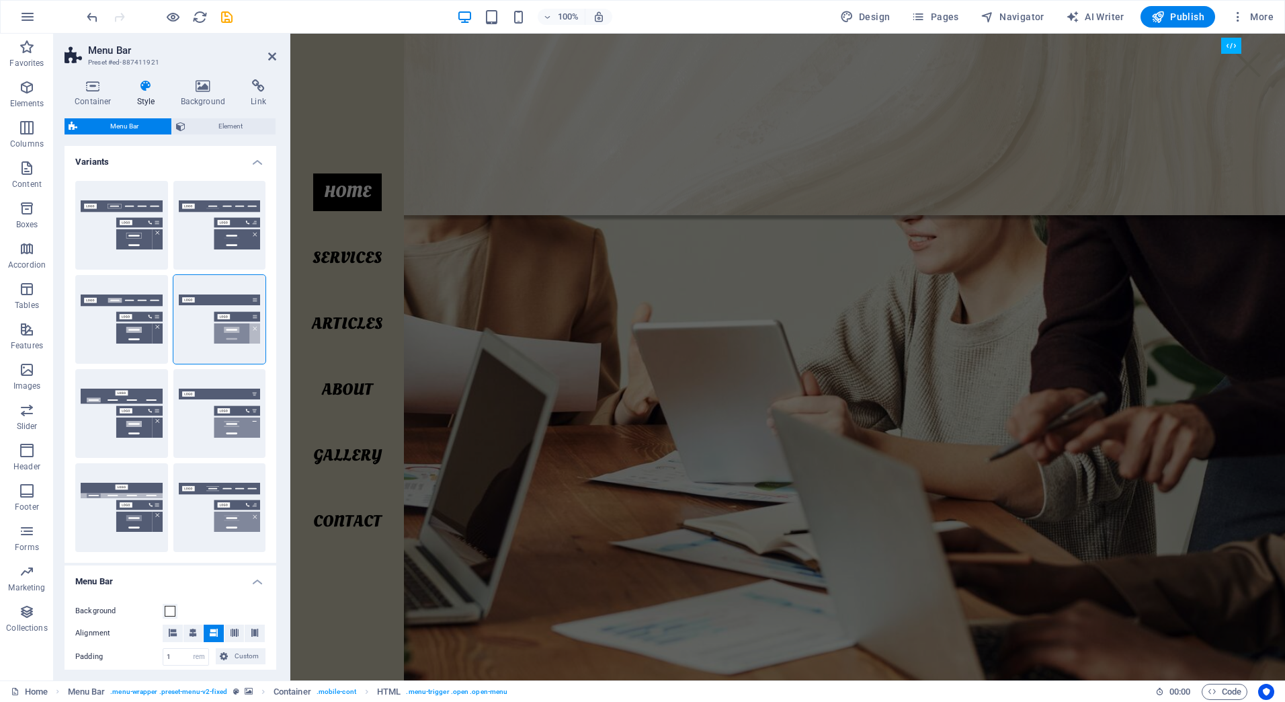
click at [1231, 67] on div at bounding box center [1248, 65] width 34 height 22
